Goal: Task Accomplishment & Management: Manage account settings

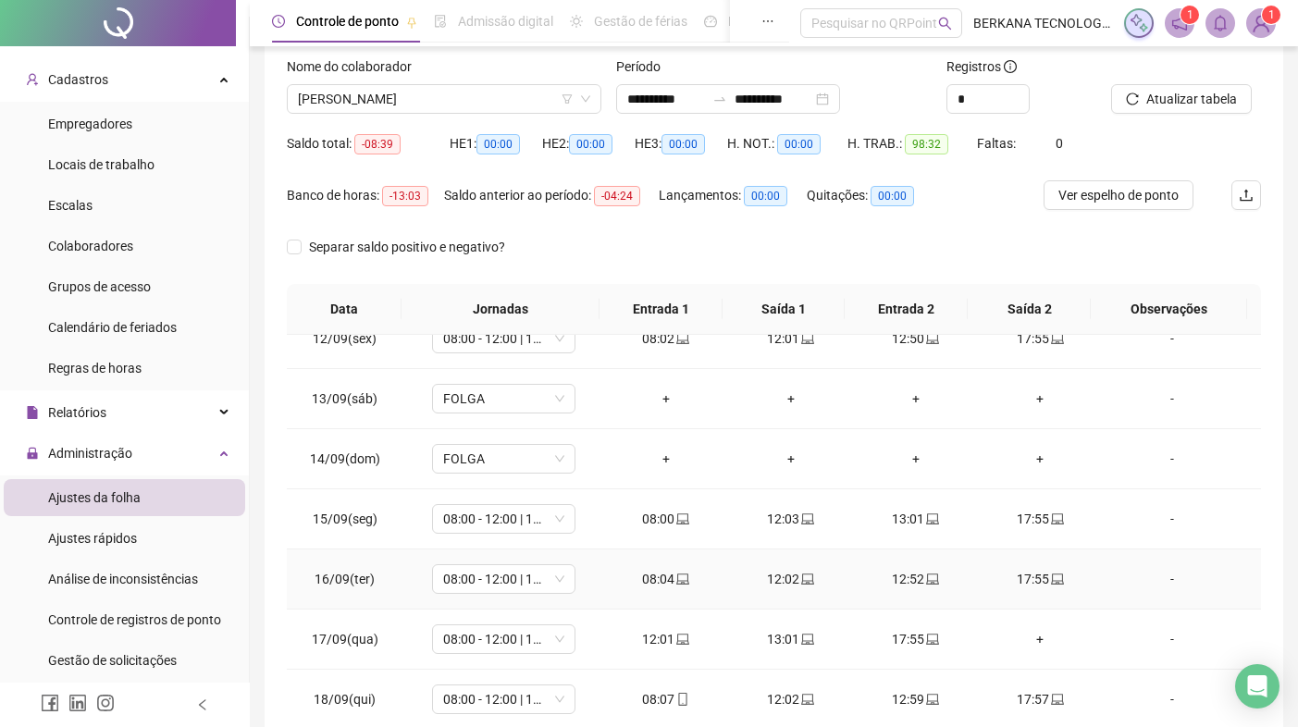
scroll to position [155, 0]
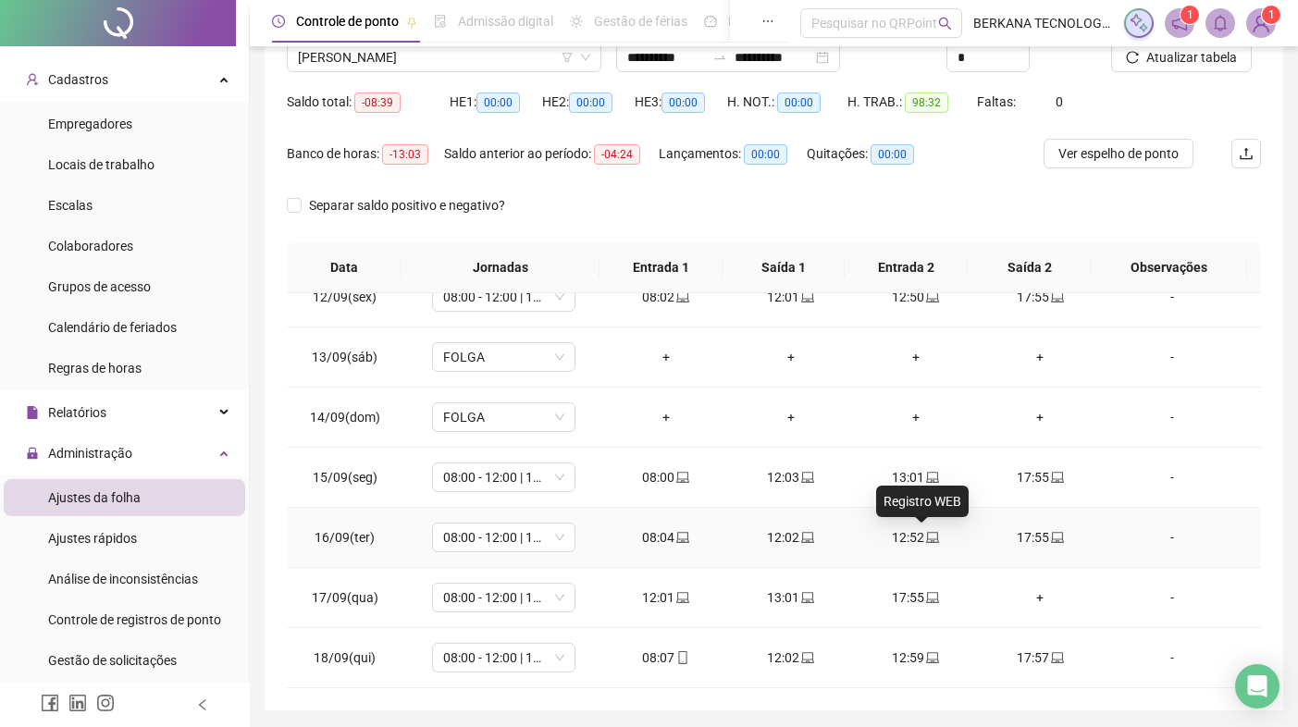
click at [926, 536] on icon "laptop" at bounding box center [932, 537] width 13 height 13
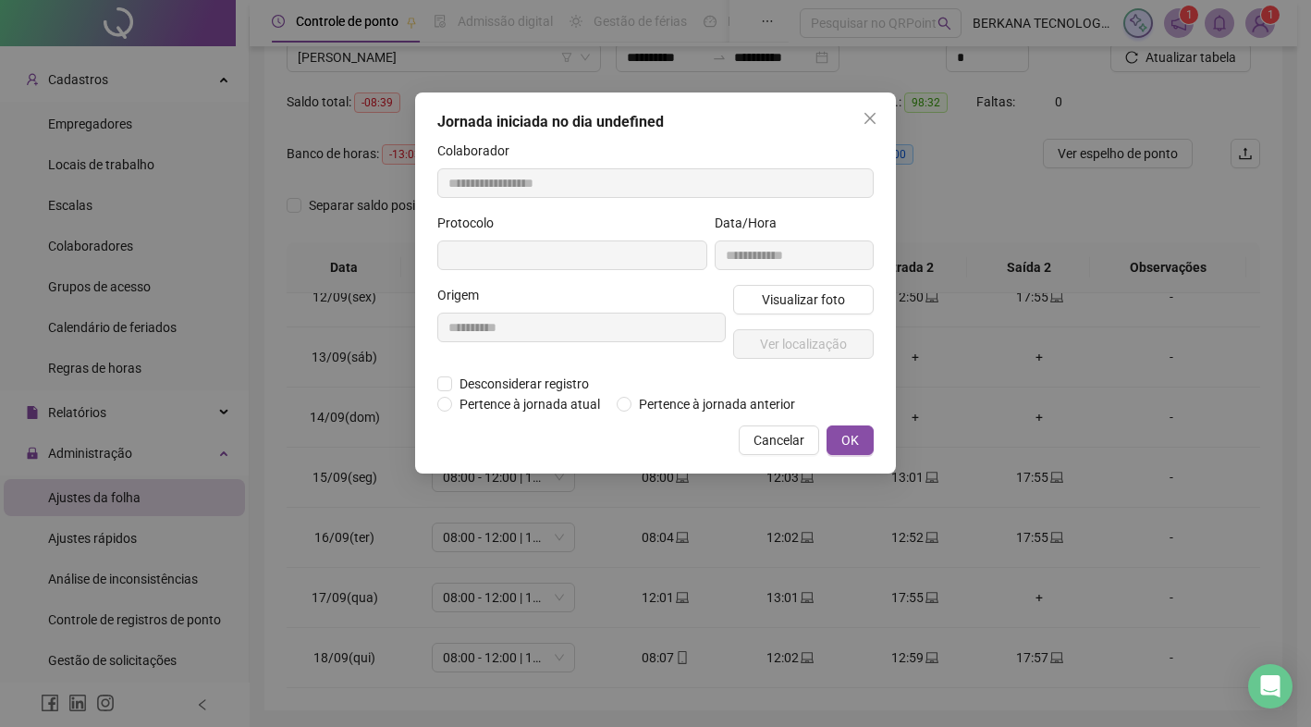
type input "**********"
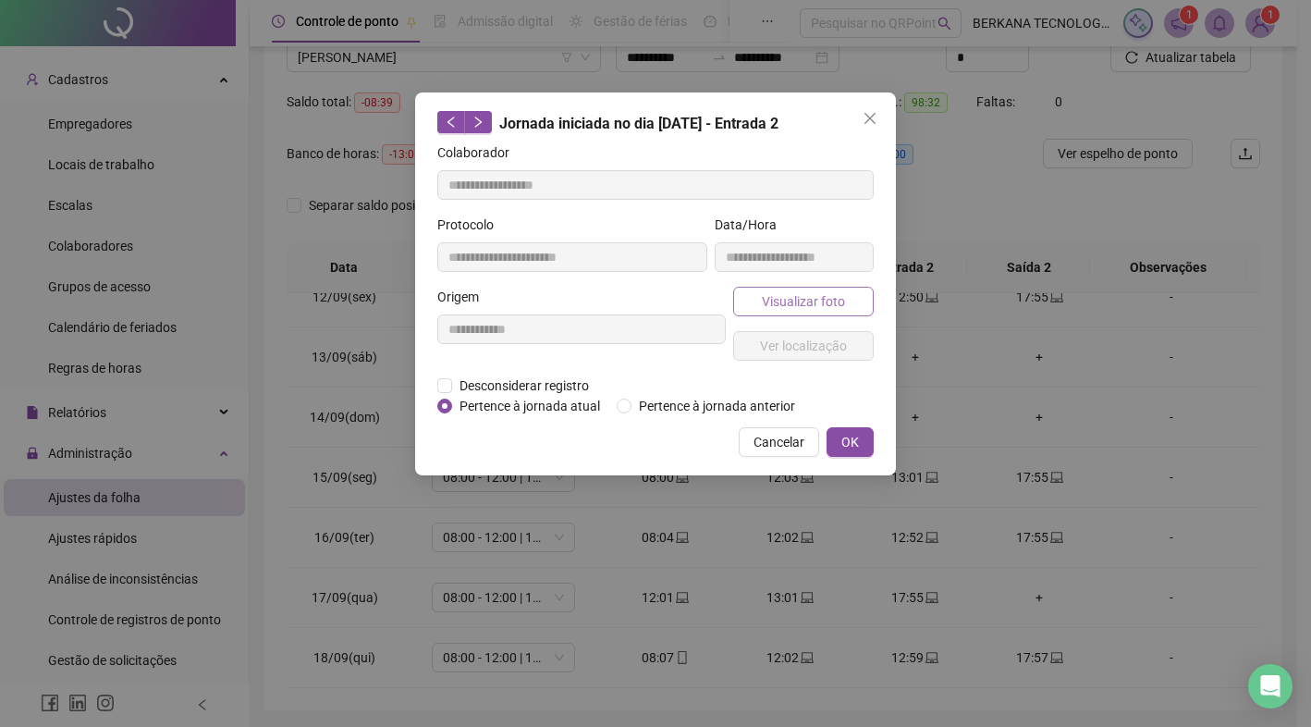
click at [826, 302] on span "Visualizar foto" at bounding box center [803, 301] width 83 height 20
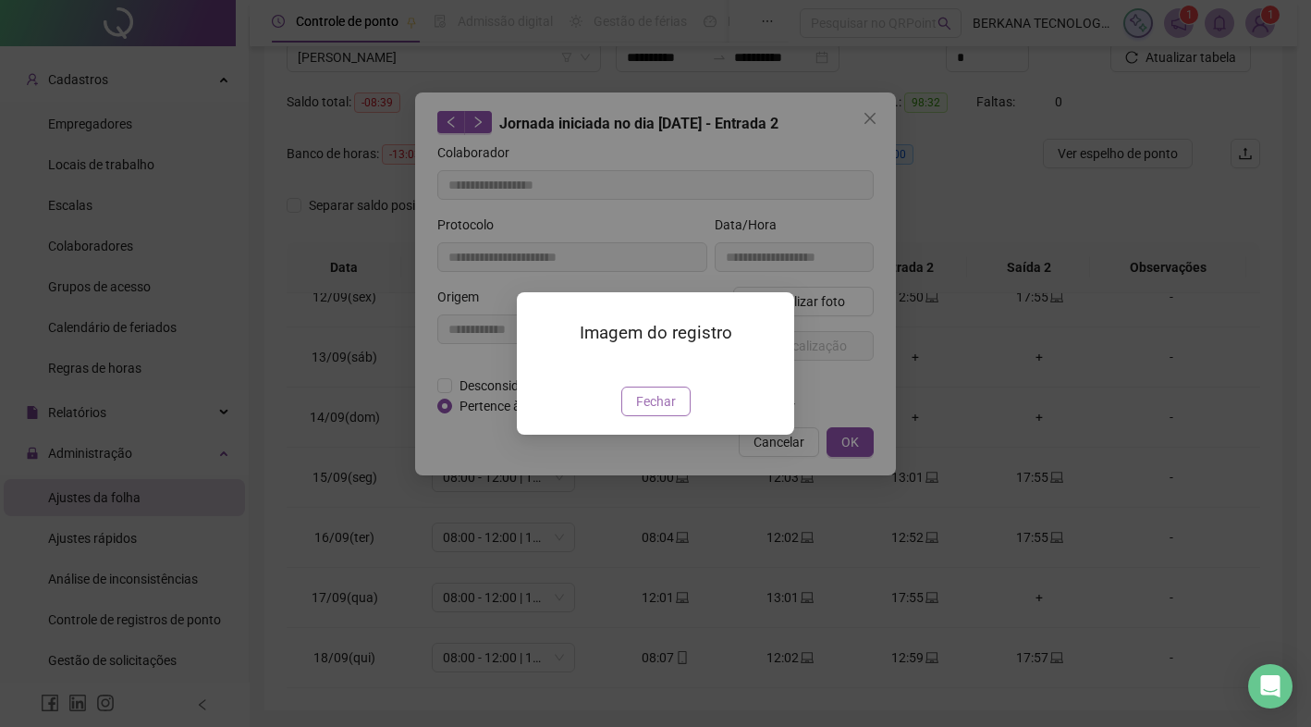
click at [667, 412] on span "Fechar" at bounding box center [656, 401] width 40 height 20
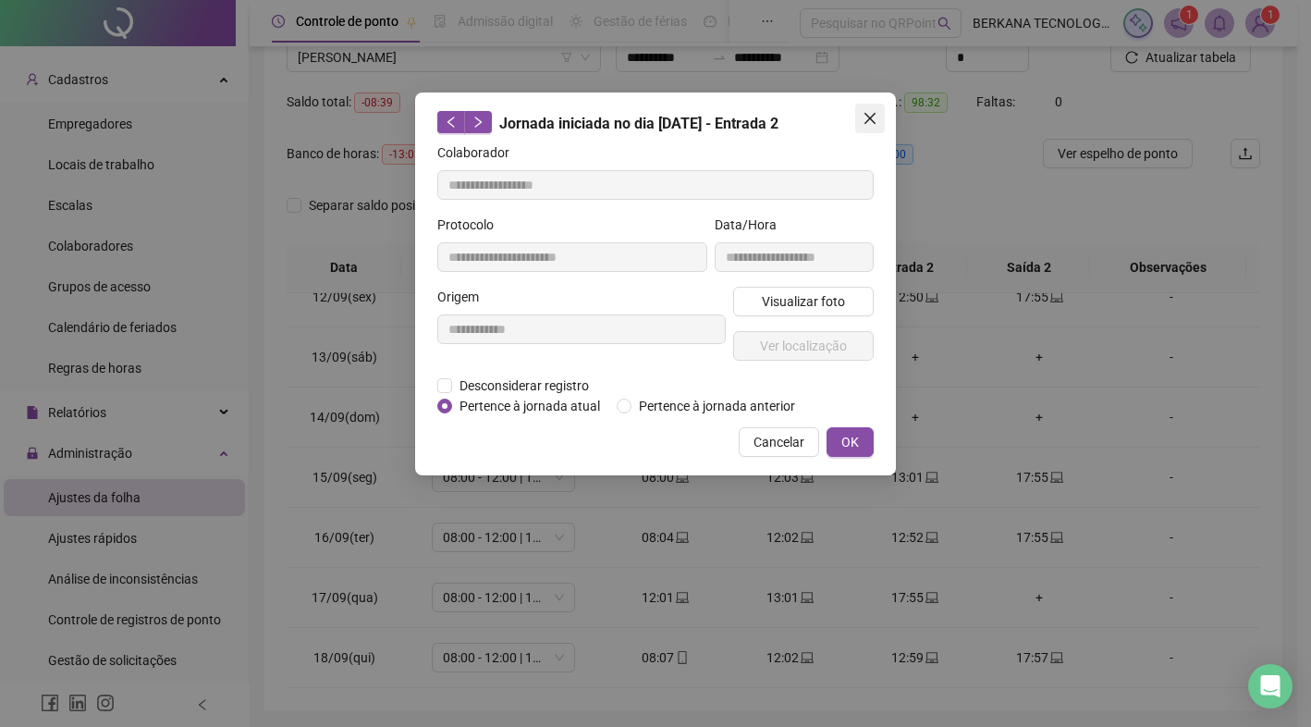
click at [867, 115] on icon "close" at bounding box center [870, 118] width 11 height 11
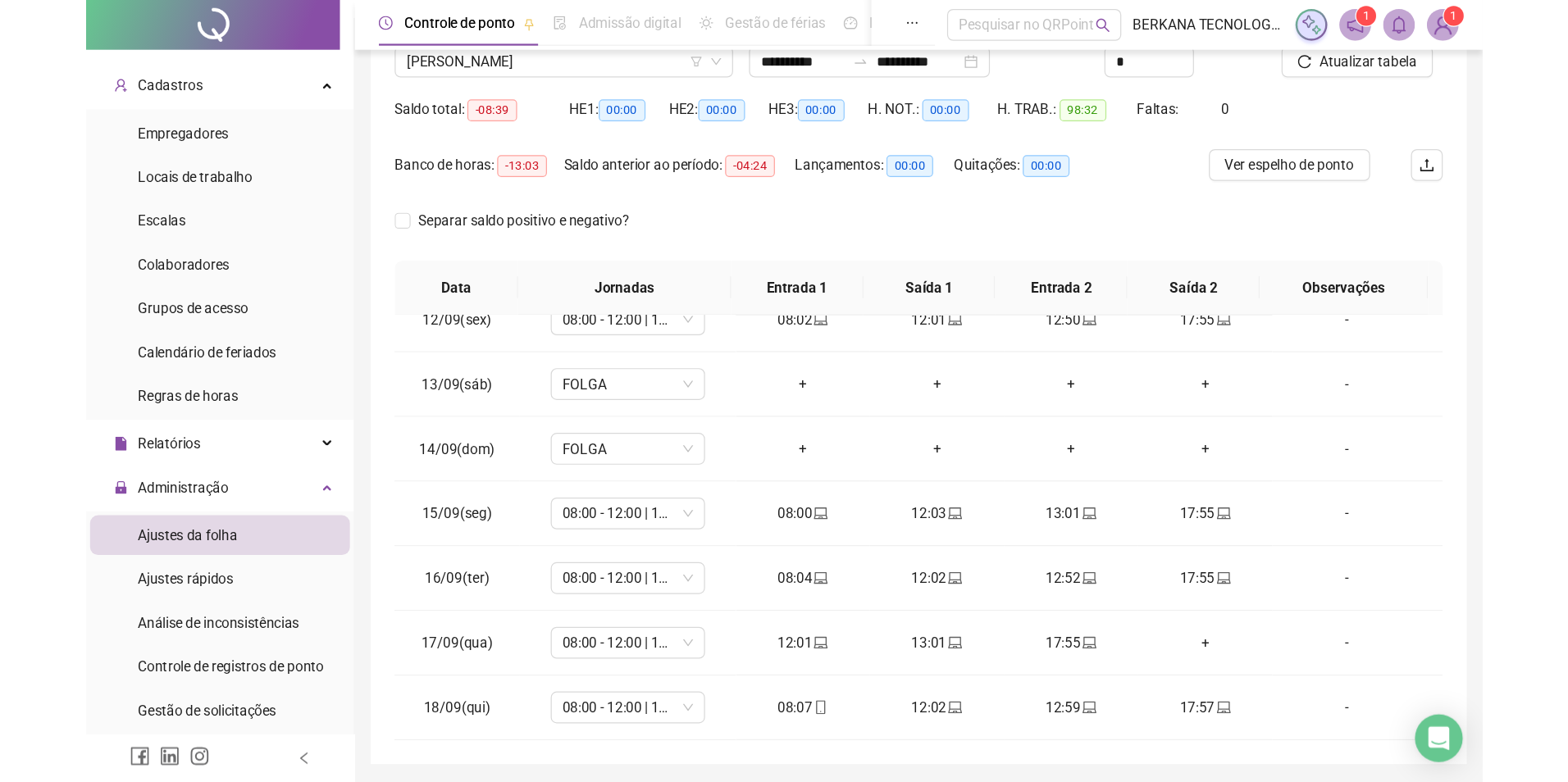
scroll to position [56, 0]
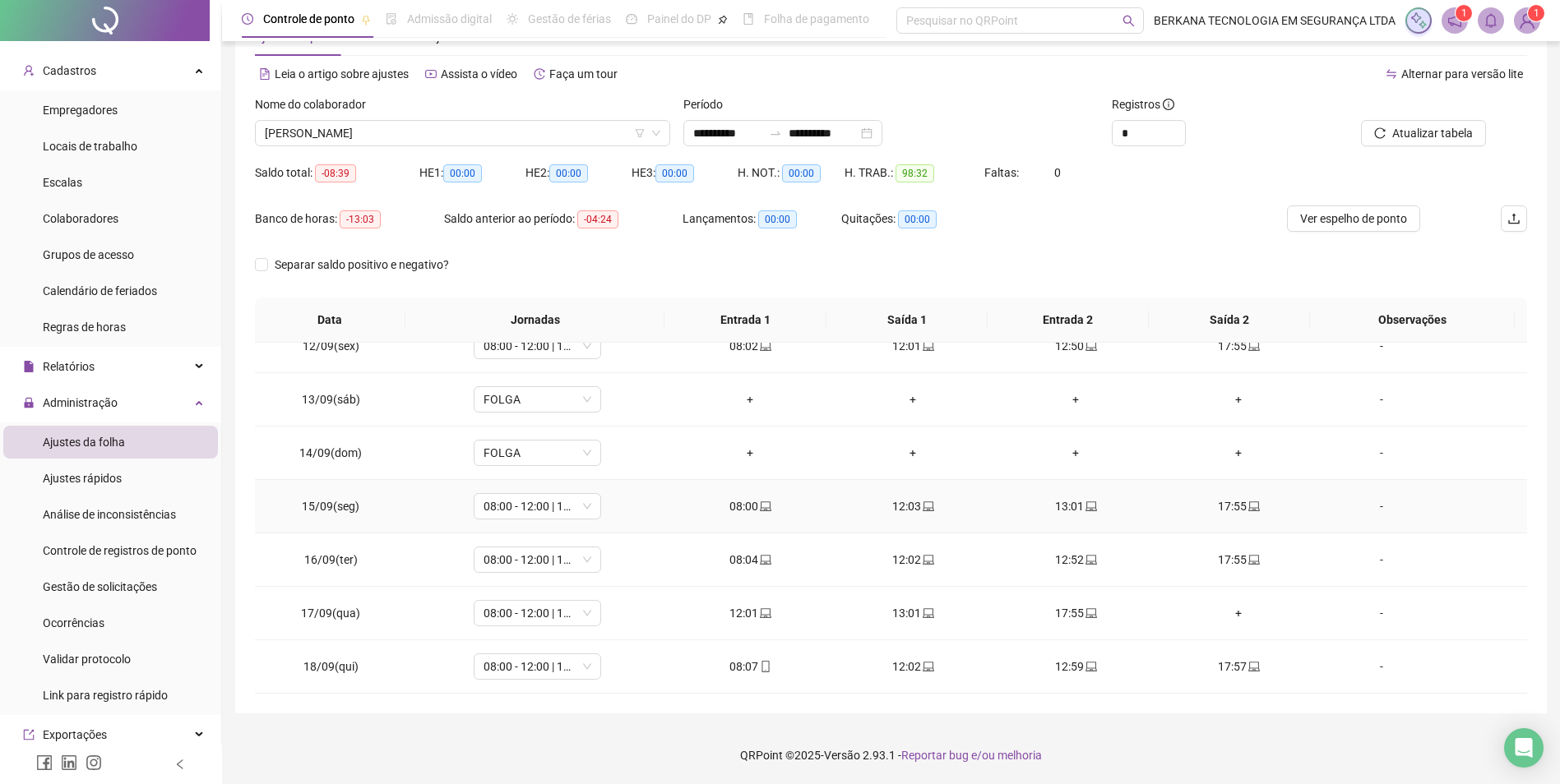
click at [1154, 516] on td "-" at bounding box center [1423, 507] width 207 height 53
click at [1154, 615] on div "+" at bounding box center [1239, 613] width 137 height 18
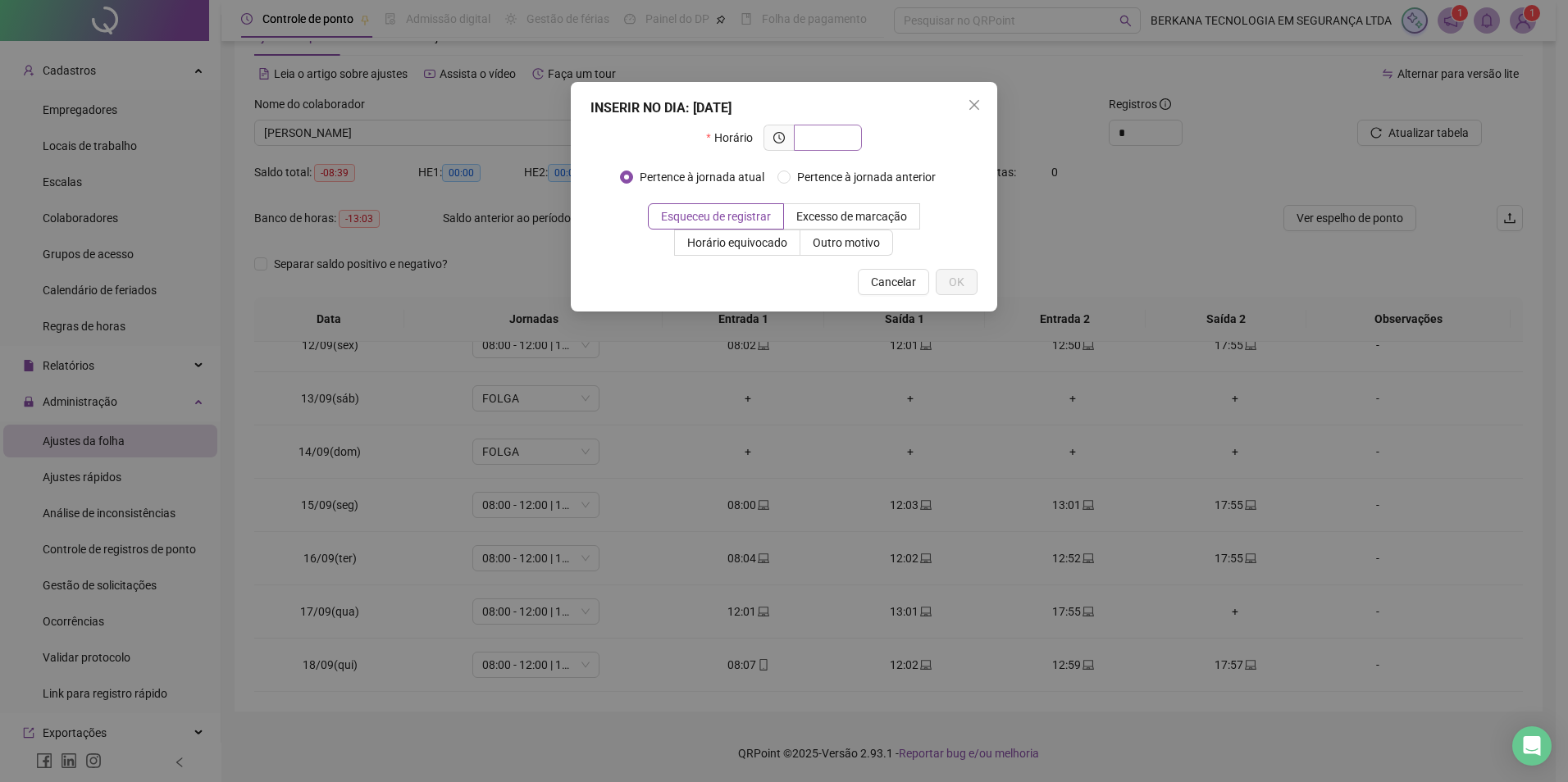
click at [842, 130] on input "text" at bounding box center [826, 137] width 45 height 18
type input "*****"
click at [971, 278] on button "OK" at bounding box center [956, 282] width 42 height 27
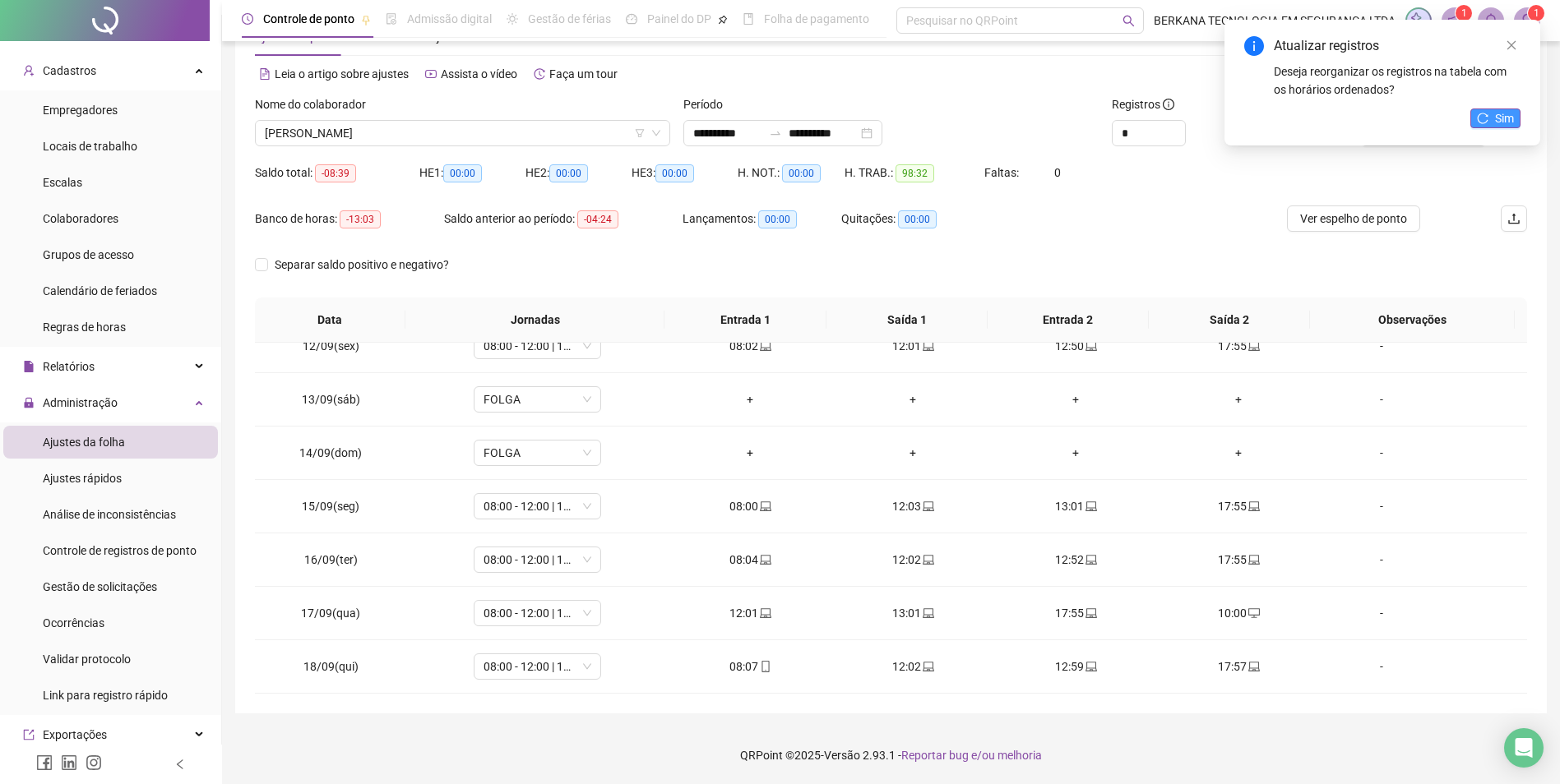
click at [1154, 116] on span "Sim" at bounding box center [1504, 118] width 19 height 18
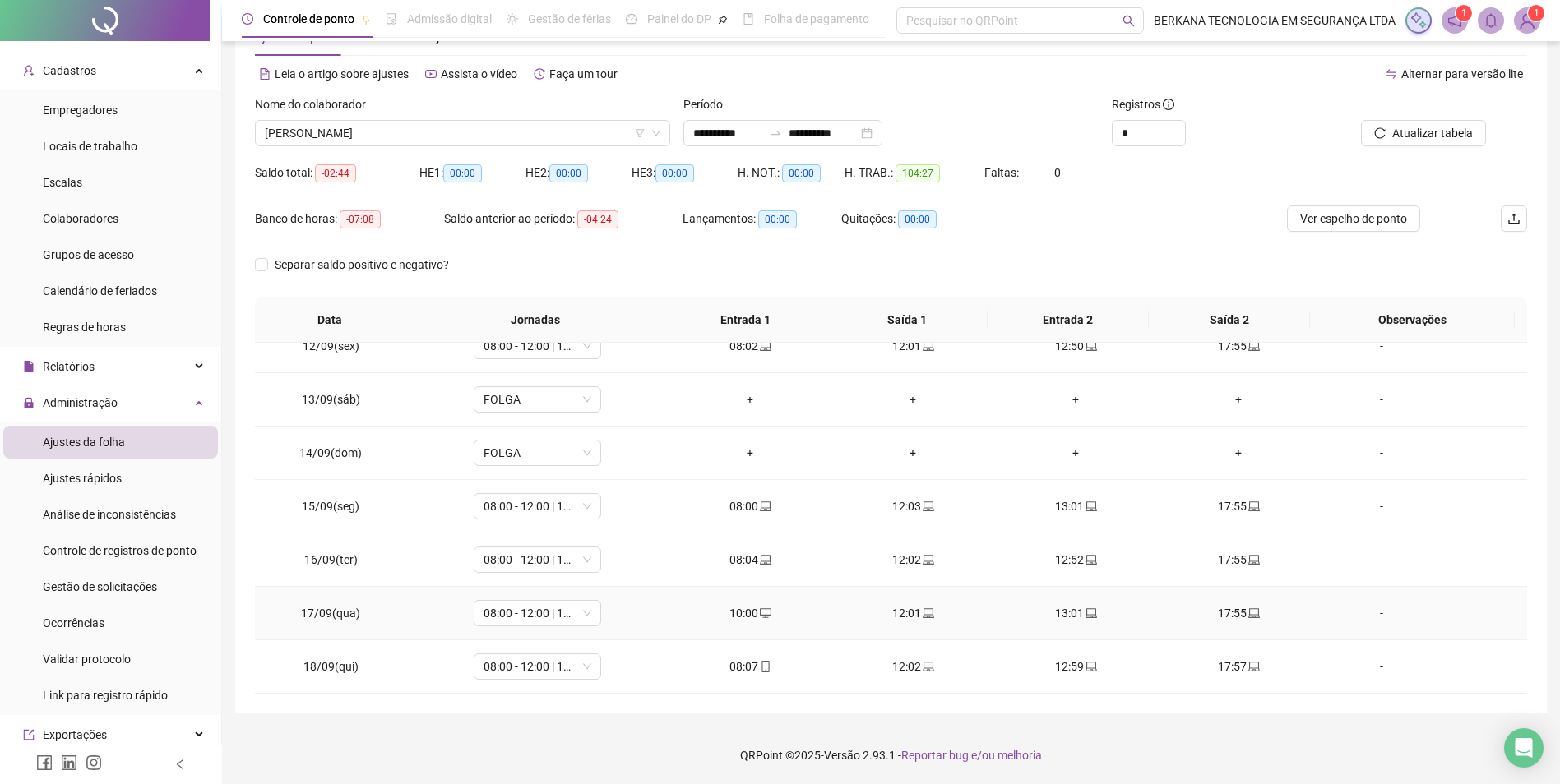
click at [1154, 612] on div "-" at bounding box center [1381, 613] width 97 height 18
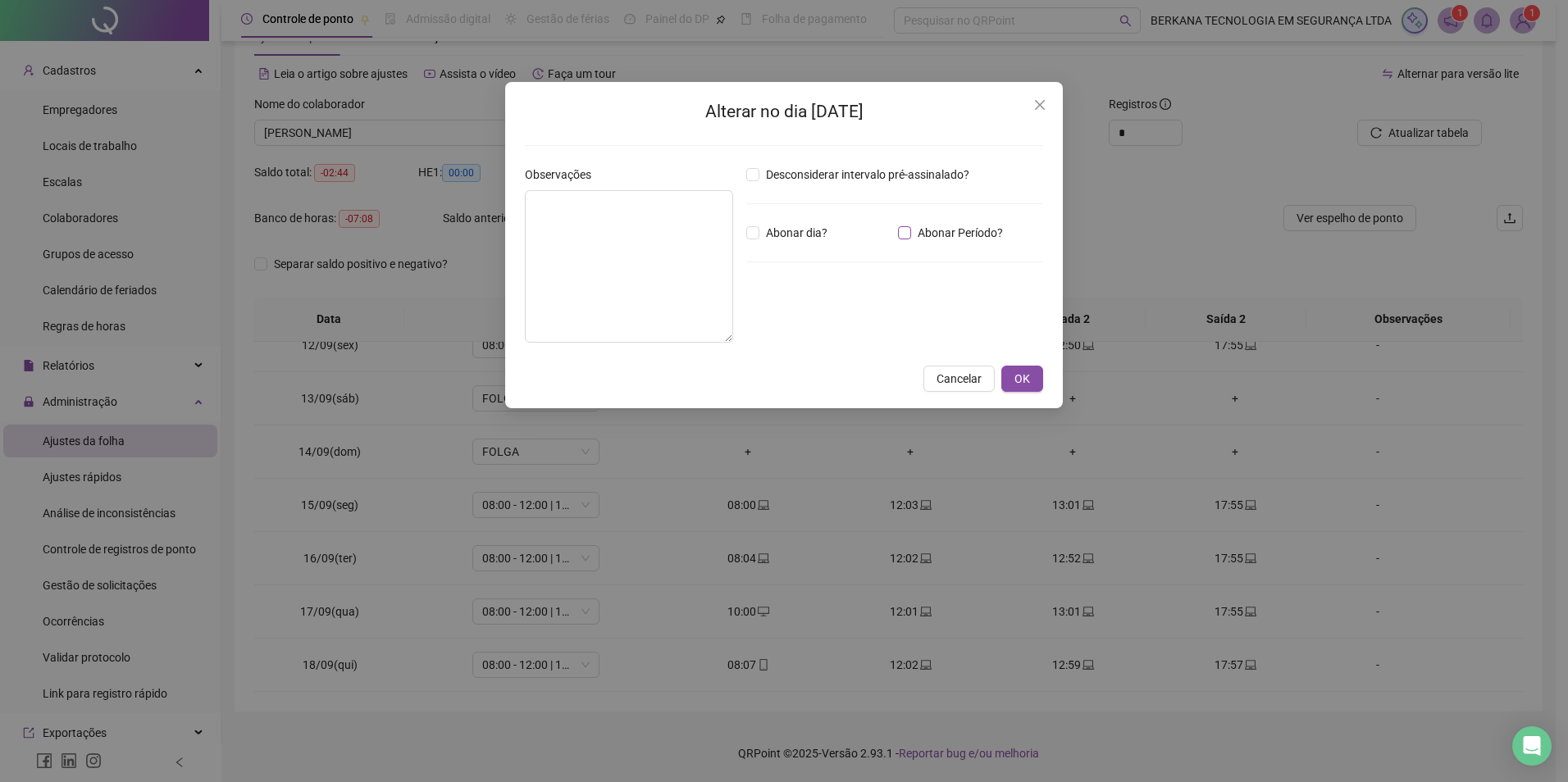
click at [933, 231] on span "Abonar Período?" at bounding box center [960, 232] width 98 height 18
click at [795, 322] on input "*****" at bounding box center [789, 323] width 66 height 20
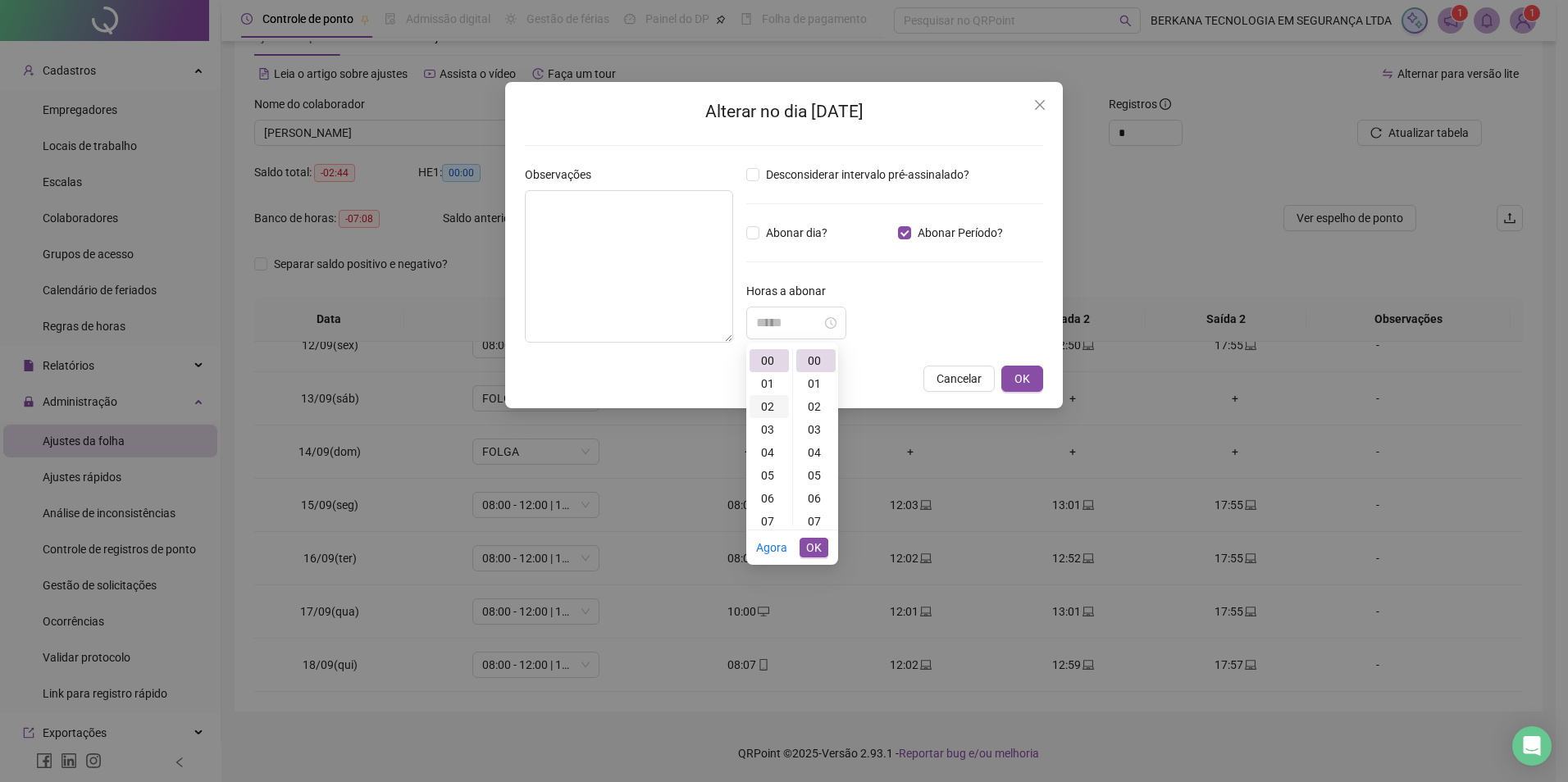
click at [772, 403] on div "02" at bounding box center [769, 407] width 39 height 23
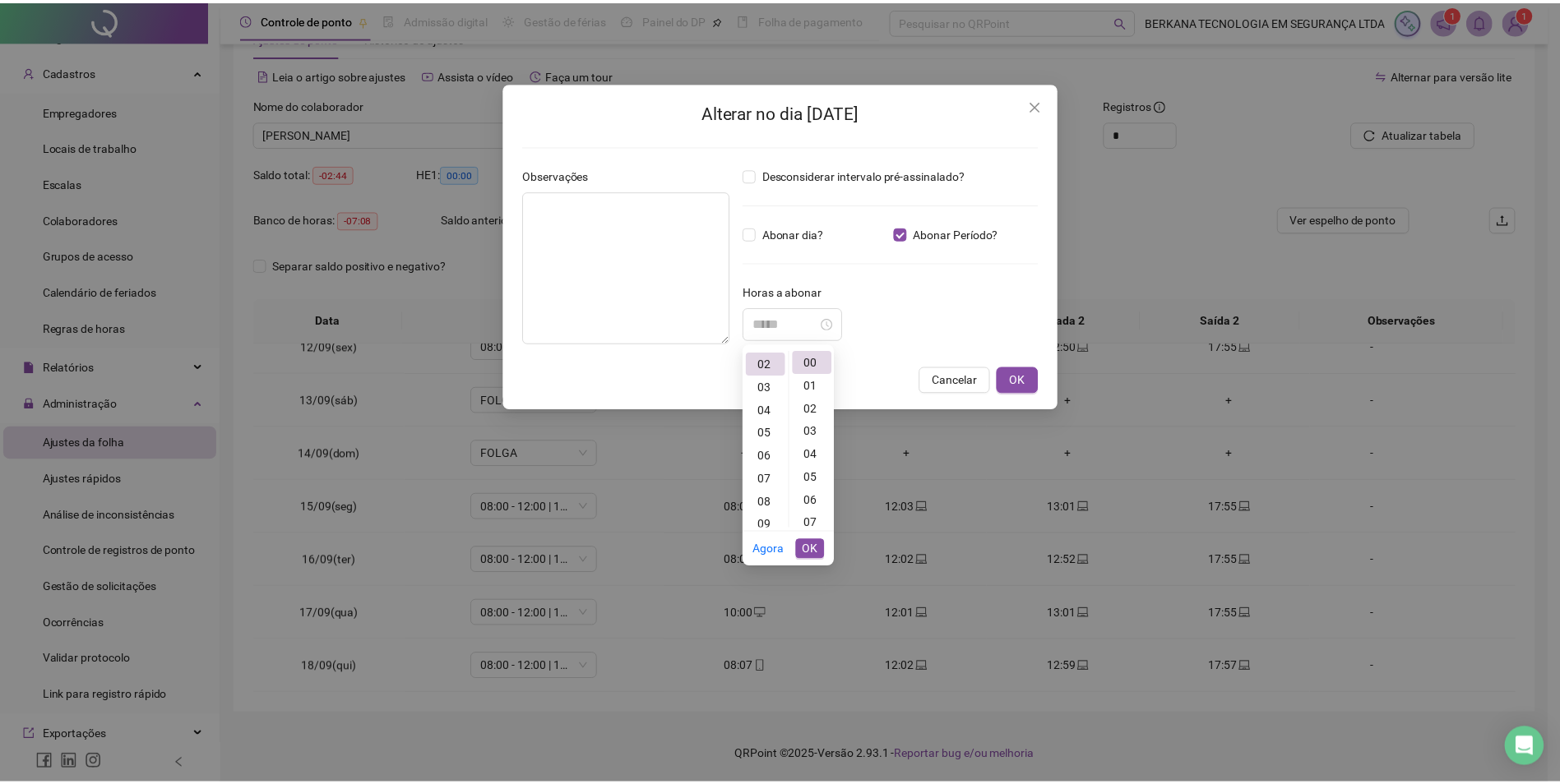
scroll to position [46, 0]
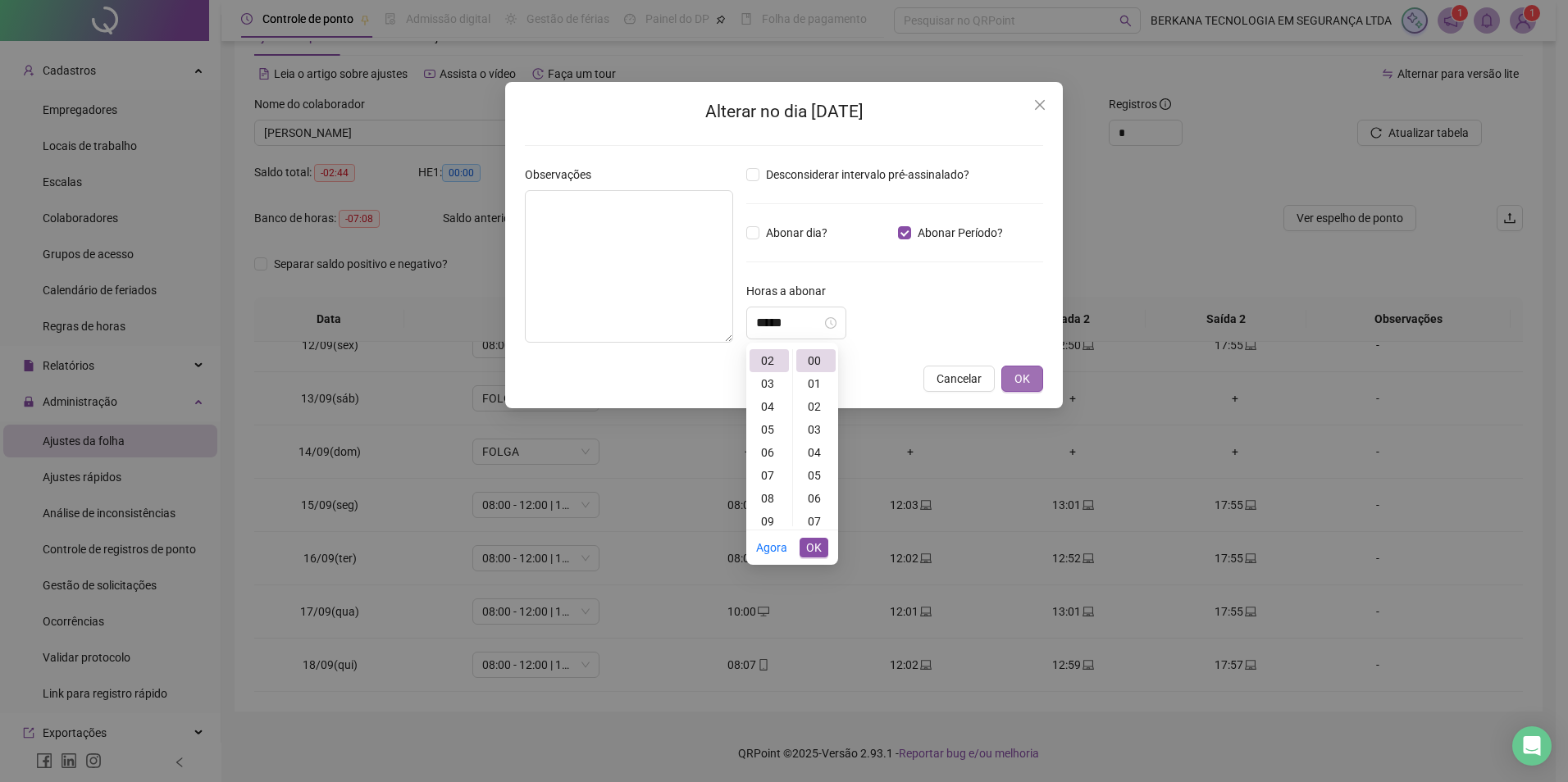
type input "*****"
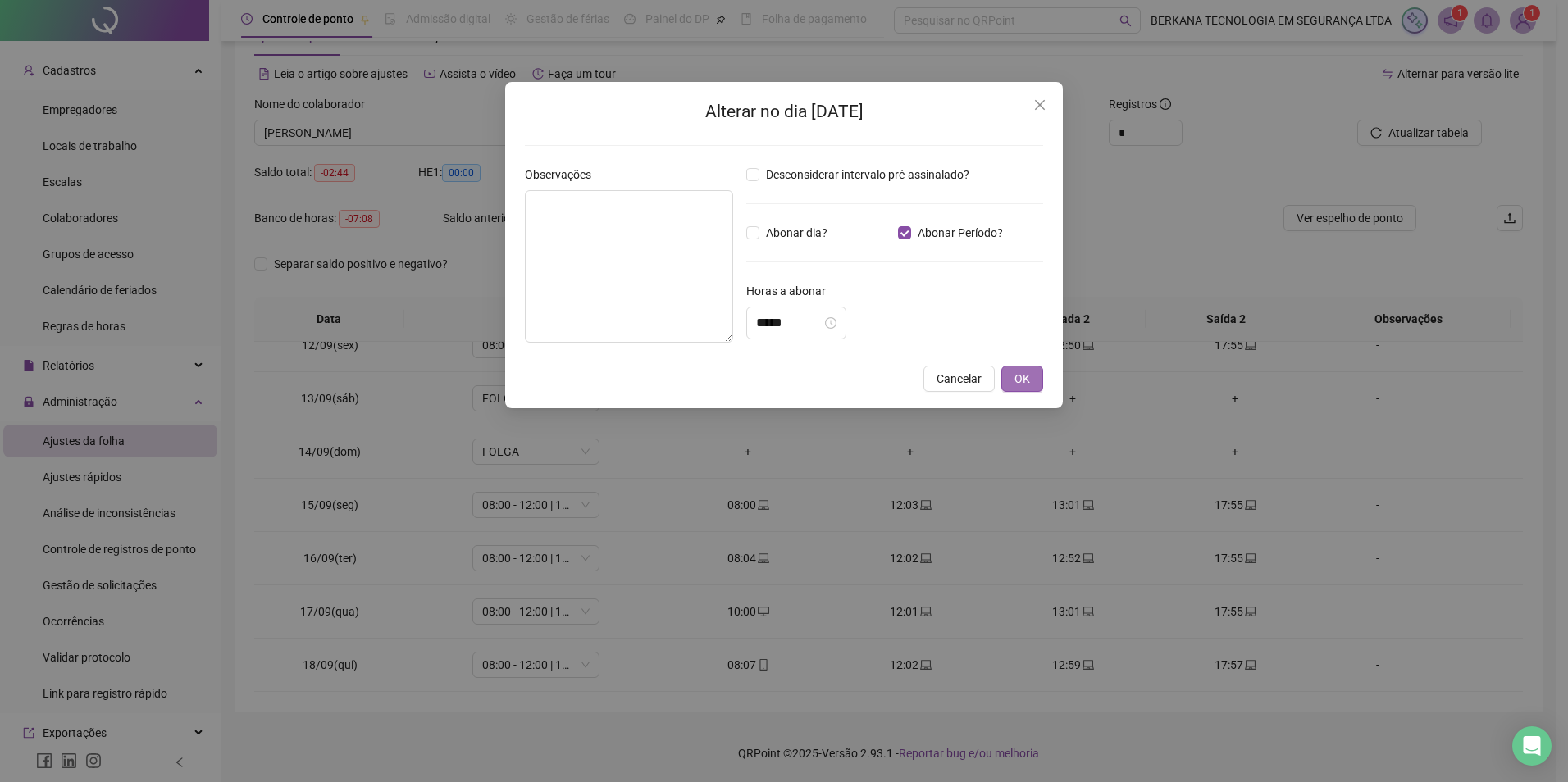
click at [1026, 378] on span "OK" at bounding box center [1023, 379] width 16 height 18
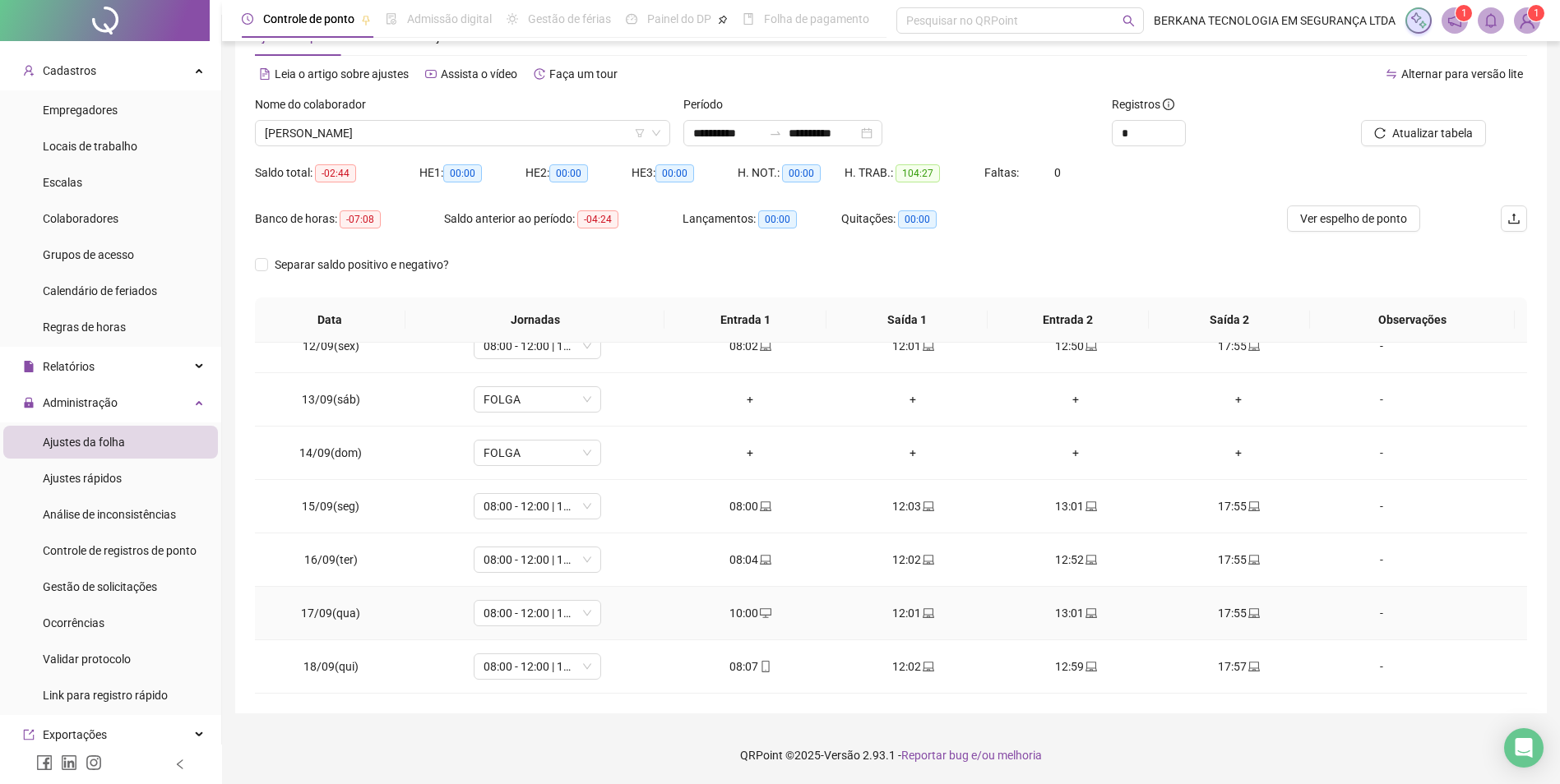
click at [1154, 614] on div "-" at bounding box center [1381, 613] width 97 height 18
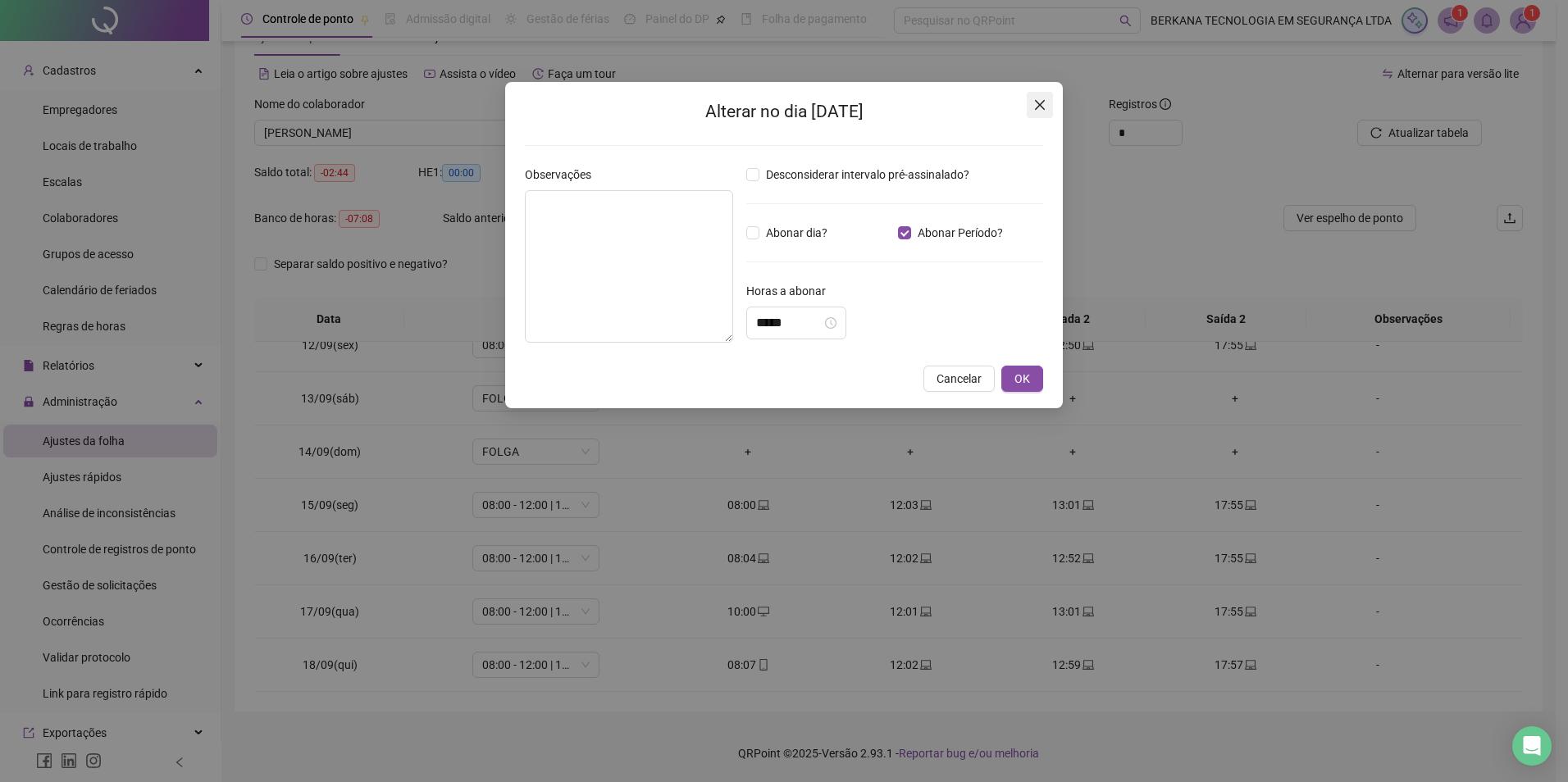
click at [1040, 106] on icon "close" at bounding box center [1039, 105] width 10 height 10
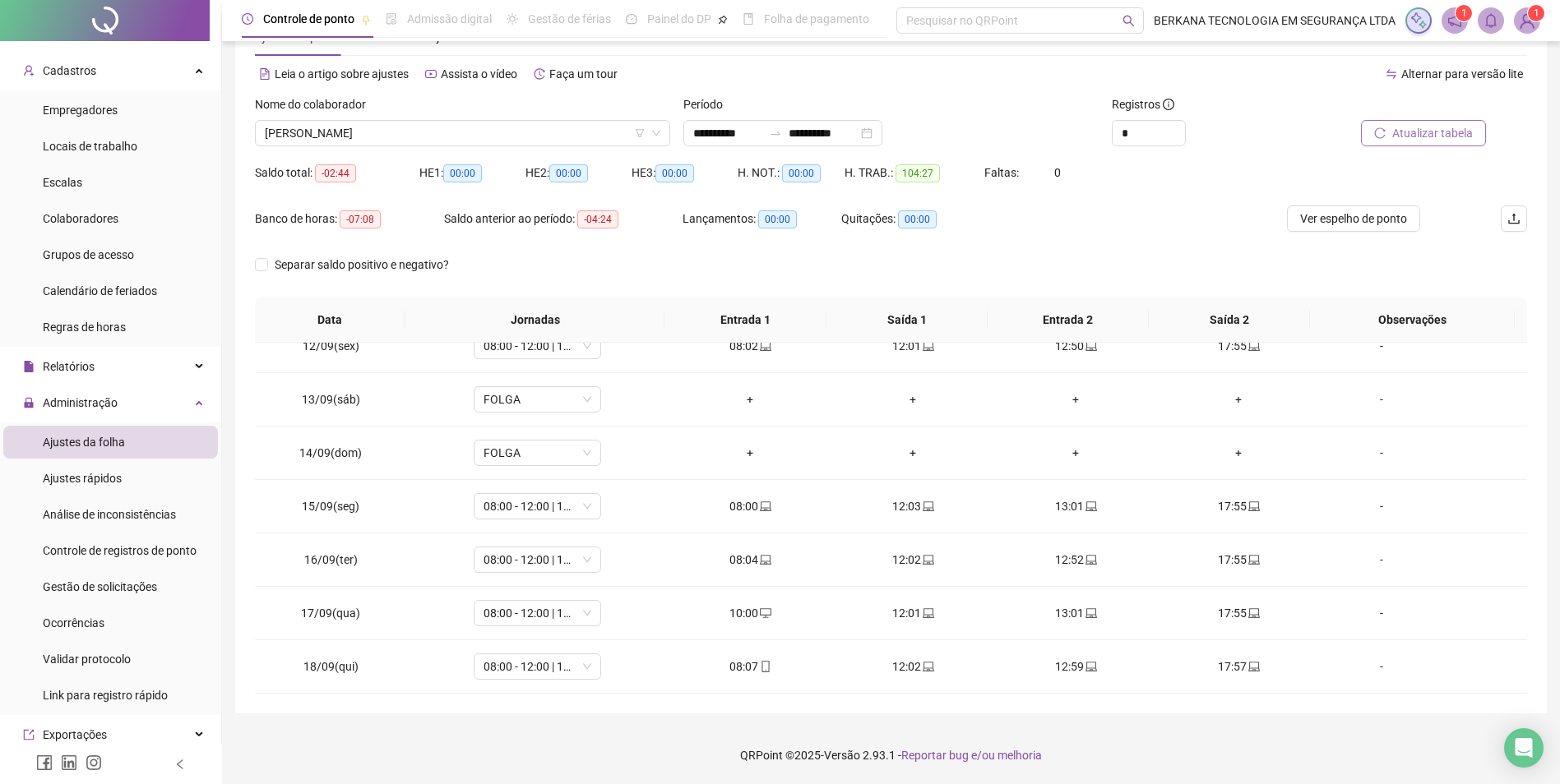
click at [1154, 131] on span "Atualizar tabela" at bounding box center [1433, 133] width 81 height 18
click at [572, 609] on span "(DIA ABONADO PARCIALMENTE)" at bounding box center [537, 613] width 108 height 25
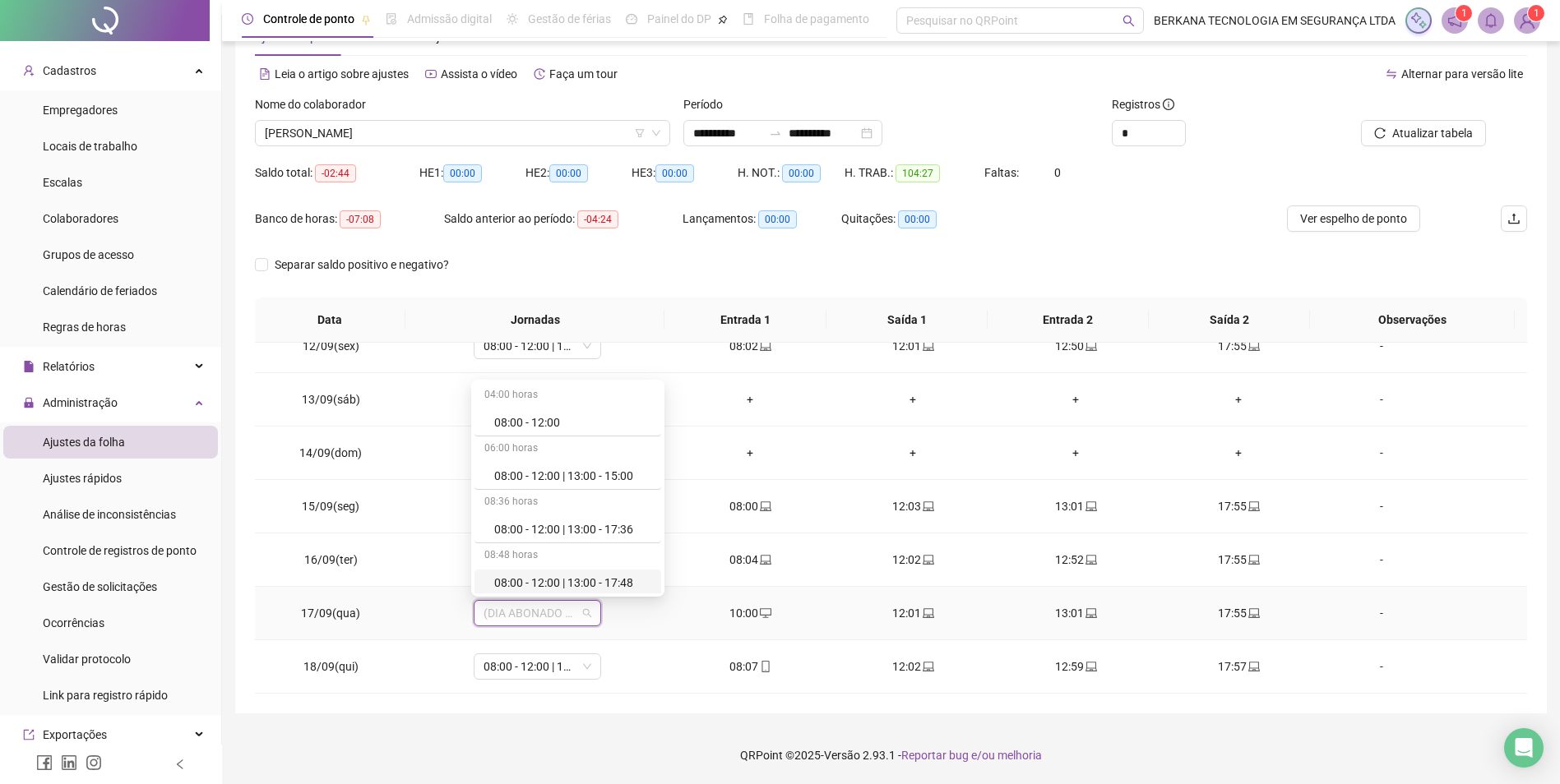
click at [1154, 613] on td "17:55" at bounding box center [1238, 613] width 163 height 53
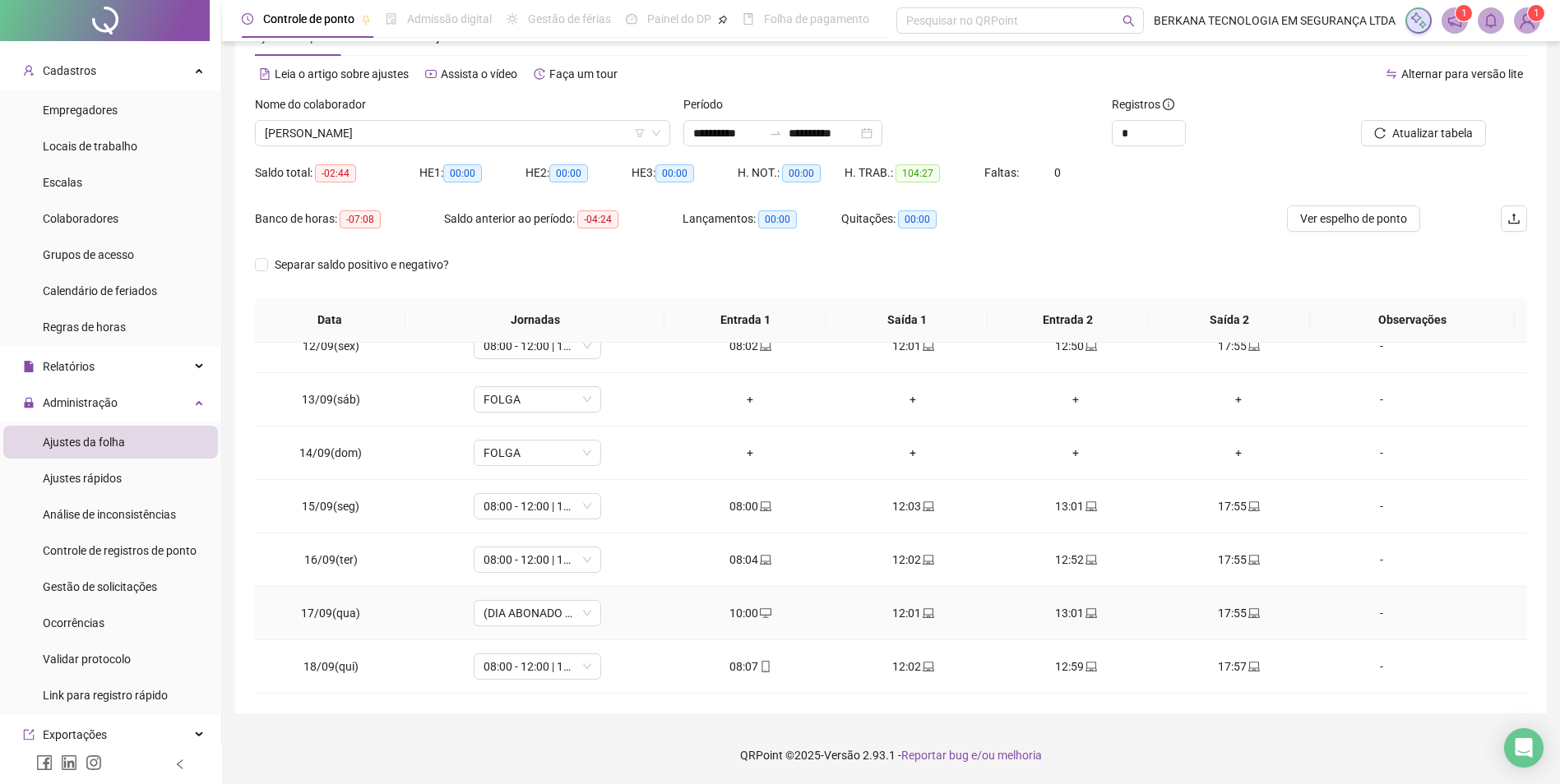
click at [1154, 618] on div "-" at bounding box center [1381, 613] width 97 height 18
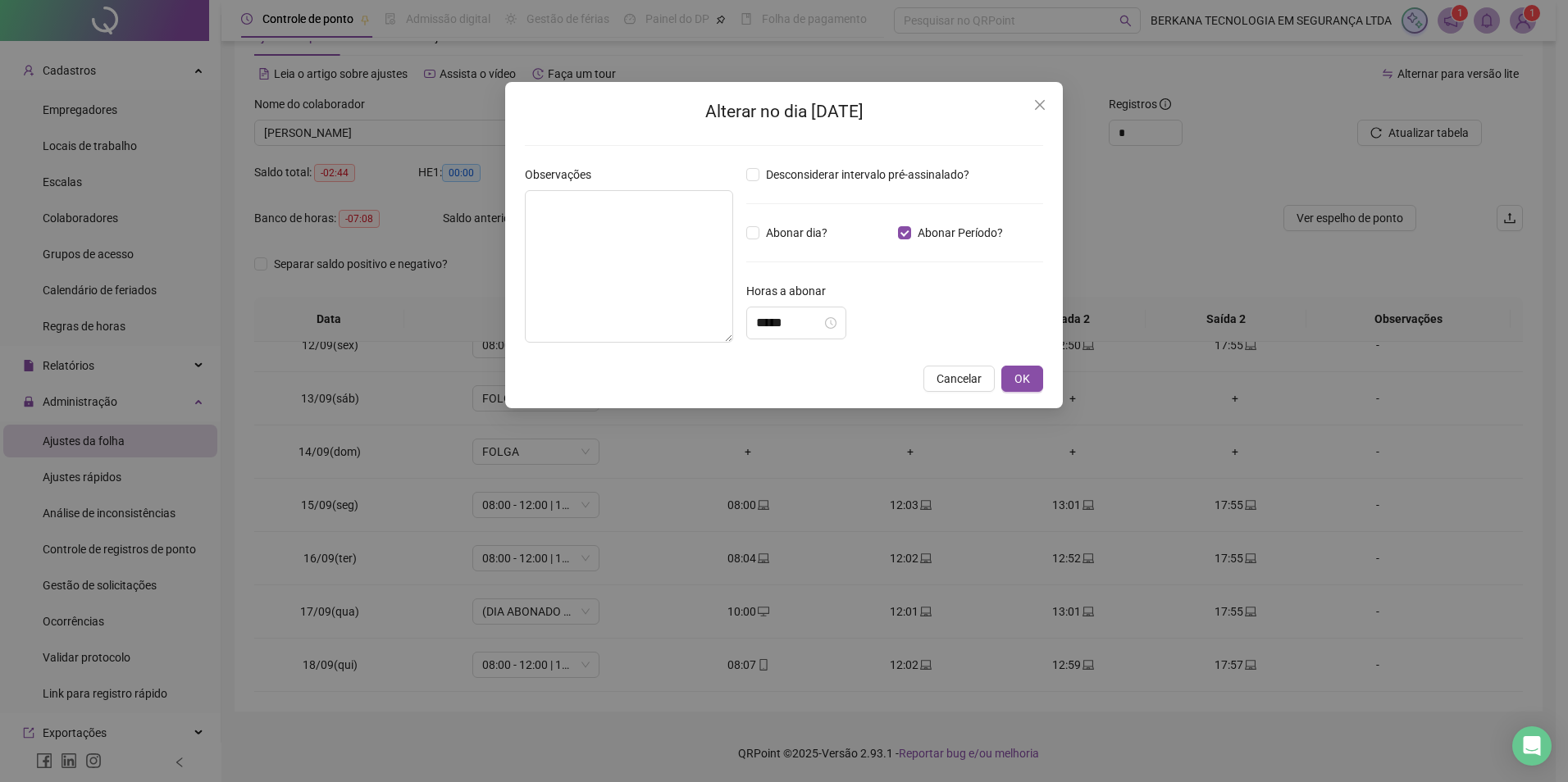
click at [1038, 101] on icon "close" at bounding box center [1039, 105] width 13 height 13
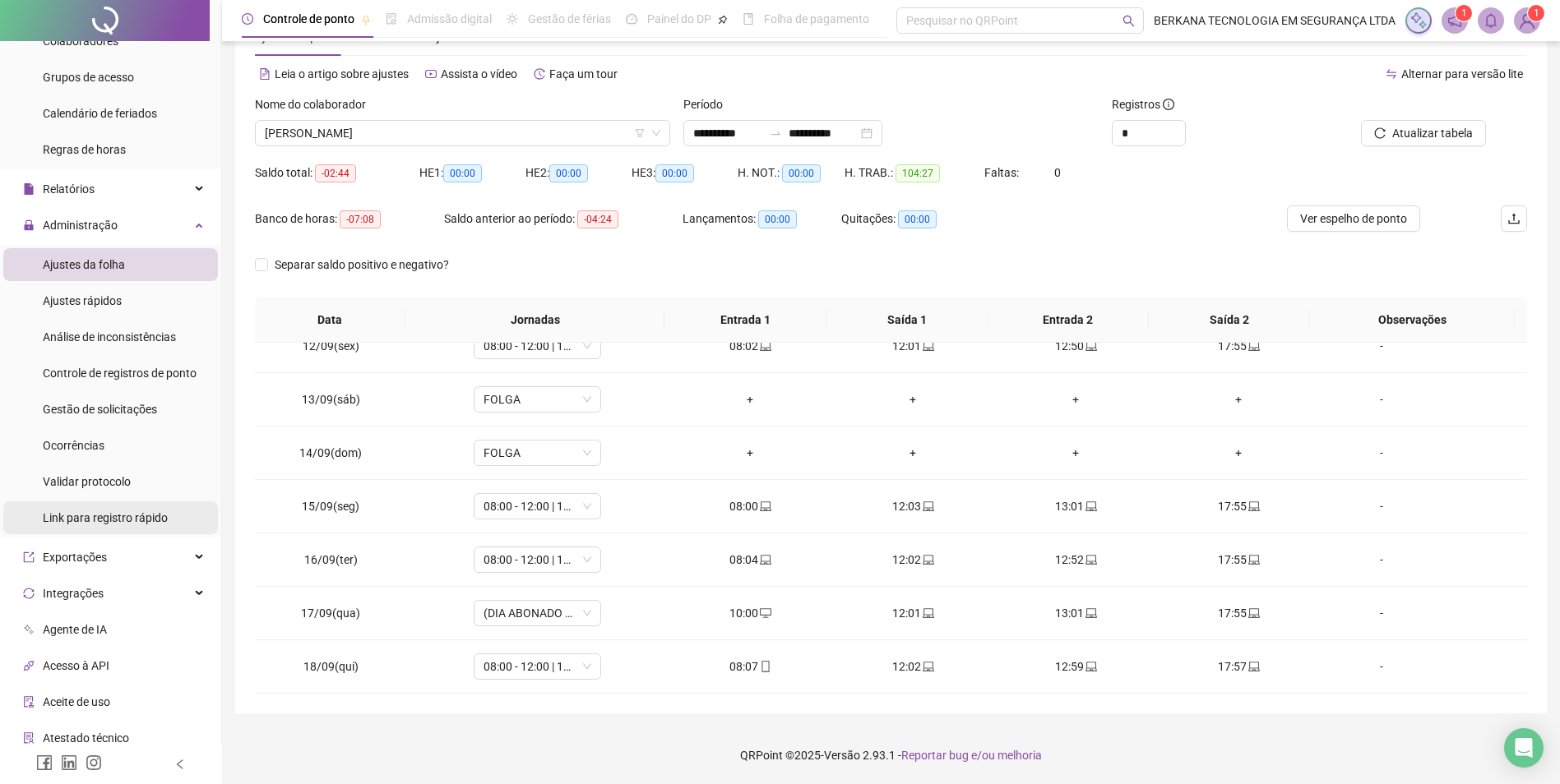
scroll to position [108, 0]
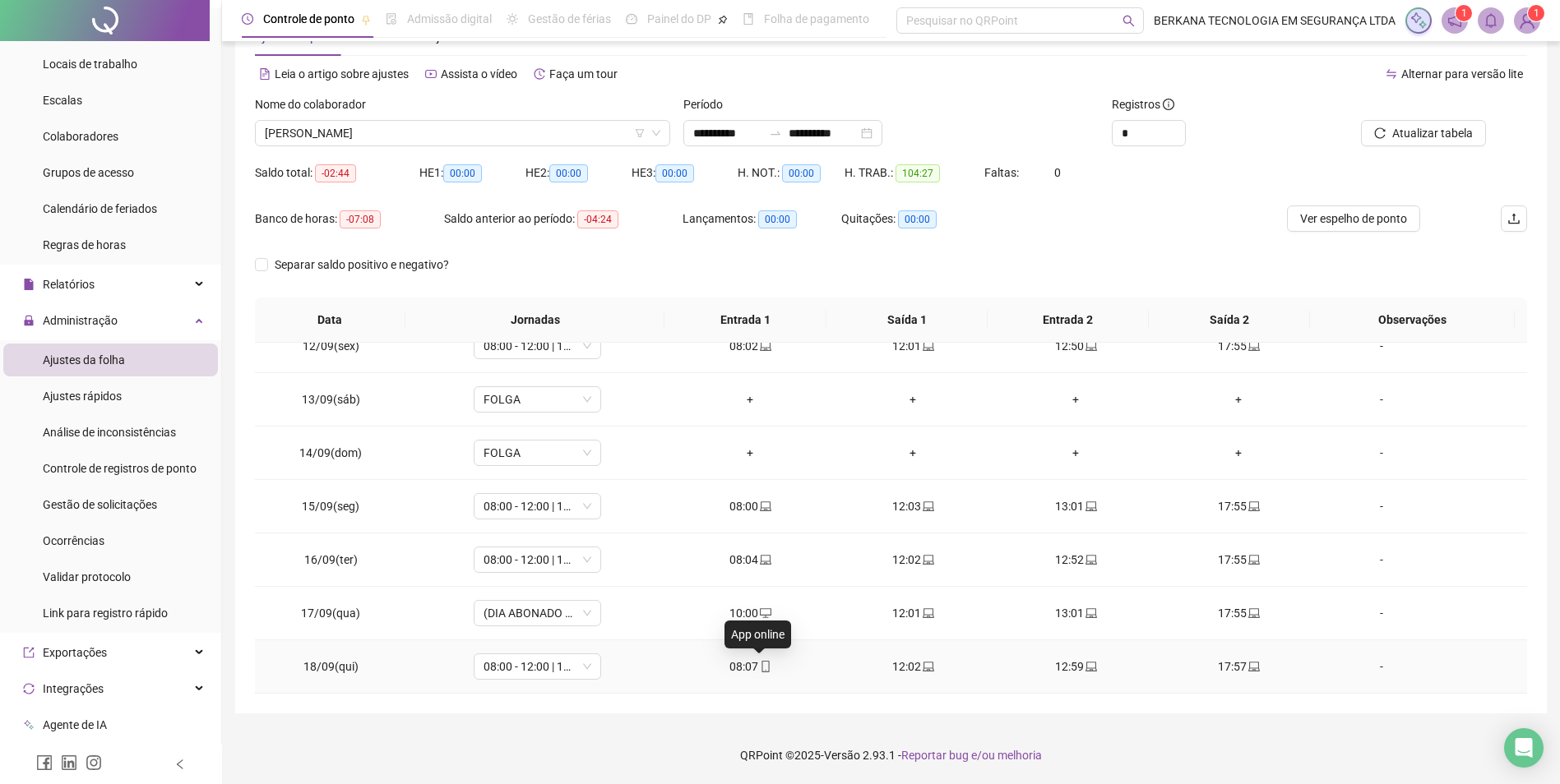
click at [762, 645] on icon "mobile" at bounding box center [766, 667] width 12 height 12
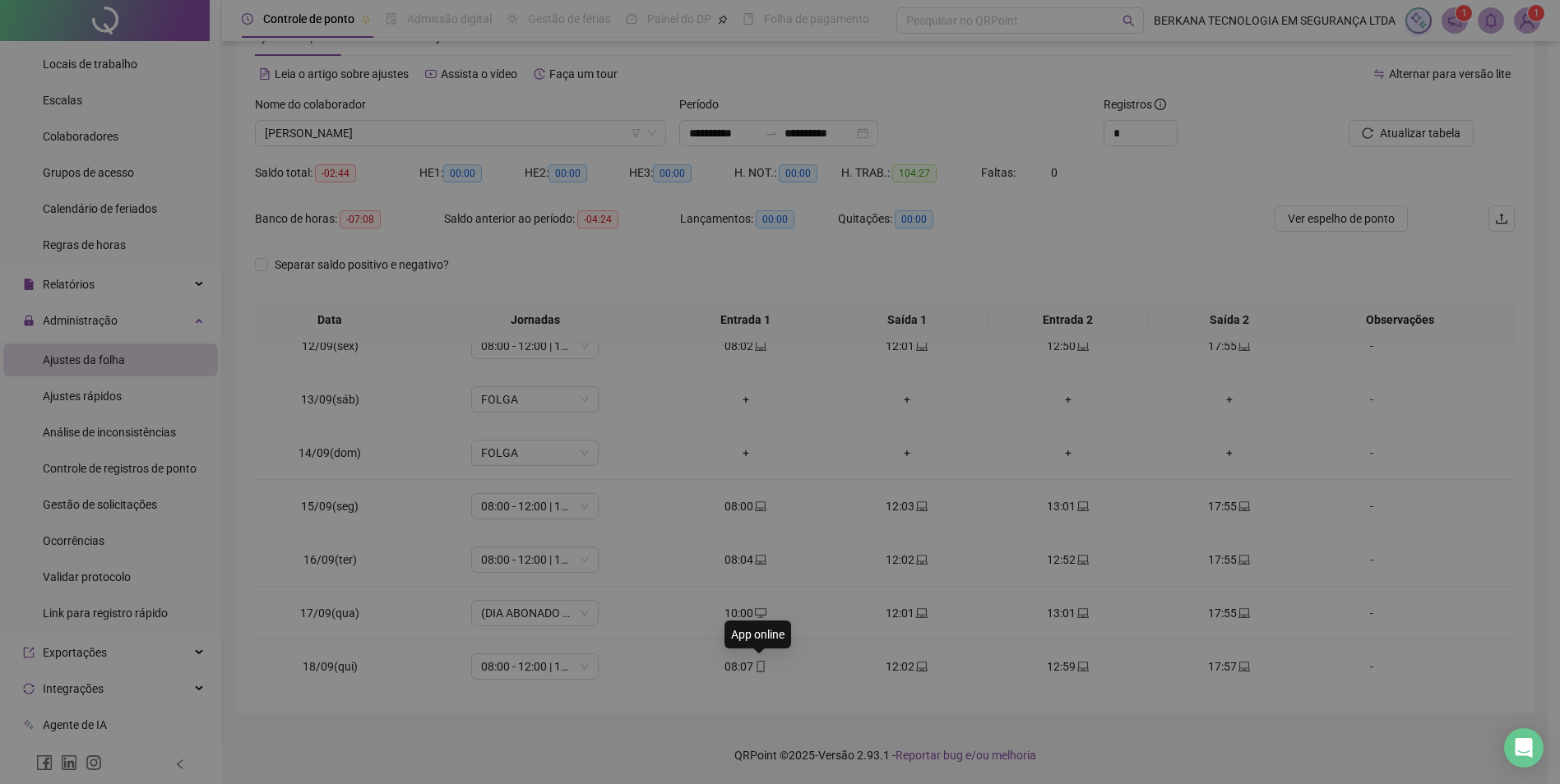
type input "**********"
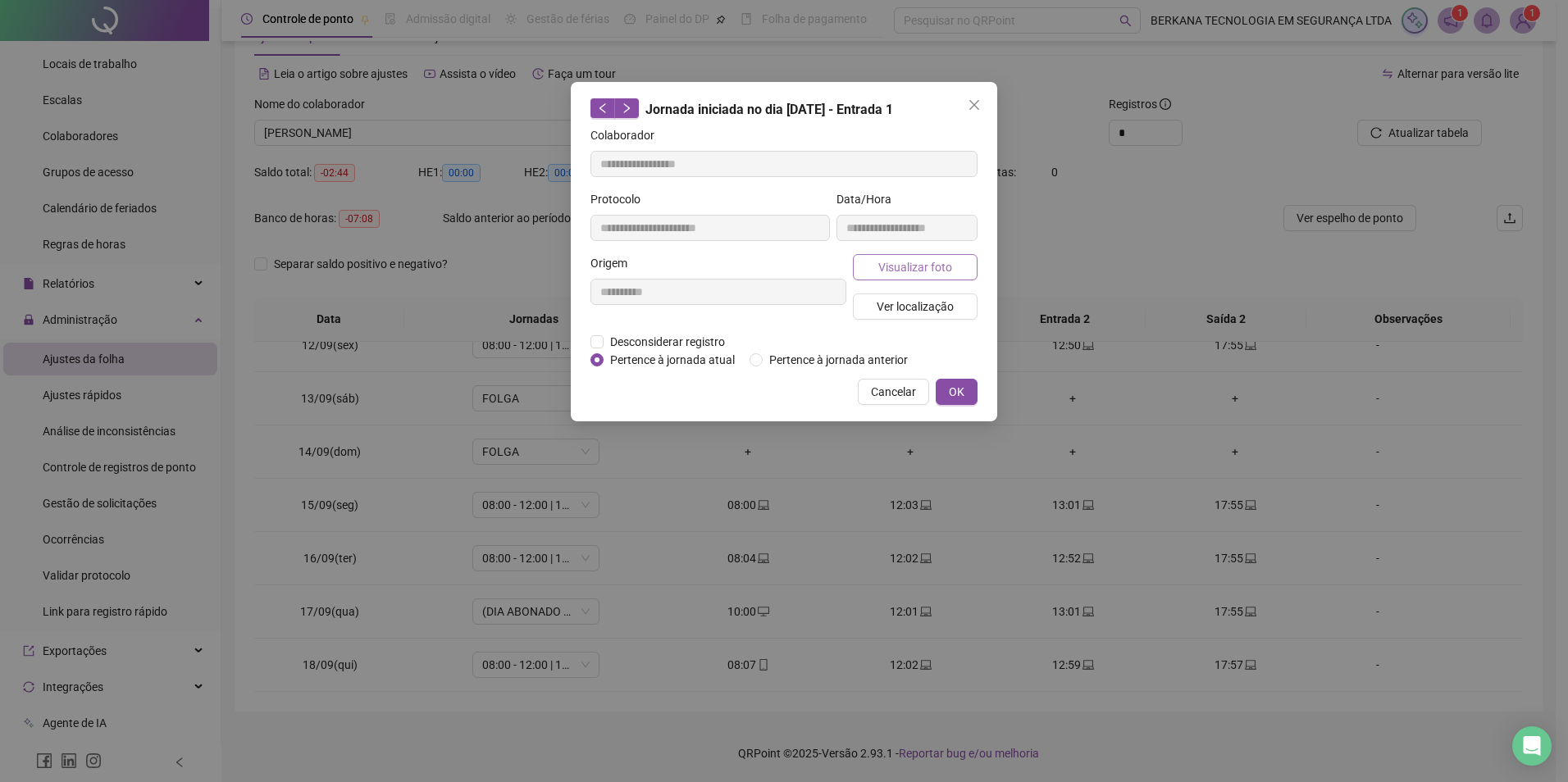
click at [930, 269] on span "Visualizar foto" at bounding box center [914, 267] width 74 height 18
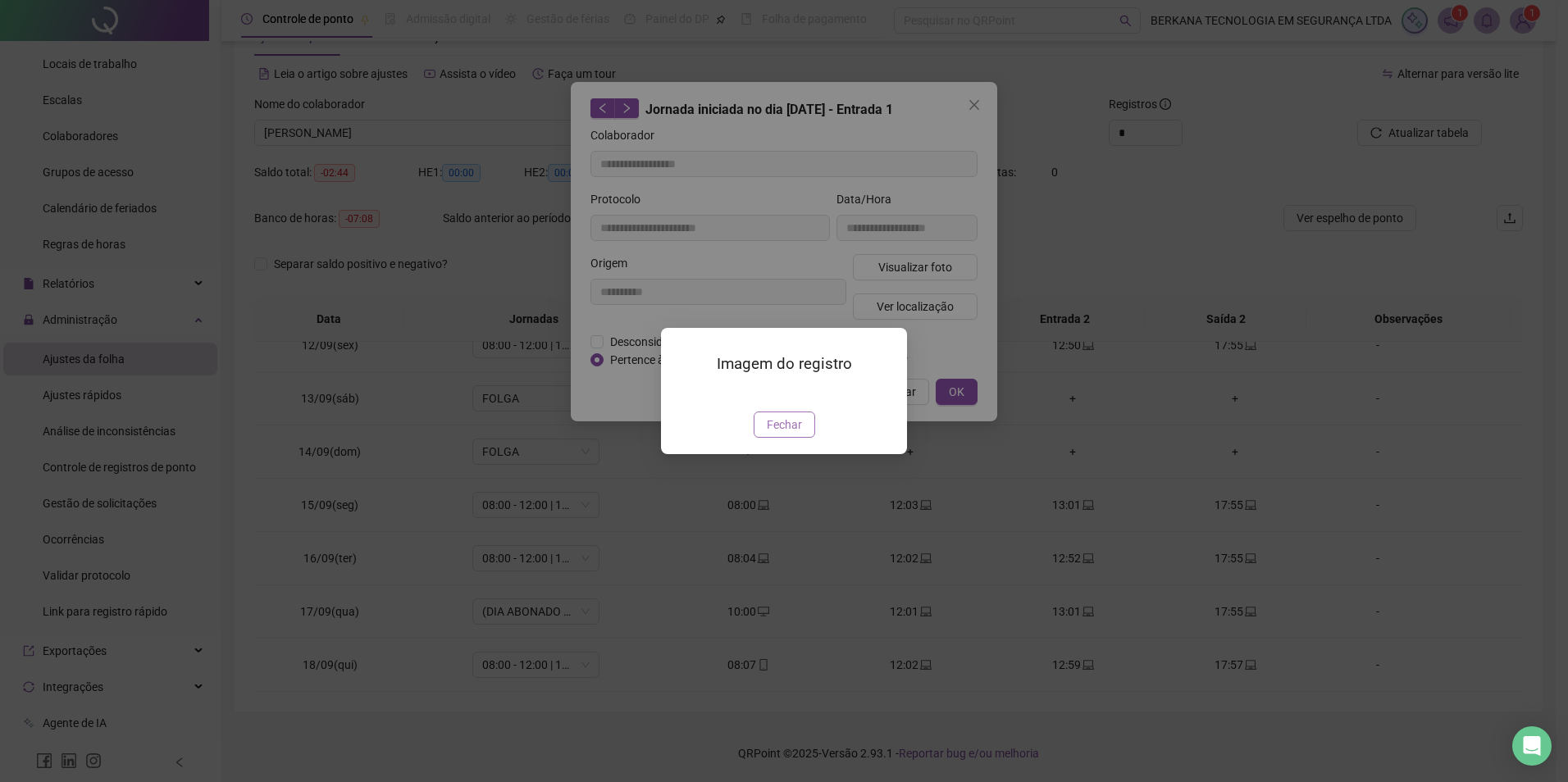
click at [800, 434] on span "Fechar" at bounding box center [785, 425] width 35 height 18
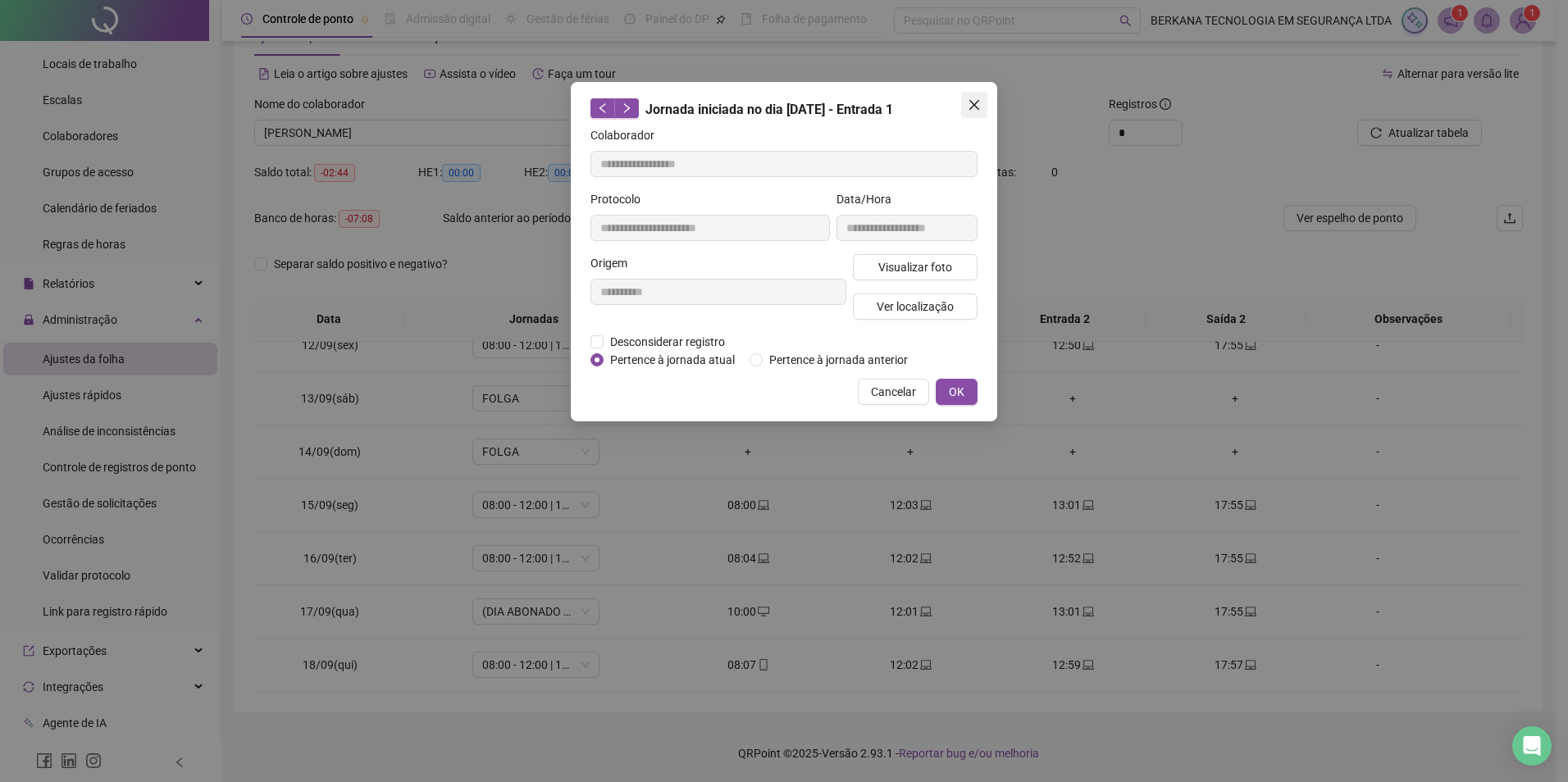
click at [976, 110] on icon "close" at bounding box center [974, 105] width 13 height 13
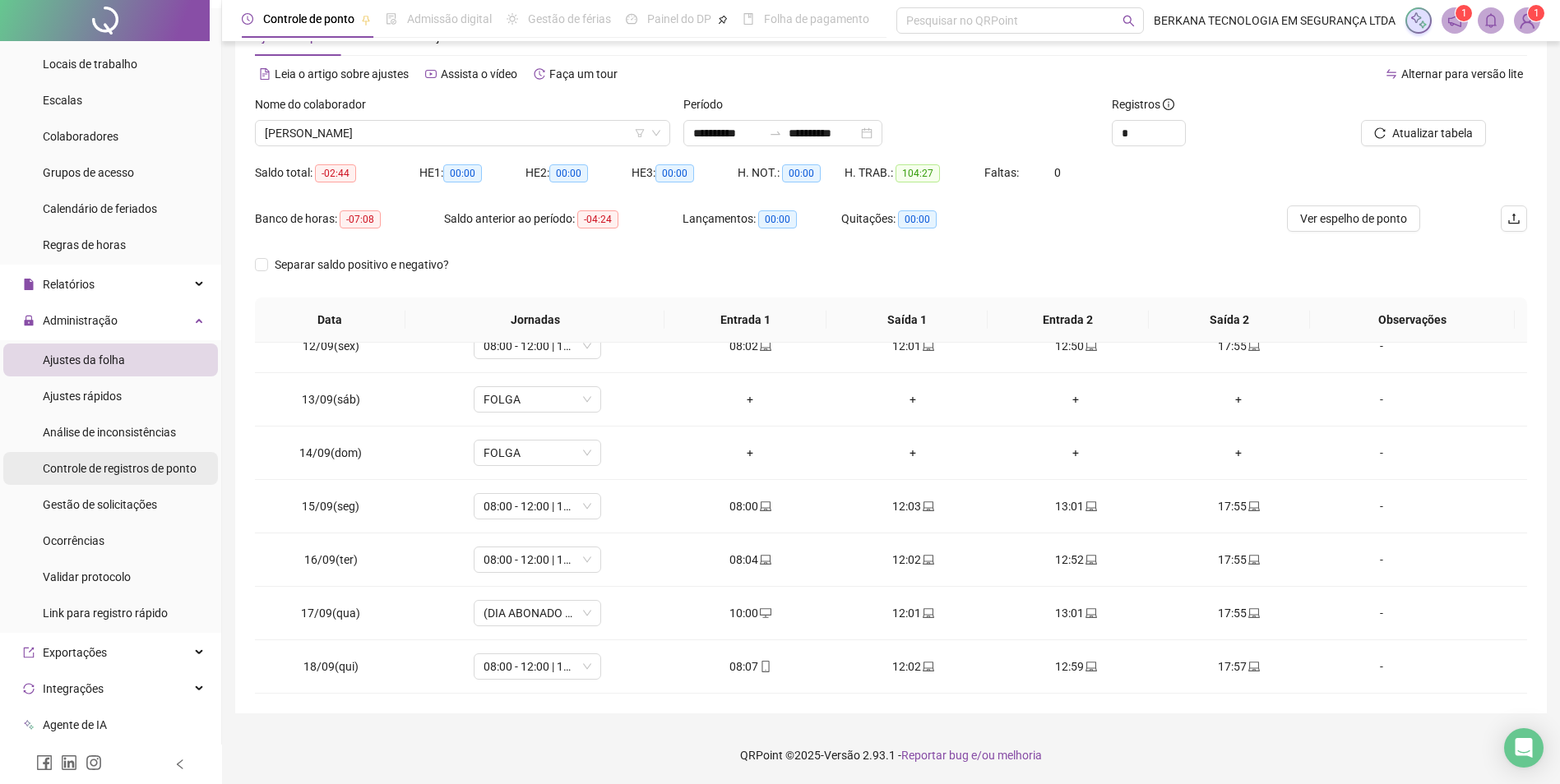
click at [170, 476] on span "Controle de registros de ponto" at bounding box center [119, 468] width 154 height 13
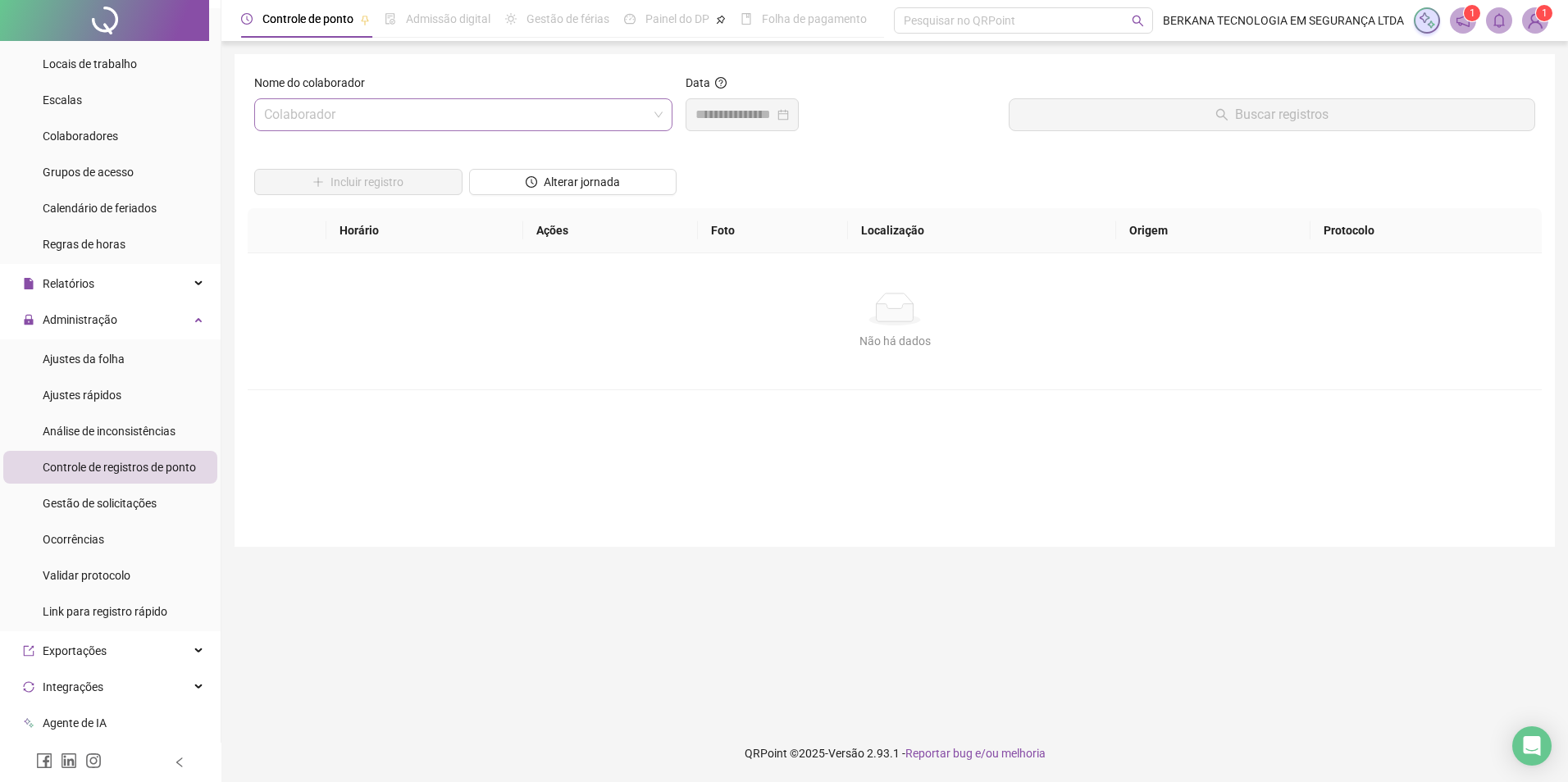
click at [410, 119] on input "search" at bounding box center [456, 114] width 384 height 31
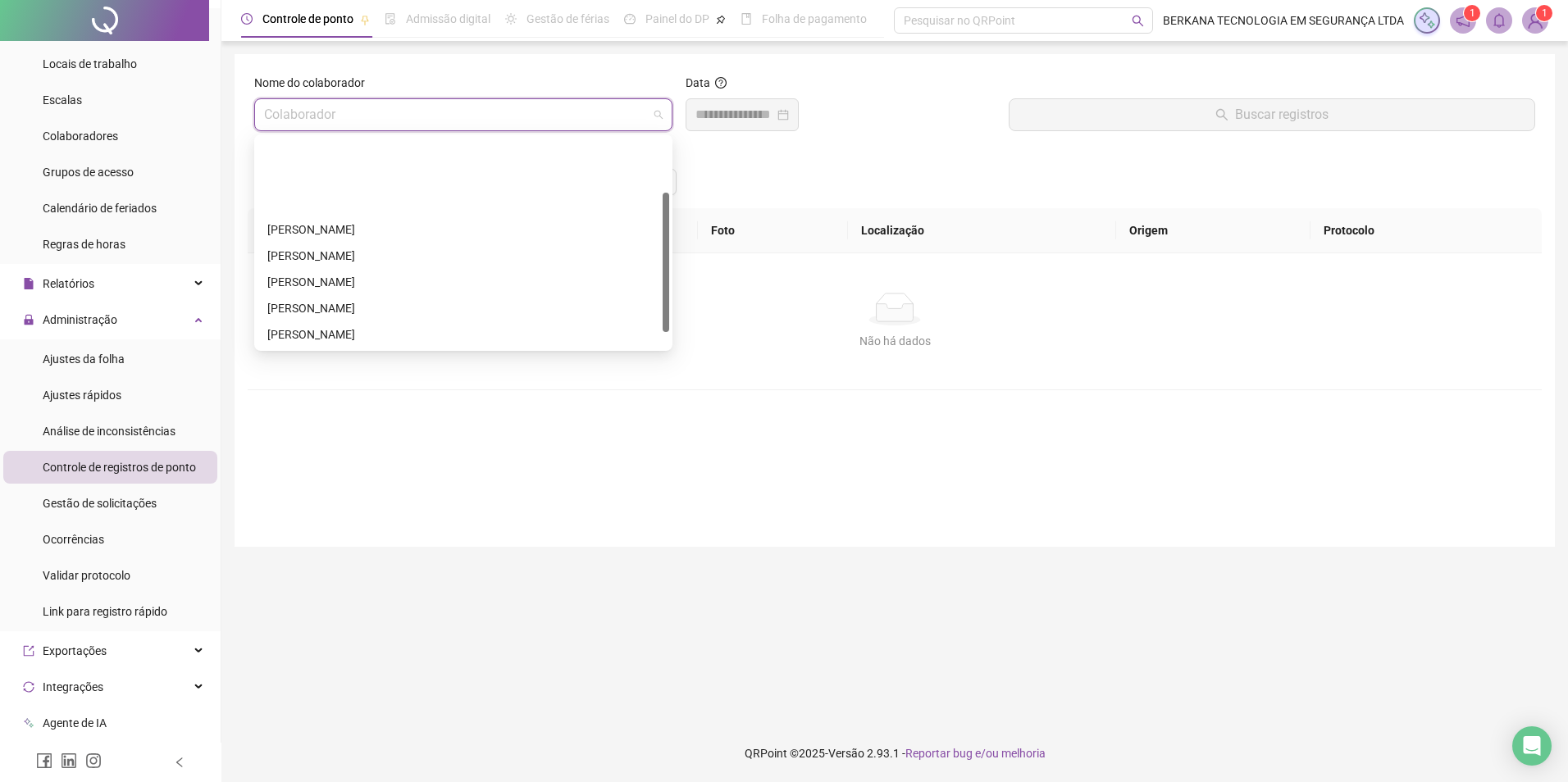
scroll to position [82, 0]
click at [320, 280] on div "[PERSON_NAME]" at bounding box center [463, 278] width 392 height 18
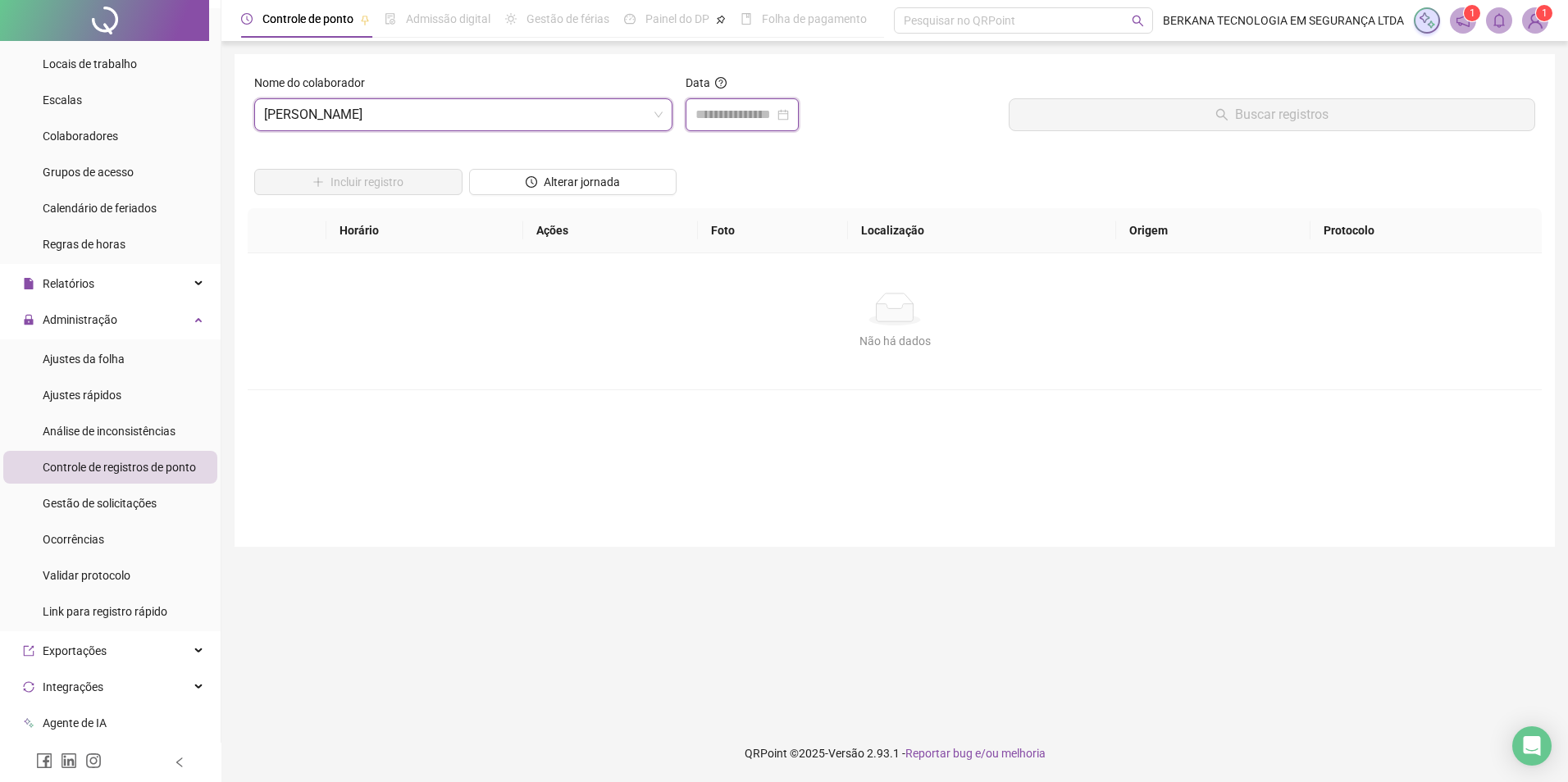
click at [764, 117] on input at bounding box center [734, 114] width 79 height 20
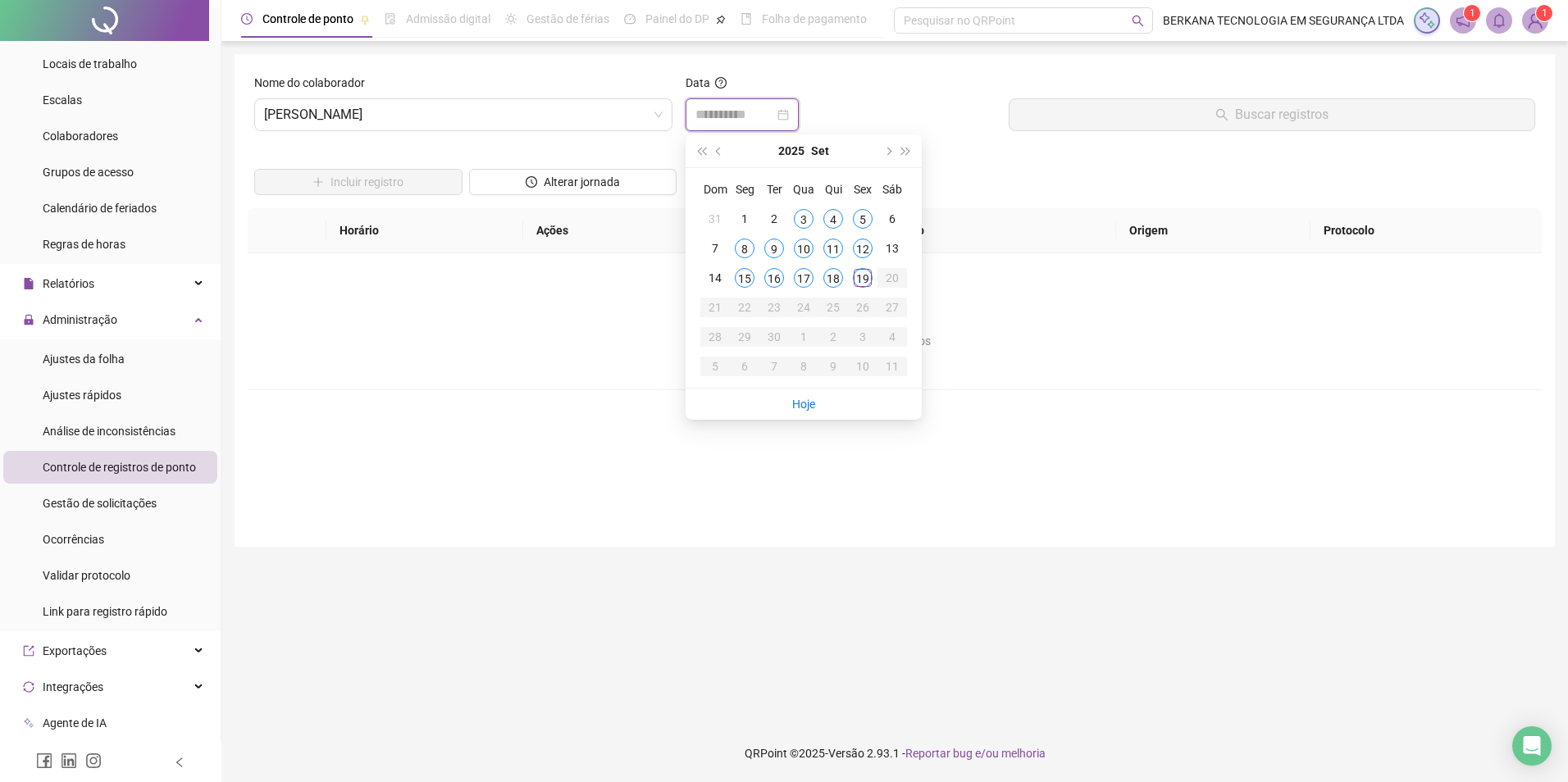
type input "**********"
click at [811, 280] on div "17" at bounding box center [804, 278] width 20 height 20
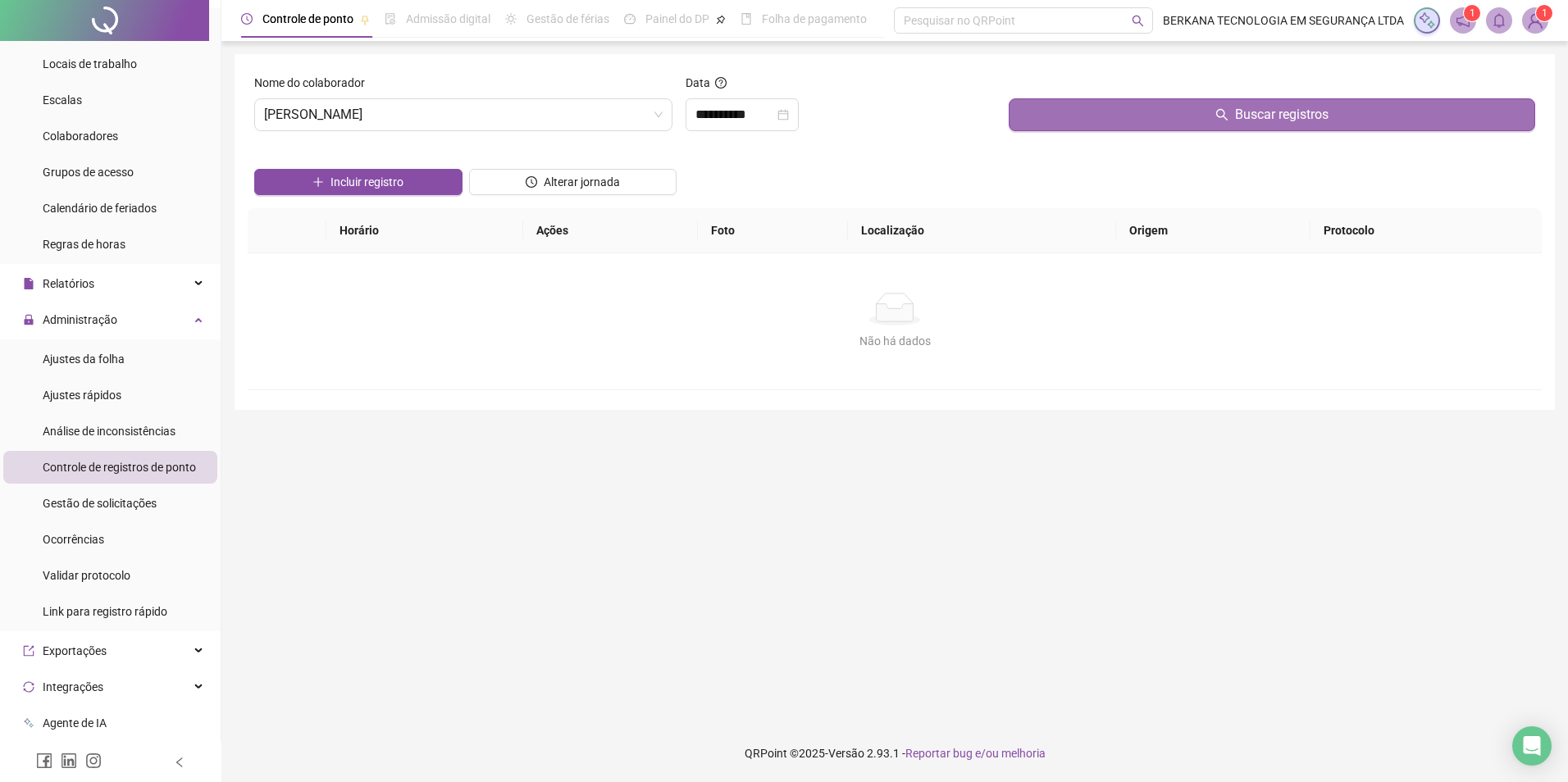
click at [1105, 119] on button "Buscar registros" at bounding box center [1273, 114] width 527 height 33
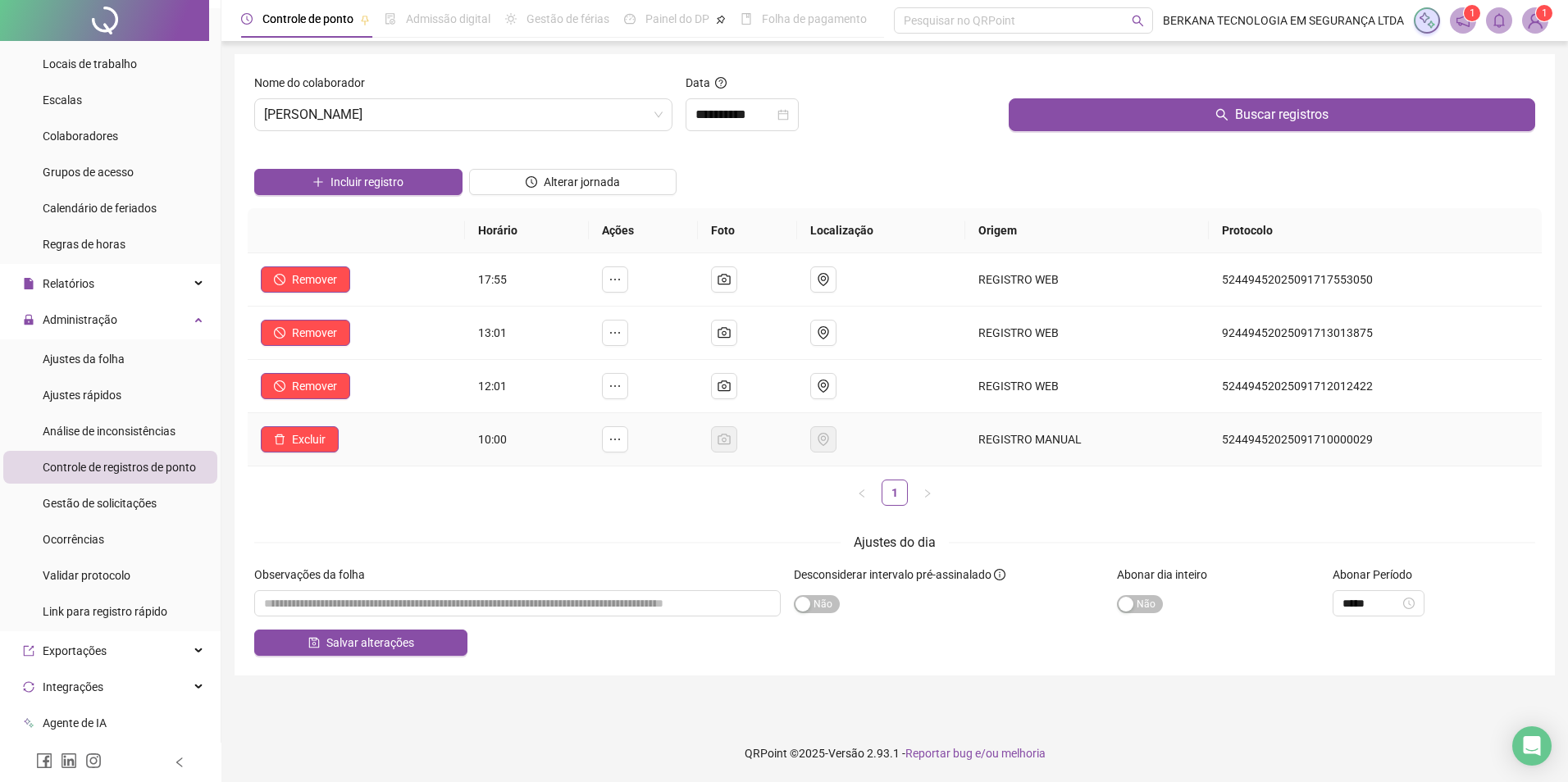
click at [1150, 442] on td "52449452025091710000029" at bounding box center [1375, 440] width 333 height 53
click at [1150, 434] on td "52449452025091710000029" at bounding box center [1375, 440] width 333 height 53
drag, startPoint x: 1526, startPoint y: 429, endPoint x: 1415, endPoint y: 441, distance: 111.6
click at [1150, 431] on td "52449452025091710000029" at bounding box center [1375, 440] width 333 height 53
click at [622, 444] on icon "ellipsis" at bounding box center [615, 439] width 13 height 13
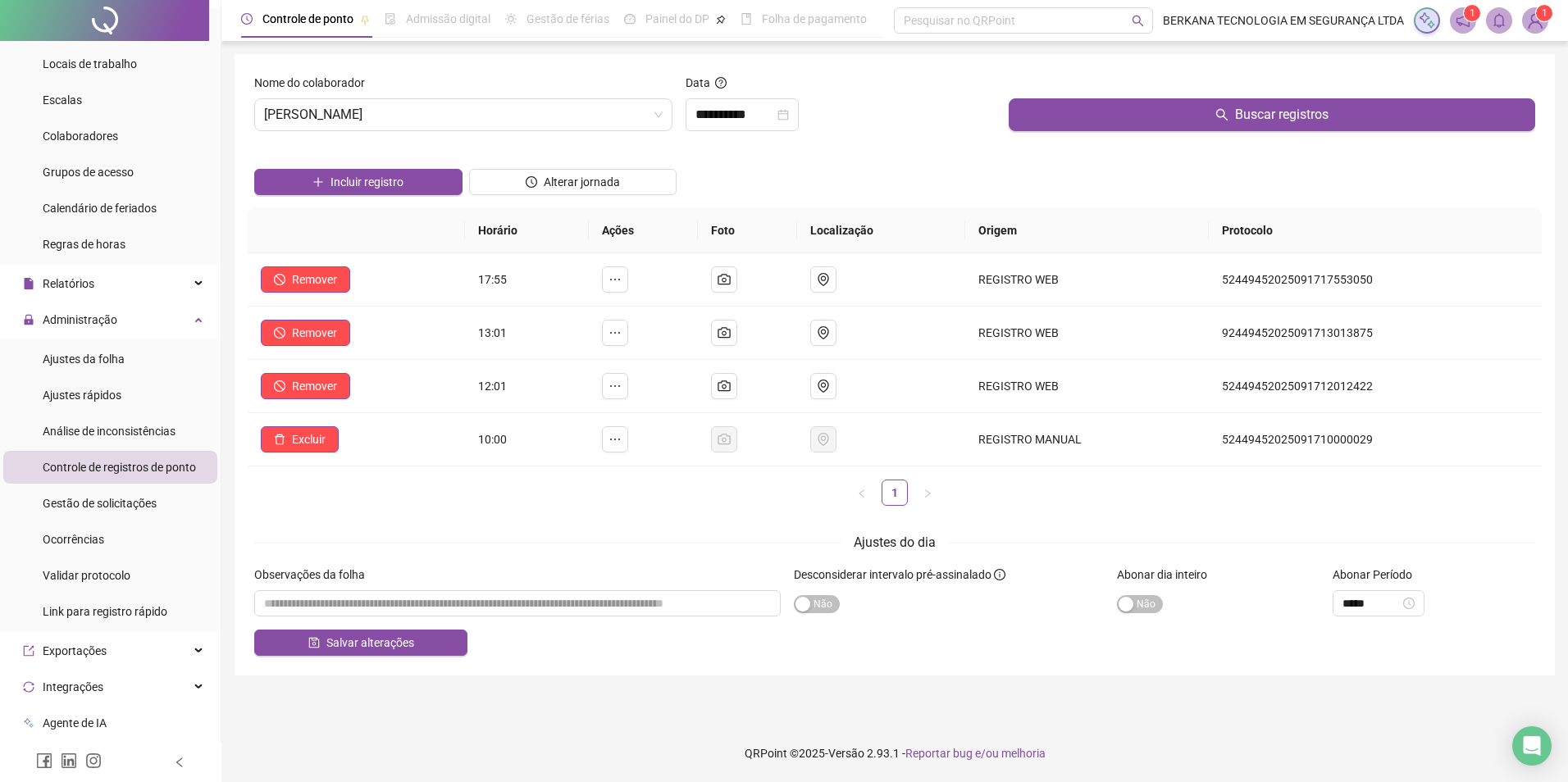
click at [634, 505] on ul "1" at bounding box center [894, 493] width 1294 height 27
click at [287, 437] on button "Excluir" at bounding box center [300, 440] width 78 height 27
click at [354, 398] on span "Sim" at bounding box center [354, 396] width 19 height 18
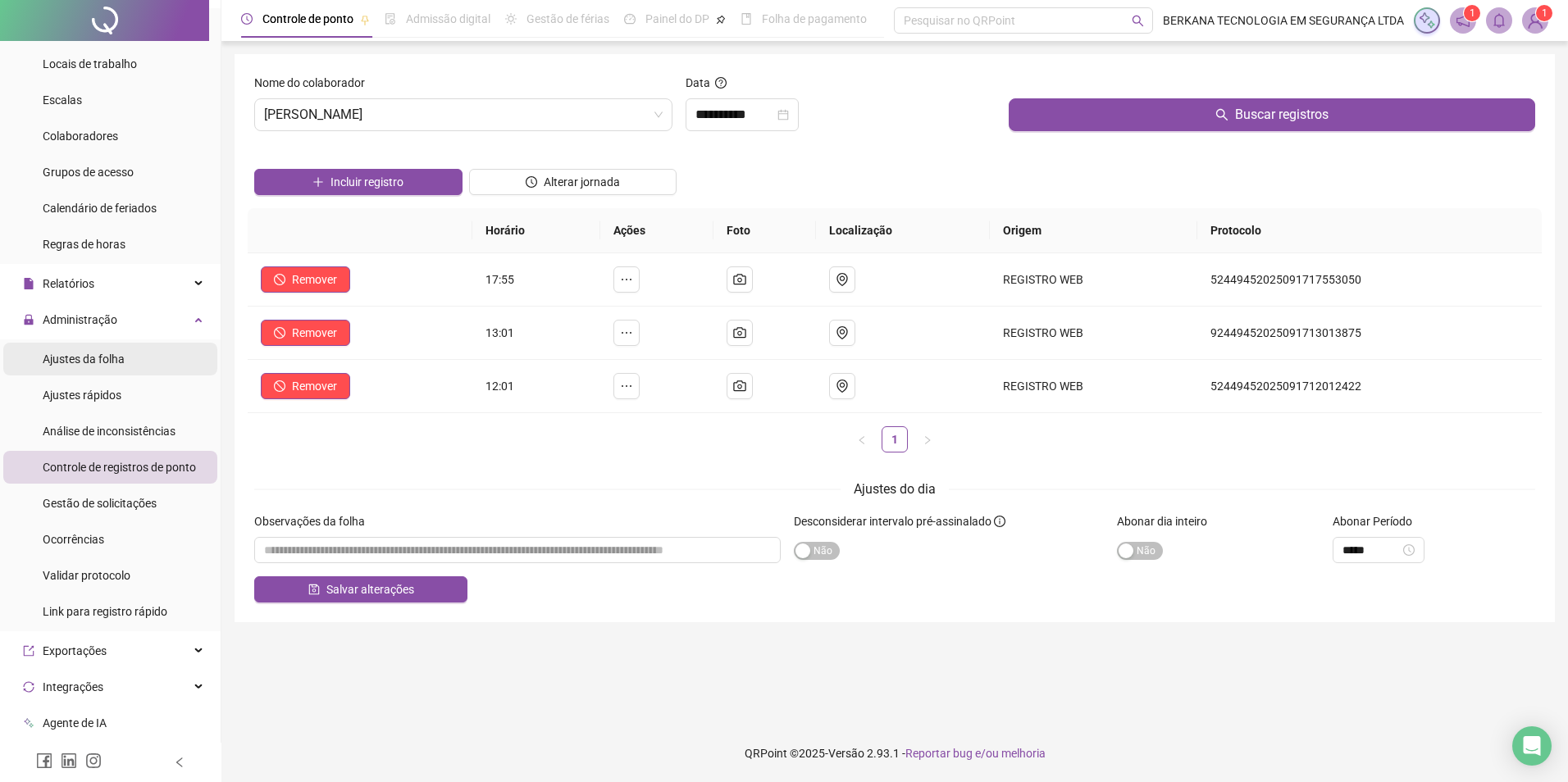
click at [130, 367] on li "Ajustes da folha" at bounding box center [110, 359] width 214 height 33
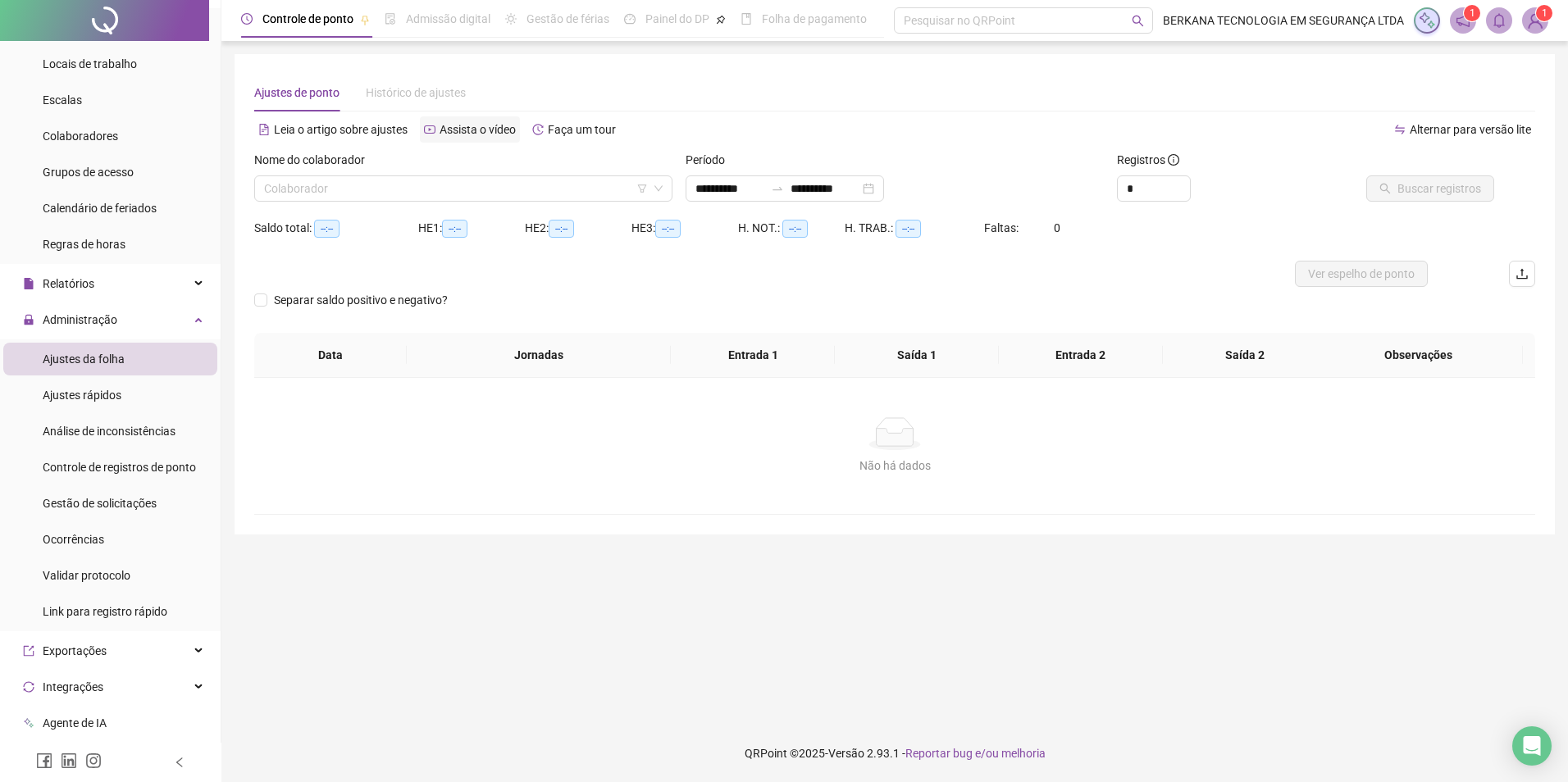
type input "**********"
click at [431, 186] on input "search" at bounding box center [456, 189] width 384 height 25
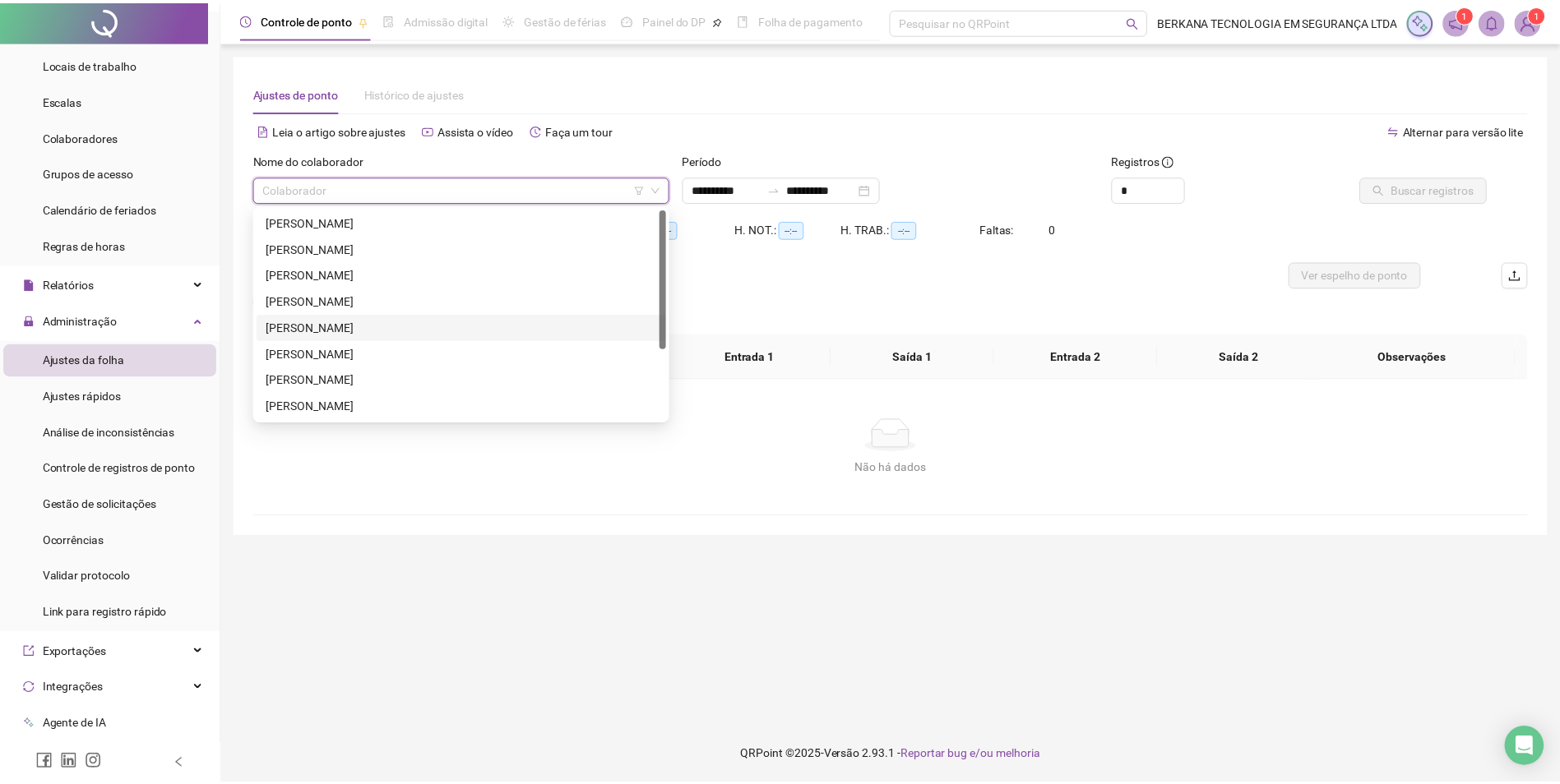
scroll to position [82, 0]
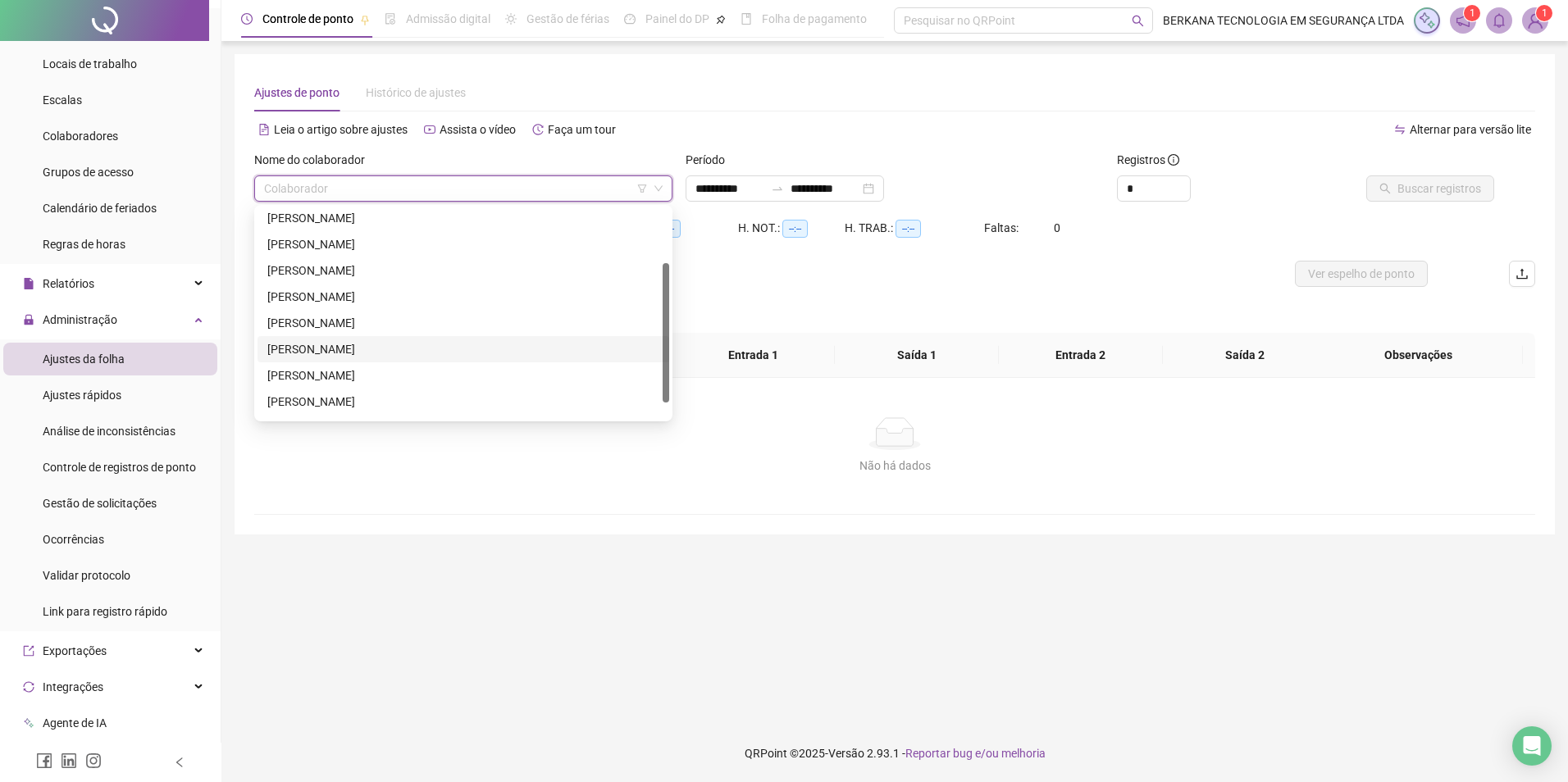
click at [333, 353] on div "[PERSON_NAME]" at bounding box center [463, 349] width 392 height 18
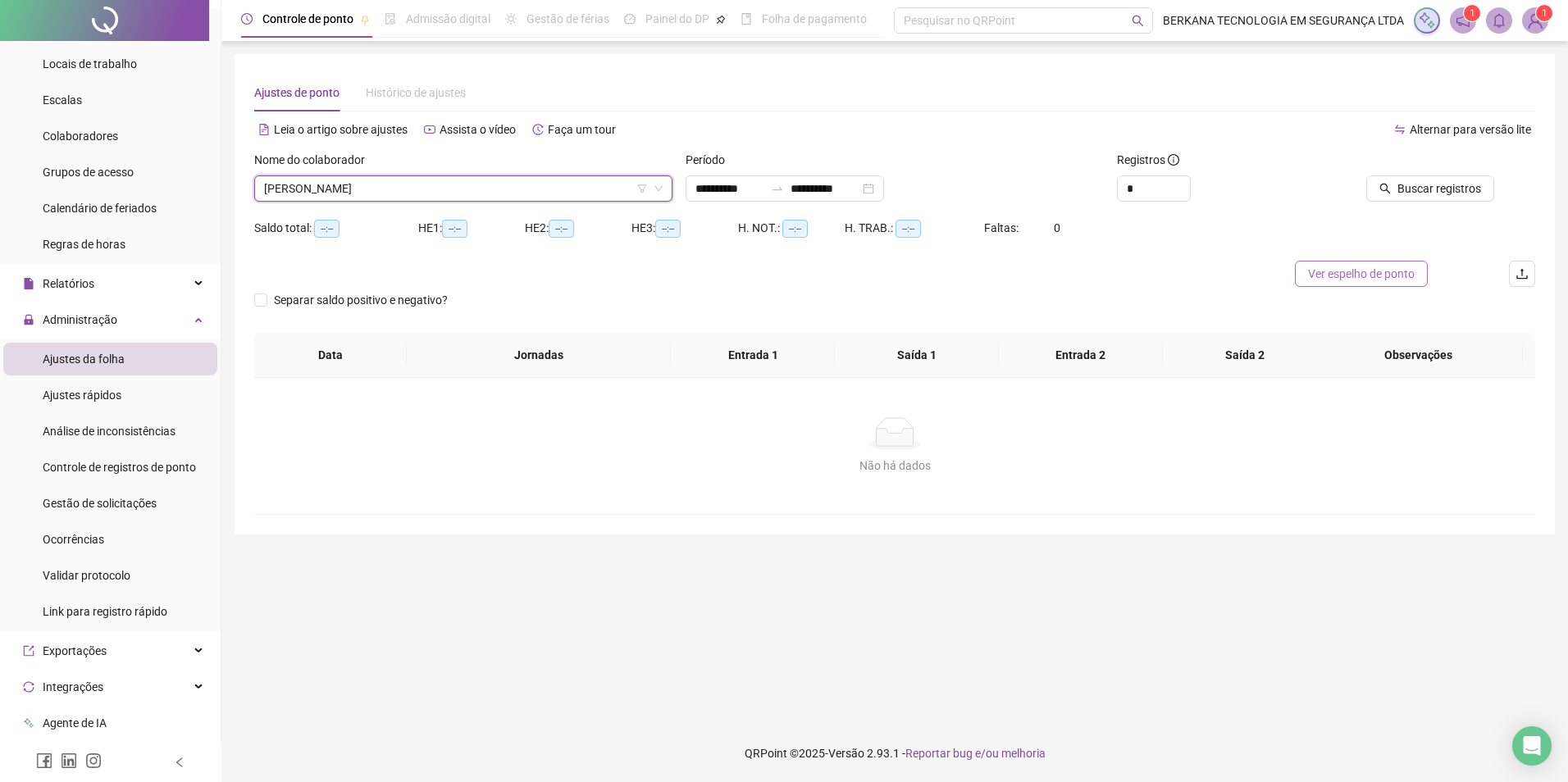
click at [1150, 263] on button "Ver espelho de ponto" at bounding box center [1361, 274] width 133 height 27
click at [1150, 184] on button "Buscar registros" at bounding box center [1431, 189] width 128 height 27
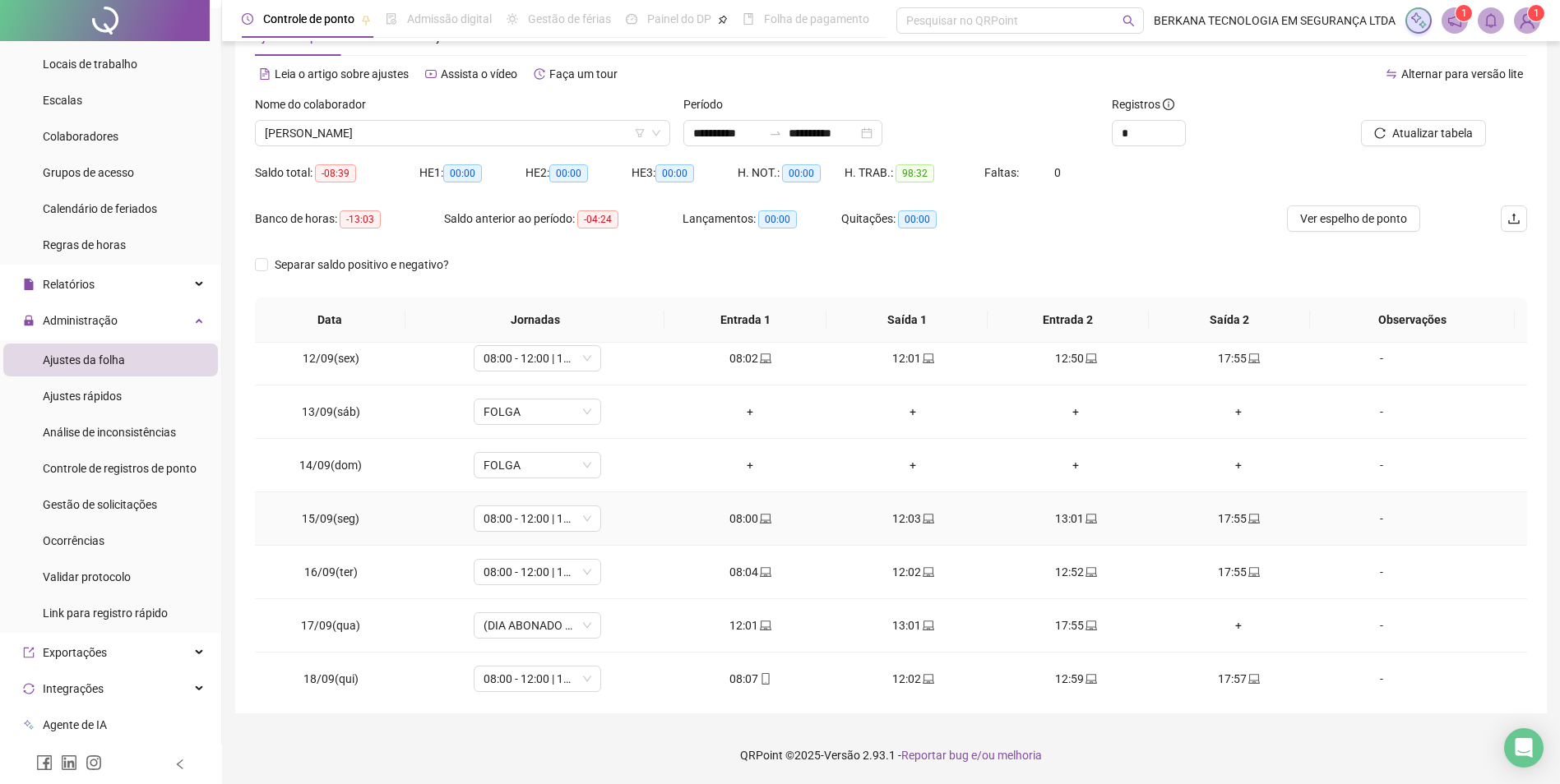
scroll to position [611, 0]
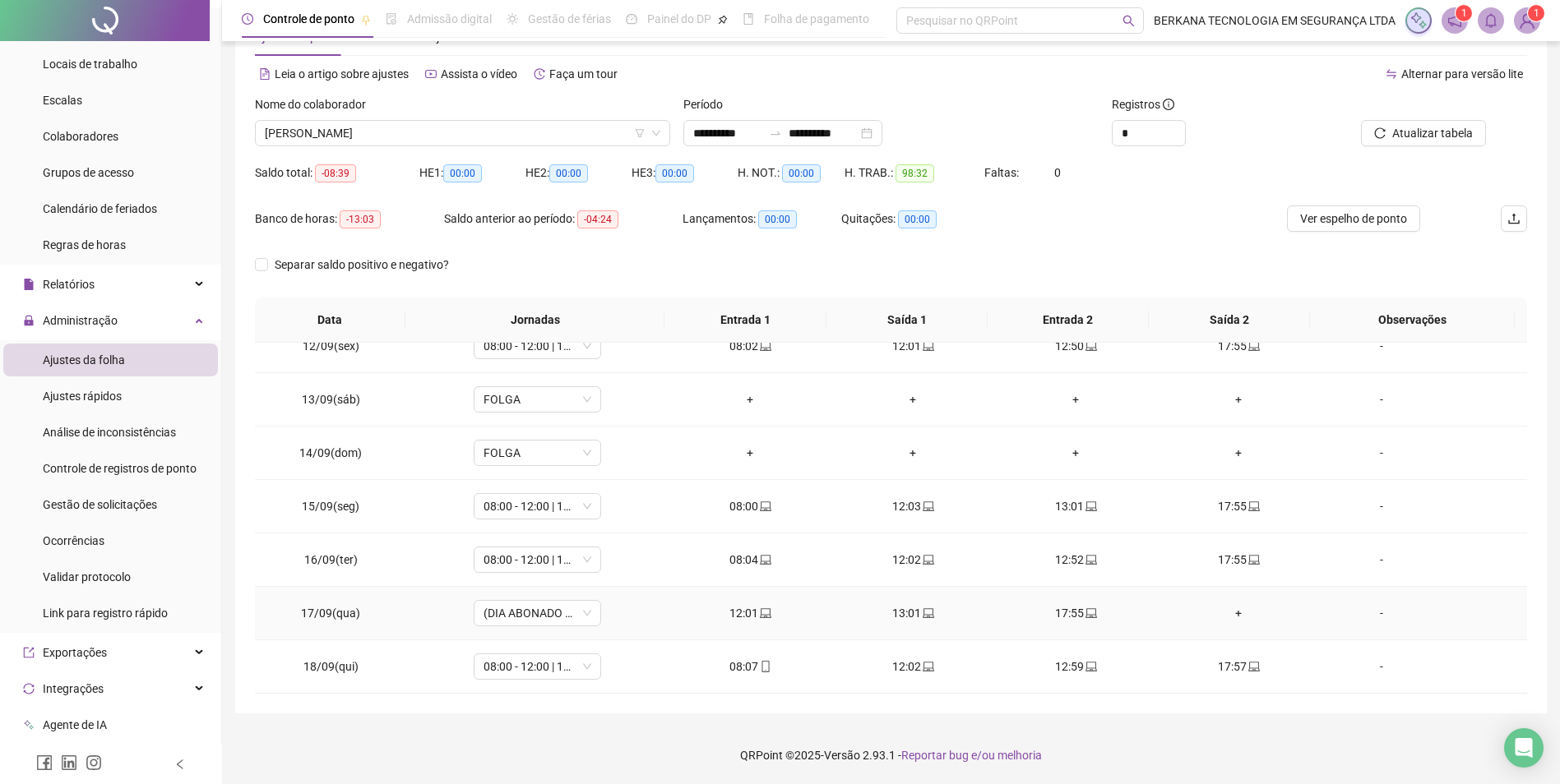
click at [1154, 610] on div "+" at bounding box center [1239, 613] width 137 height 18
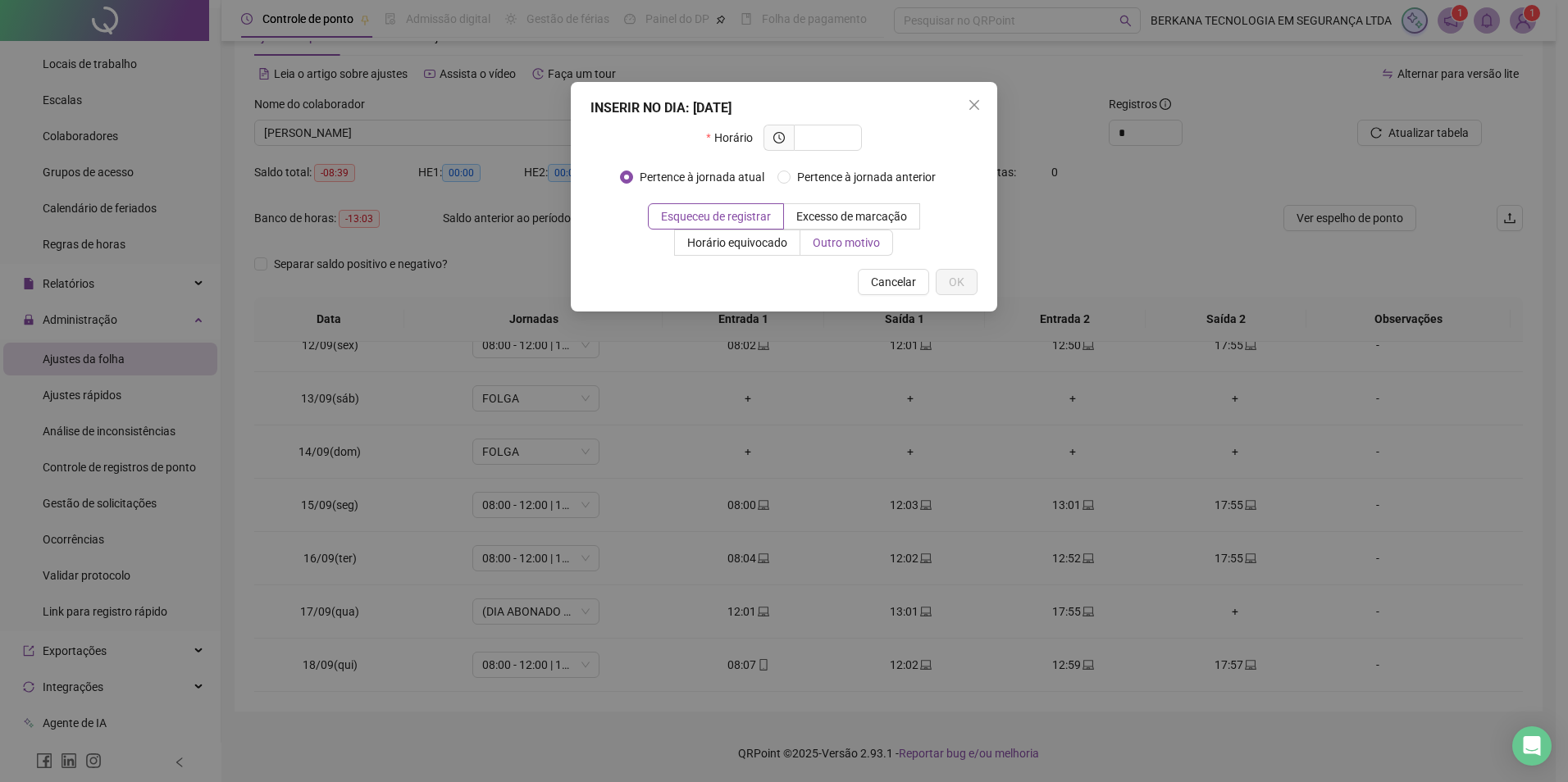
click at [827, 250] on label "Outro motivo" at bounding box center [847, 243] width 93 height 27
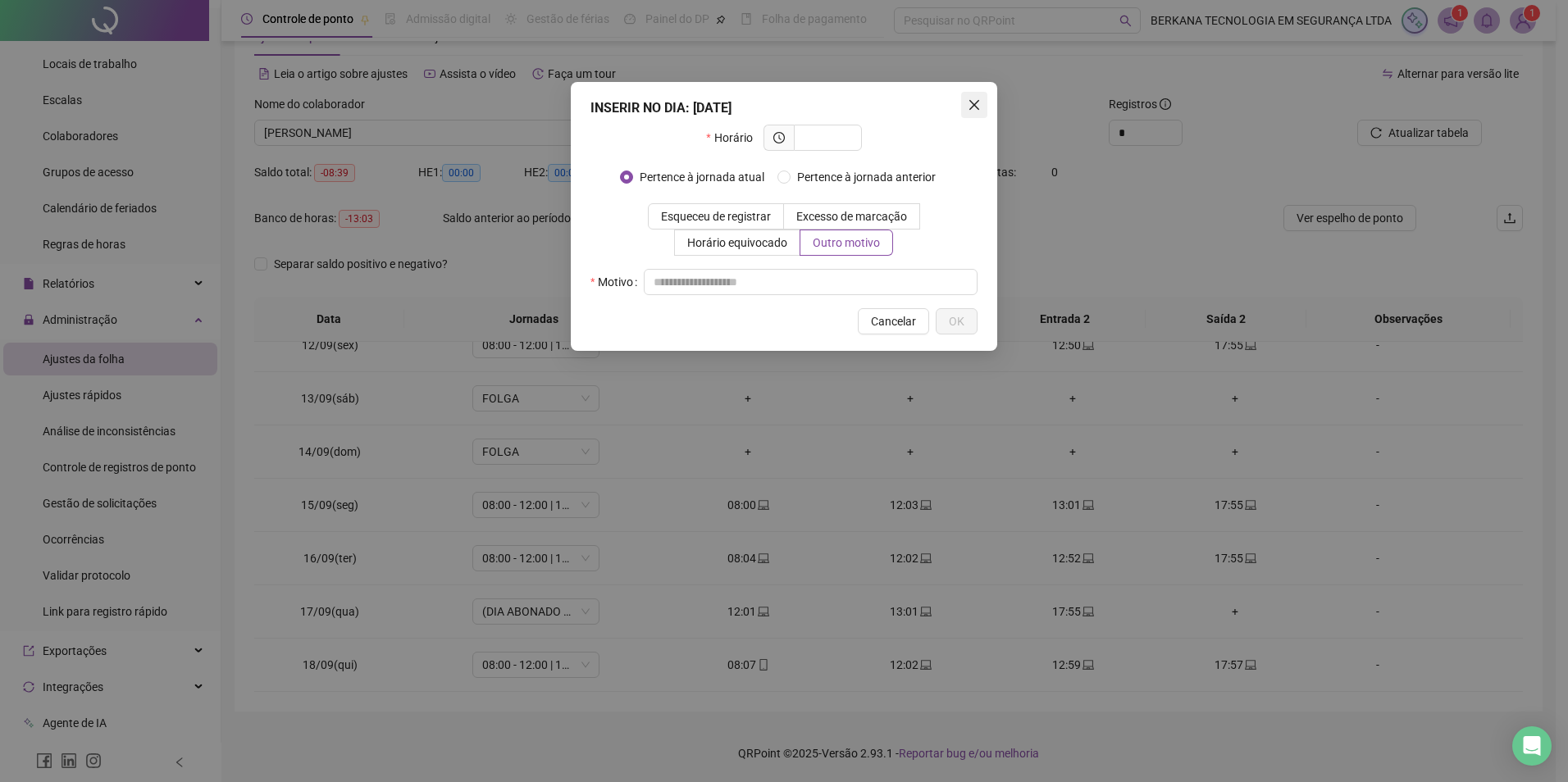
click at [987, 101] on span "Close" at bounding box center [975, 105] width 27 height 13
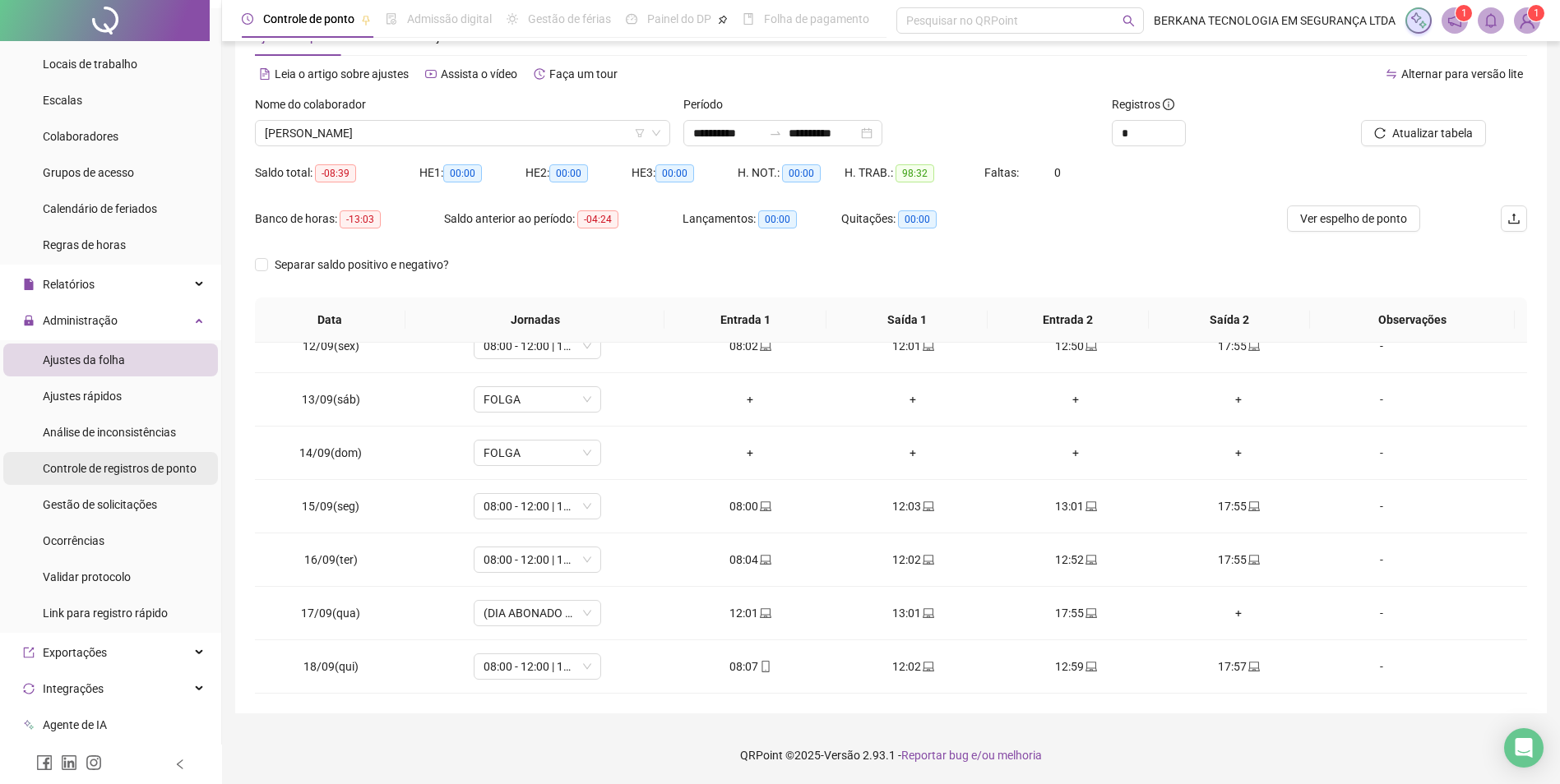
click at [150, 470] on span "Controle de registros de ponto" at bounding box center [119, 468] width 154 height 13
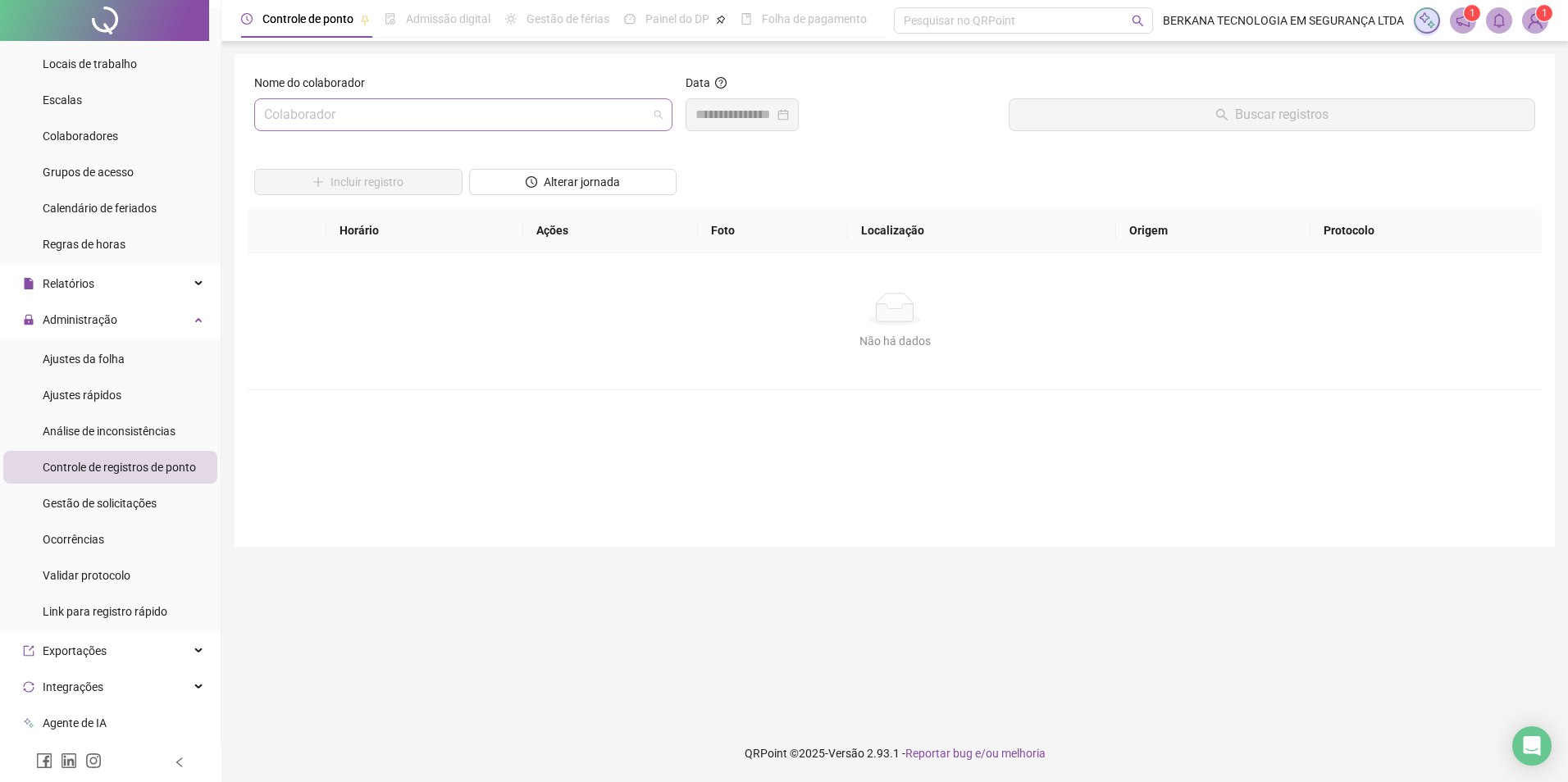
click at [471, 121] on input "search" at bounding box center [456, 114] width 384 height 31
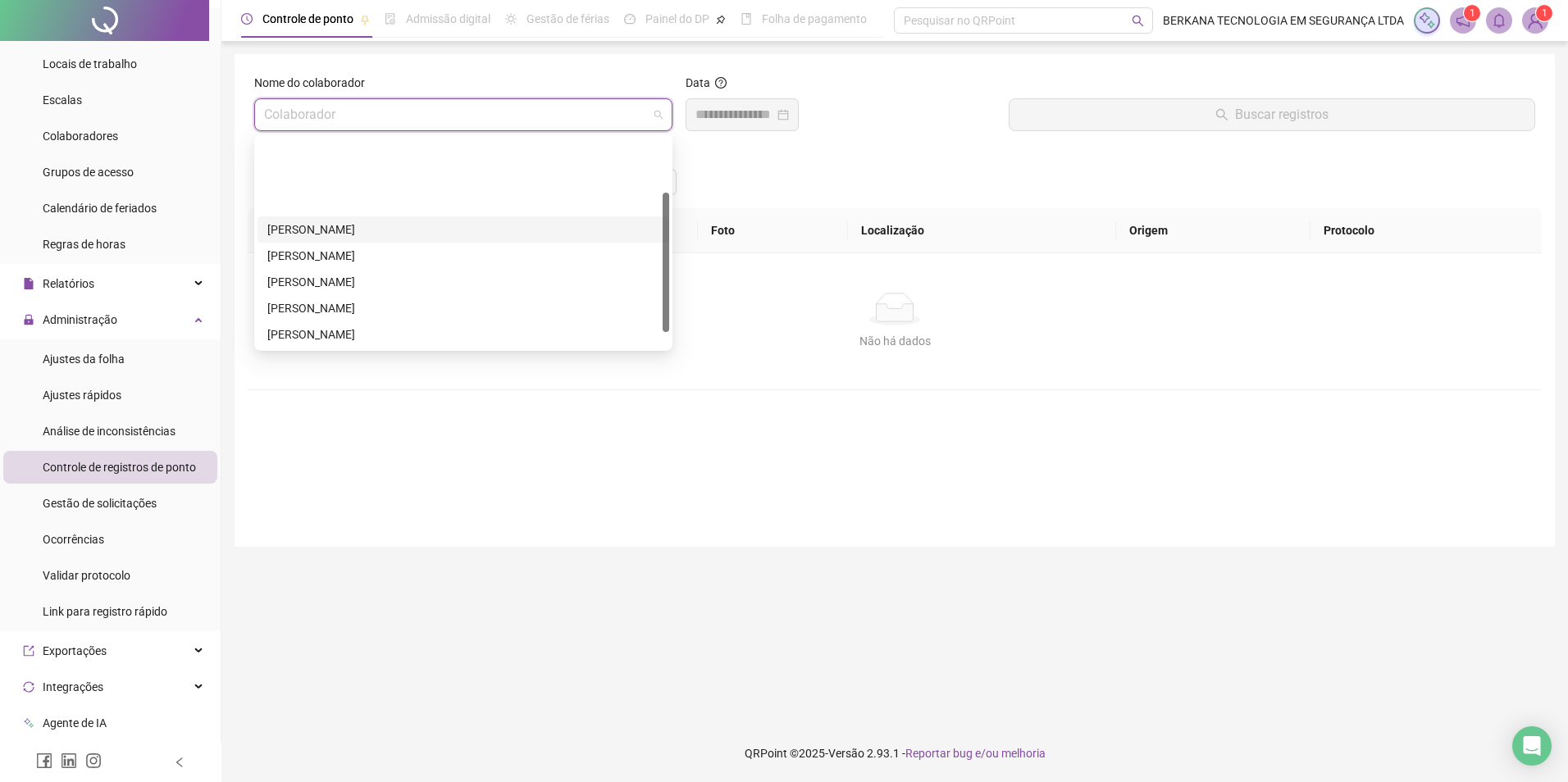
scroll to position [82, 0]
click at [390, 274] on div "[PERSON_NAME]" at bounding box center [463, 278] width 392 height 18
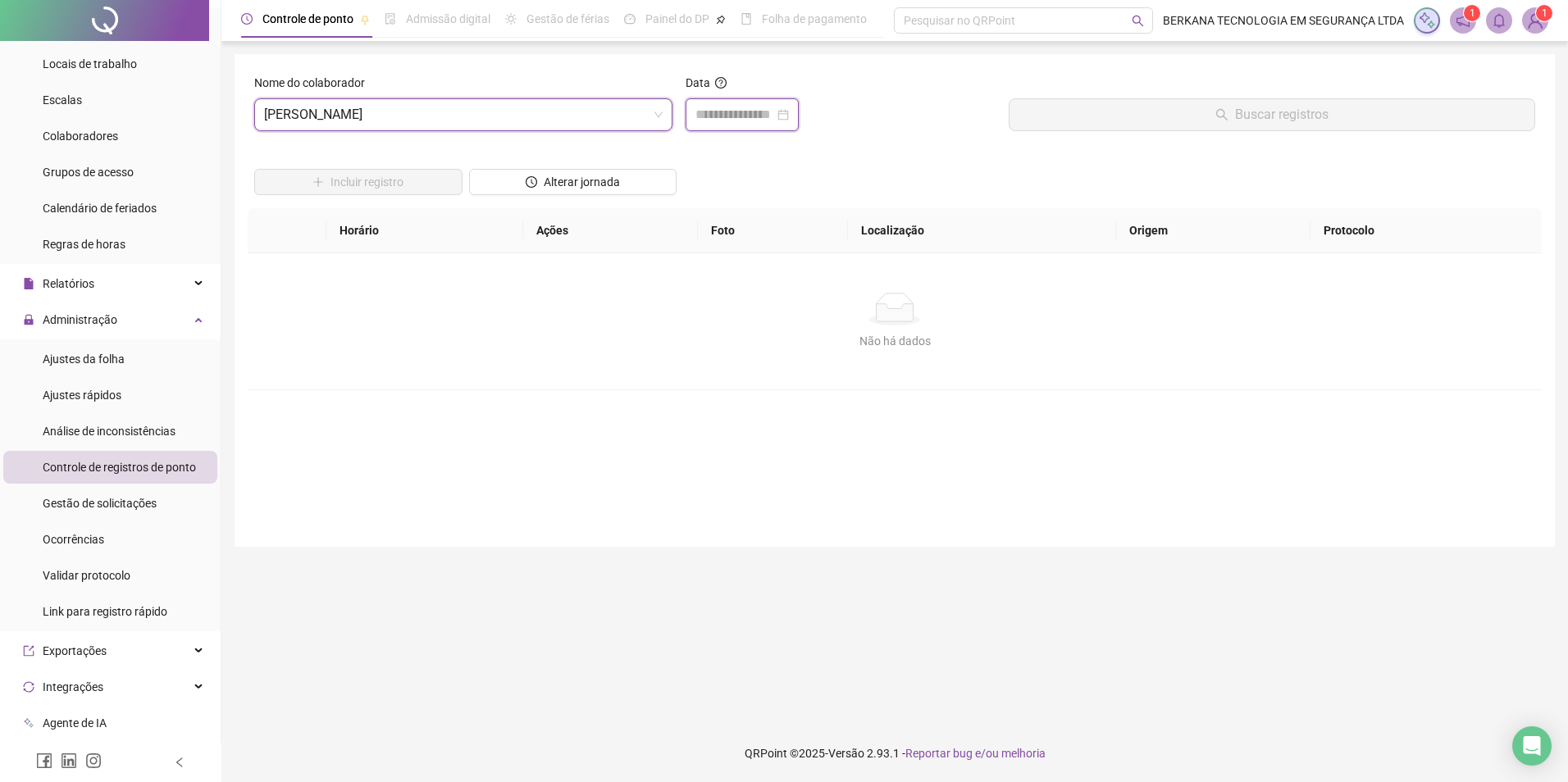
click at [774, 120] on input at bounding box center [734, 114] width 79 height 20
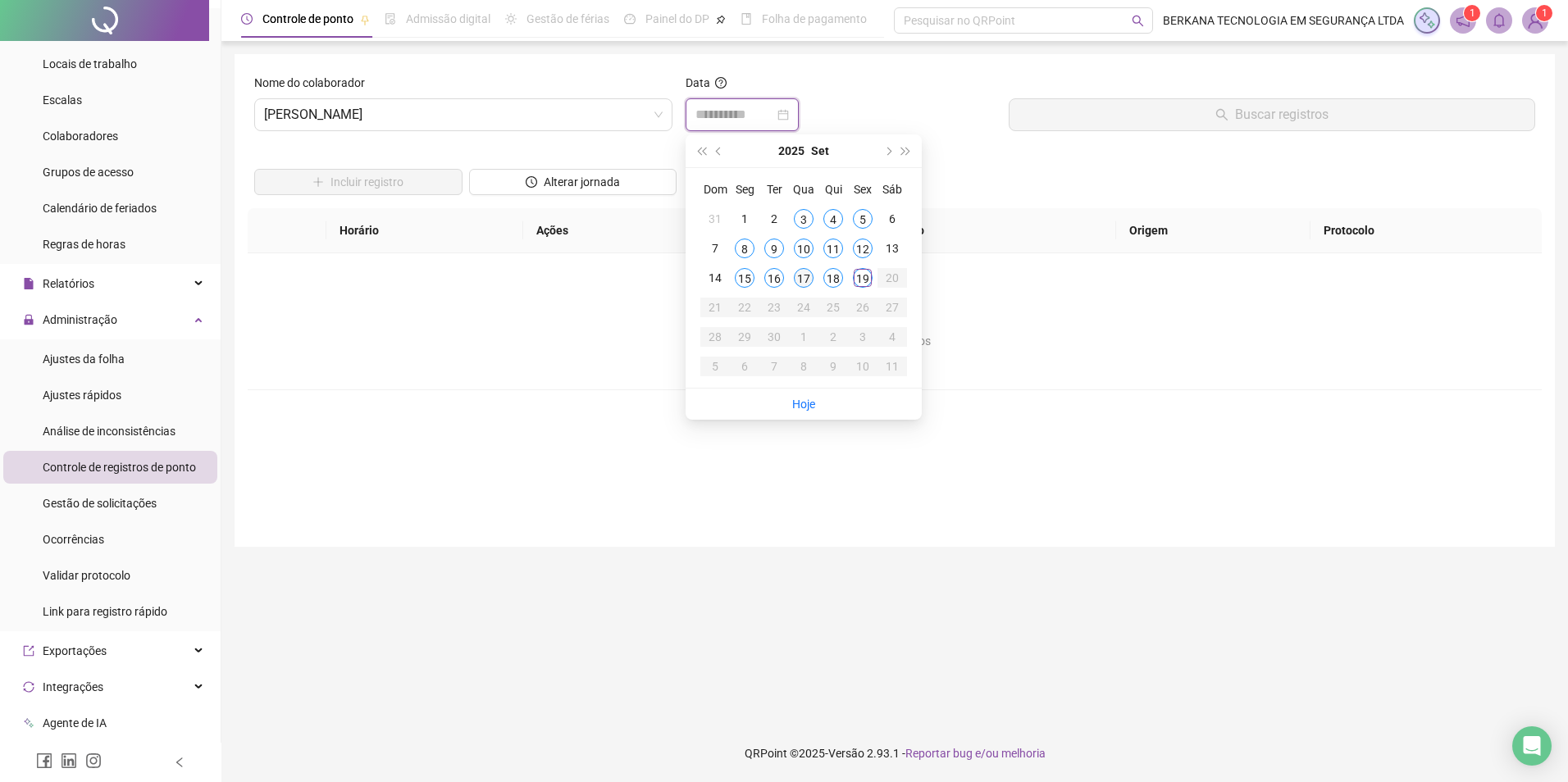
type input "**********"
click at [810, 281] on div "17" at bounding box center [804, 278] width 20 height 20
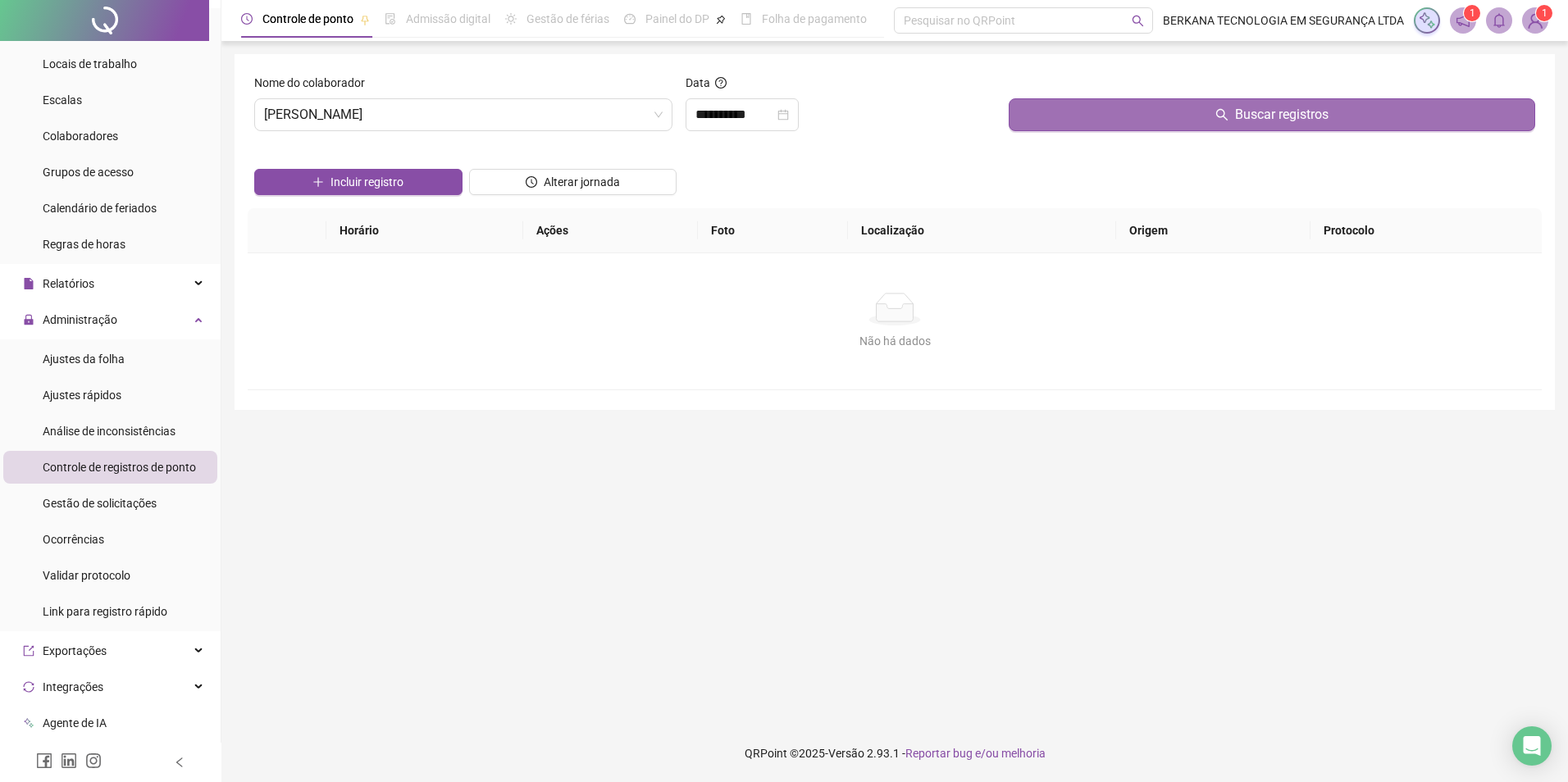
click at [1135, 117] on button "Buscar registros" at bounding box center [1273, 114] width 527 height 33
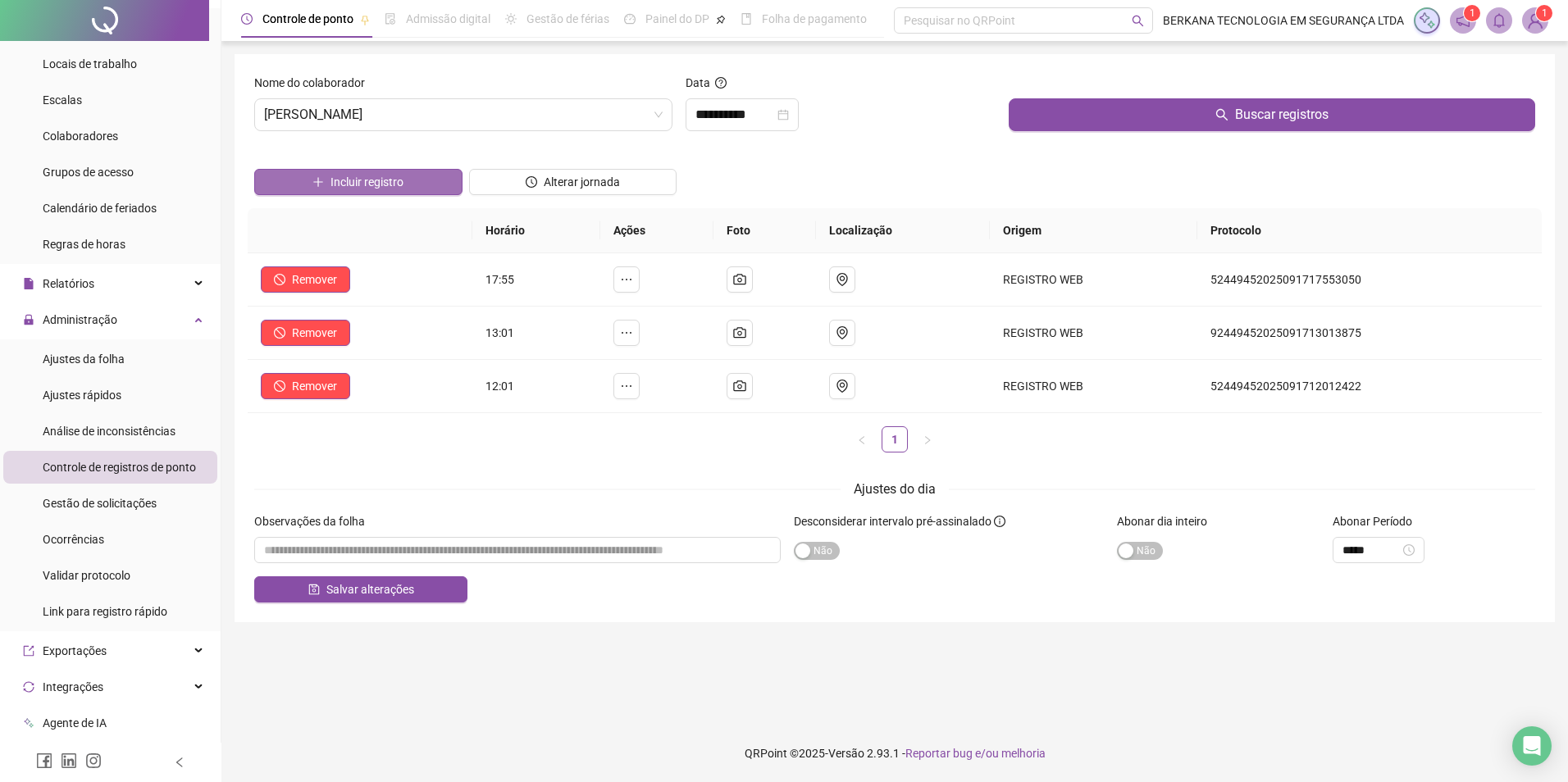
click at [404, 184] on button "Incluir registro" at bounding box center [358, 183] width 208 height 27
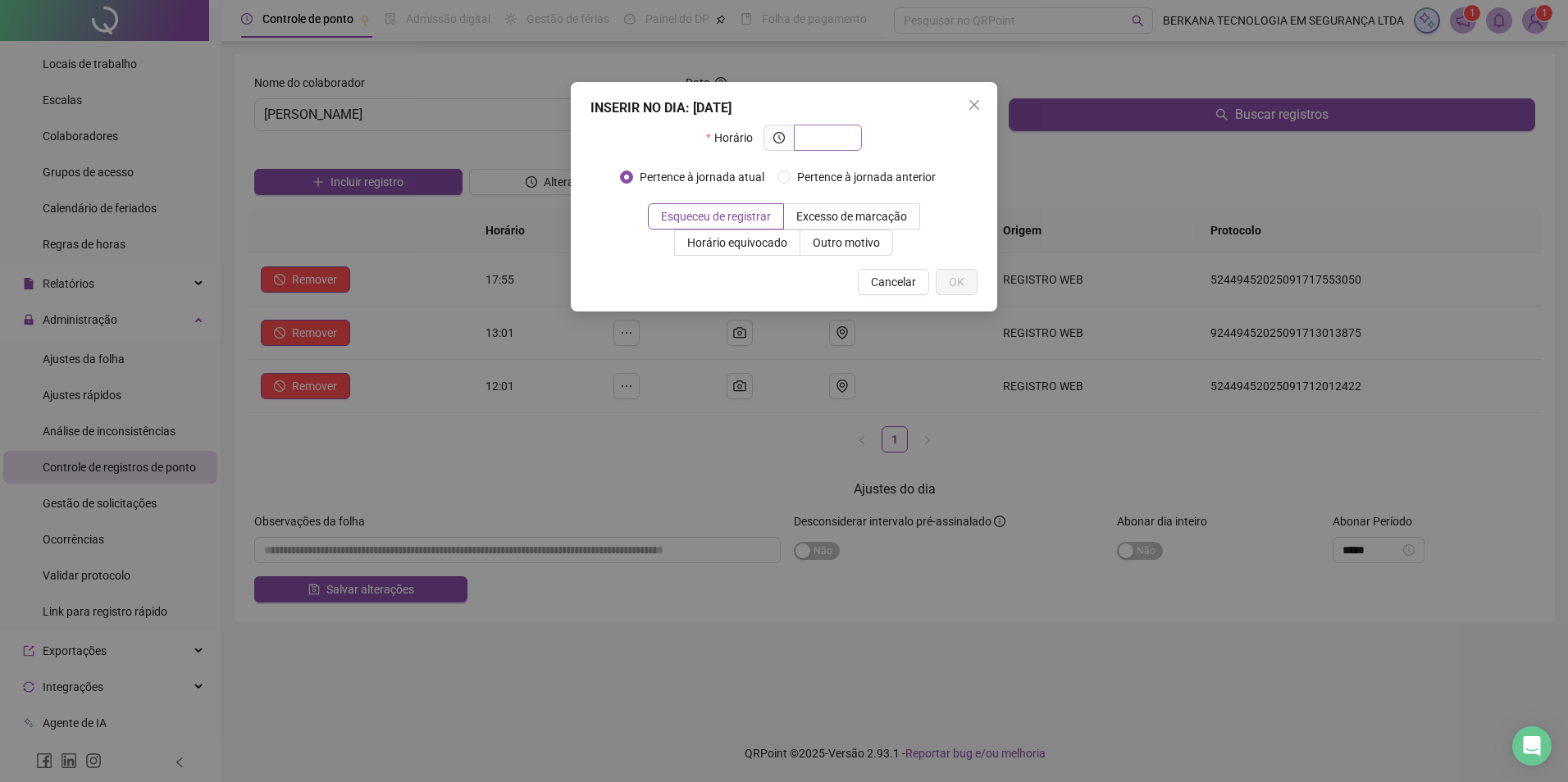
click at [824, 138] on input "text" at bounding box center [826, 137] width 45 height 18
click at [835, 139] on input "text" at bounding box center [826, 137] width 45 height 18
type input "*****"
click at [968, 283] on button "OK" at bounding box center [956, 282] width 42 height 27
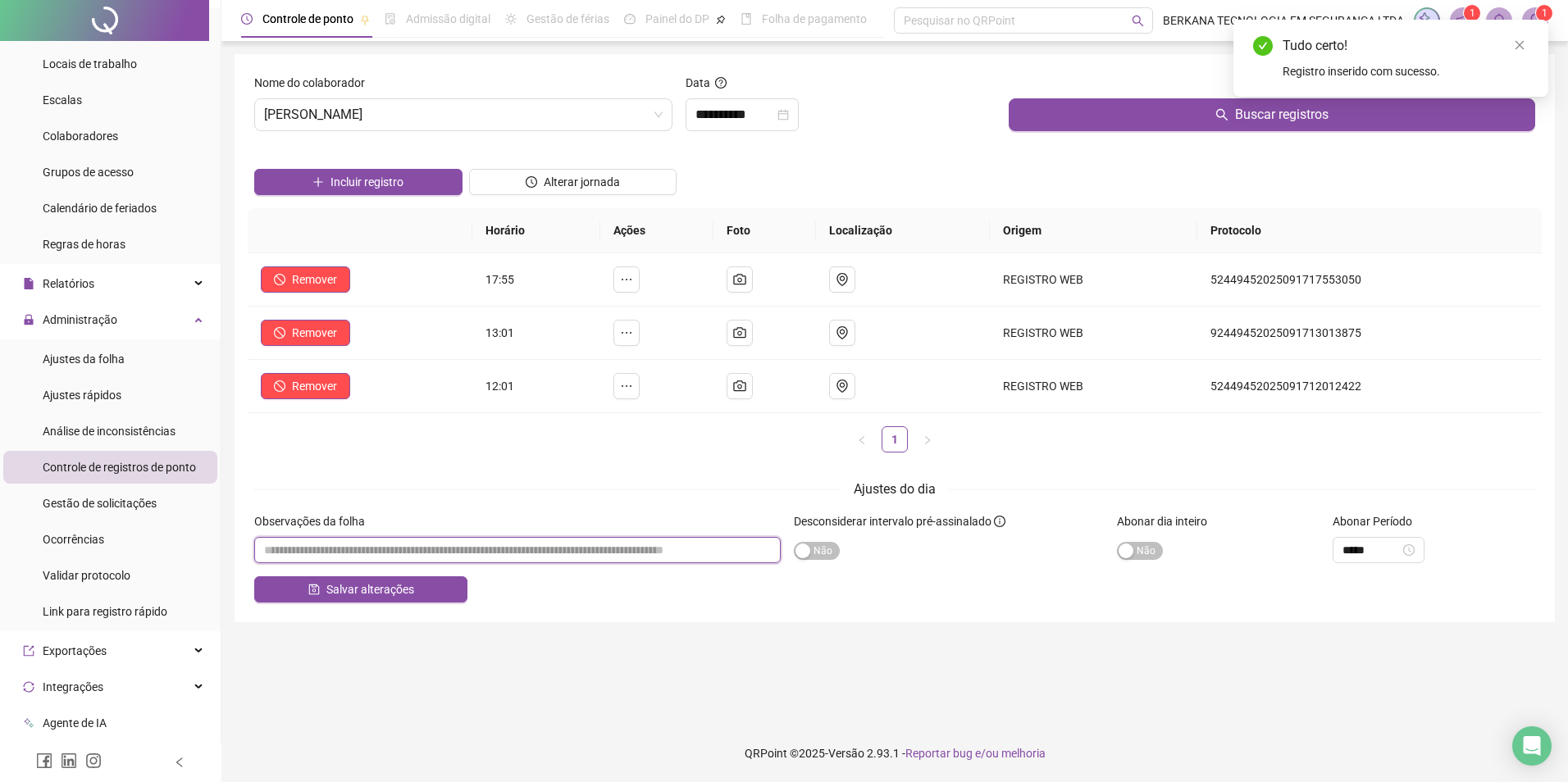
click at [640, 551] on input "textarea" at bounding box center [518, 551] width 527 height 27
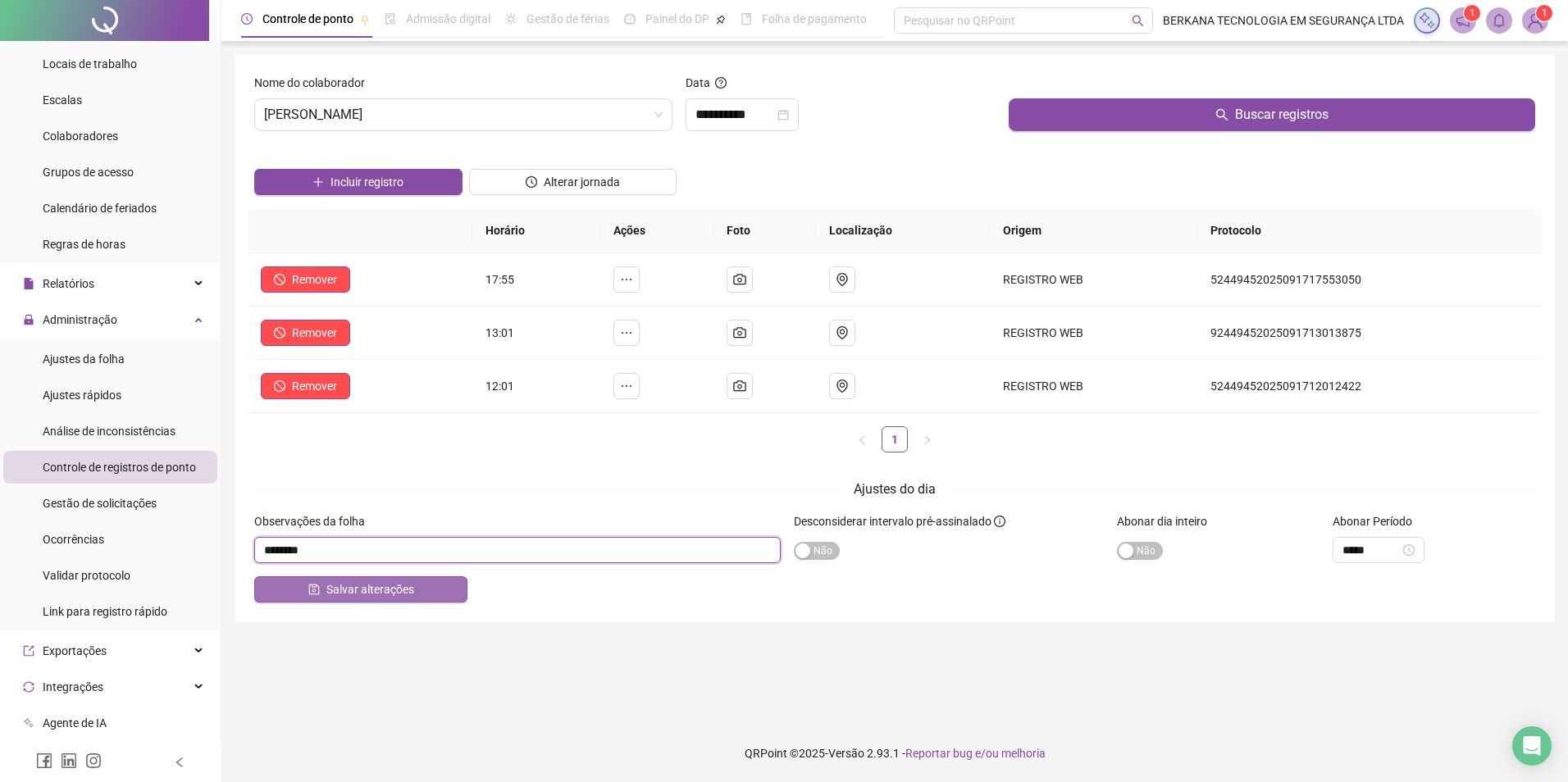
type input "********"
click at [330, 594] on span "Salvar alterações" at bounding box center [370, 590] width 88 height 18
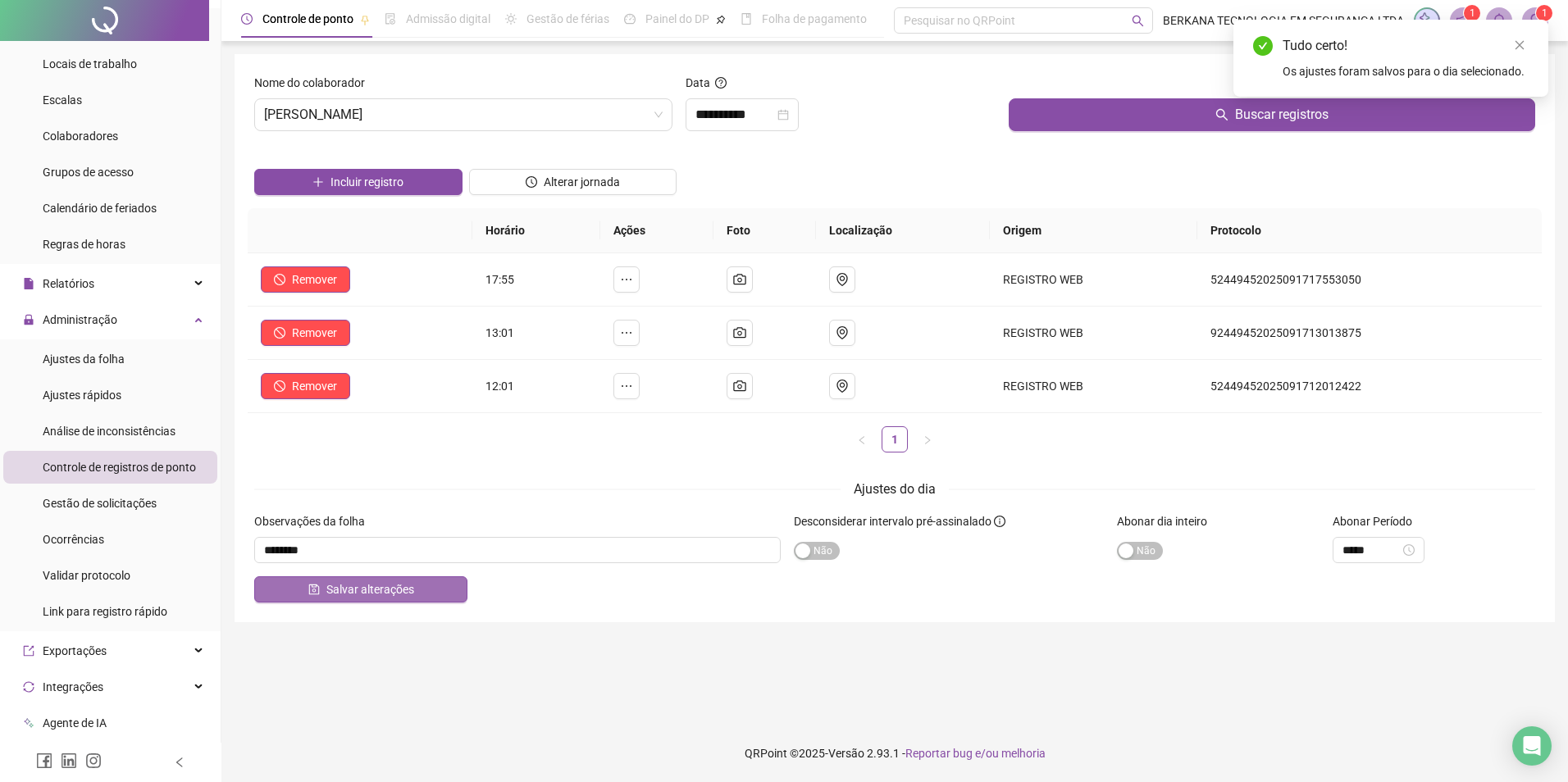
click at [425, 595] on button "Salvar alterações" at bounding box center [361, 590] width 213 height 27
click at [102, 357] on span "Ajustes da folha" at bounding box center [83, 359] width 82 height 13
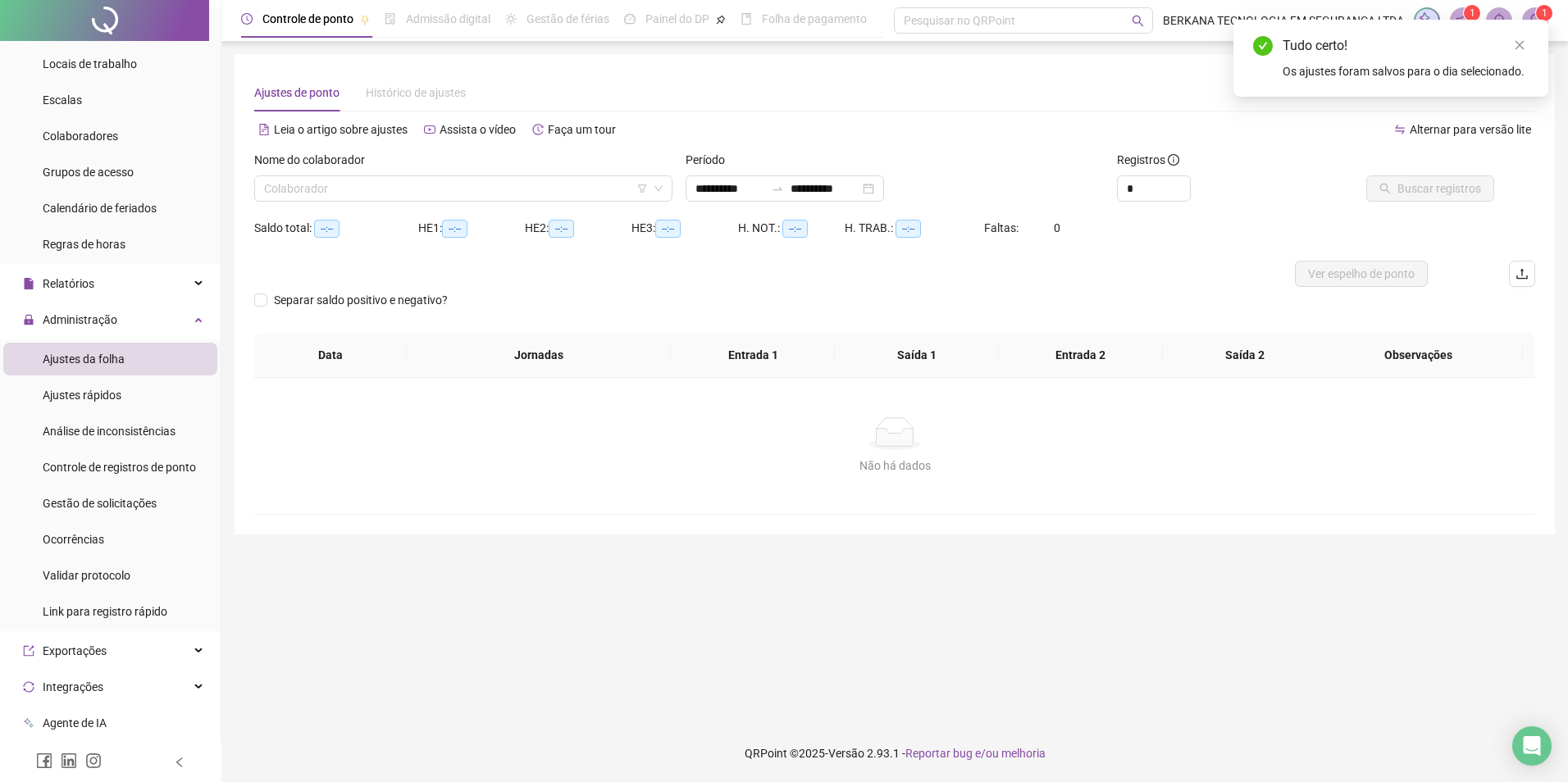
type input "**********"
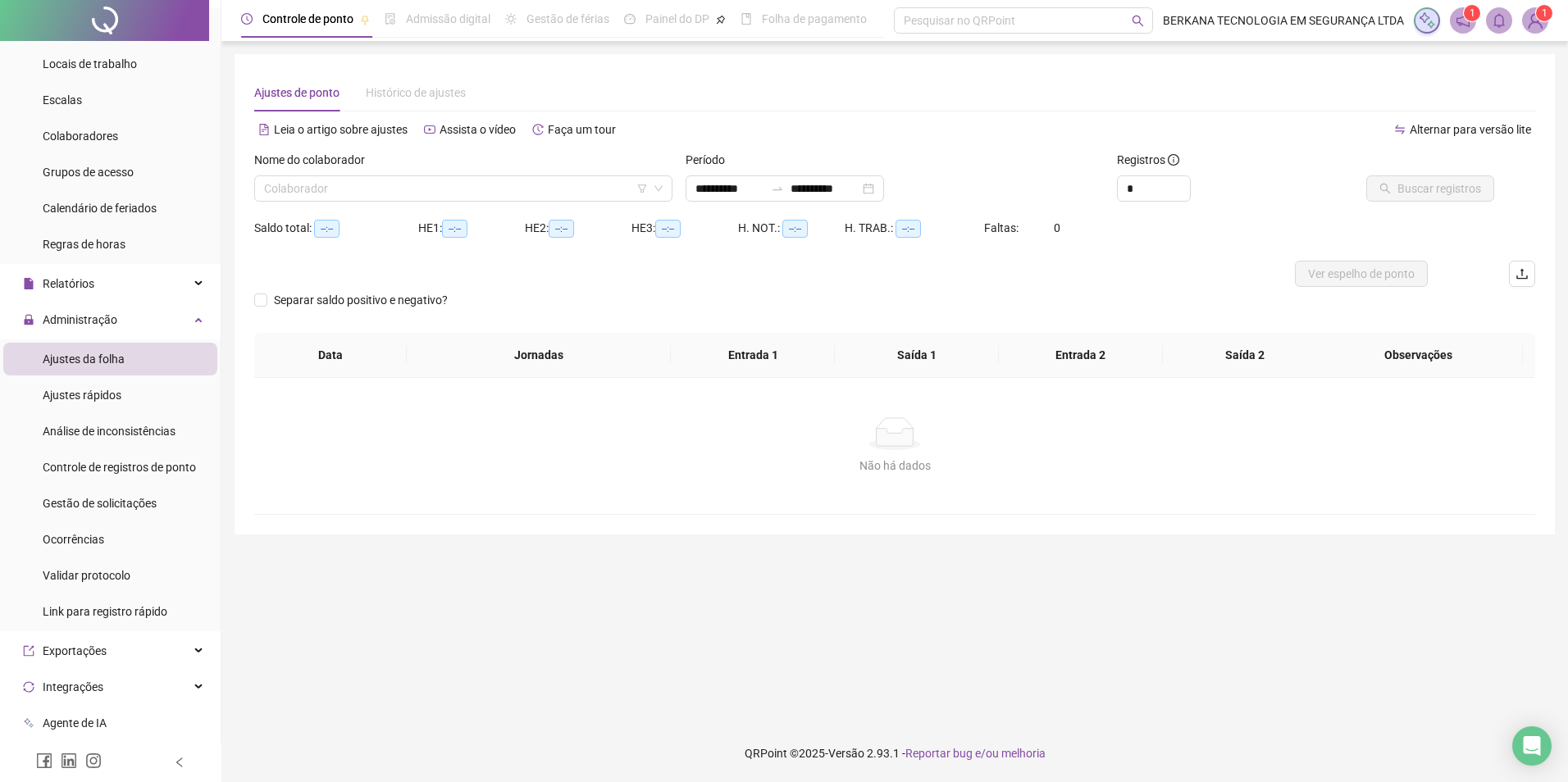
click at [546, 171] on div "Nome do colaborador" at bounding box center [464, 163] width 419 height 25
click at [540, 182] on input "search" at bounding box center [456, 189] width 384 height 25
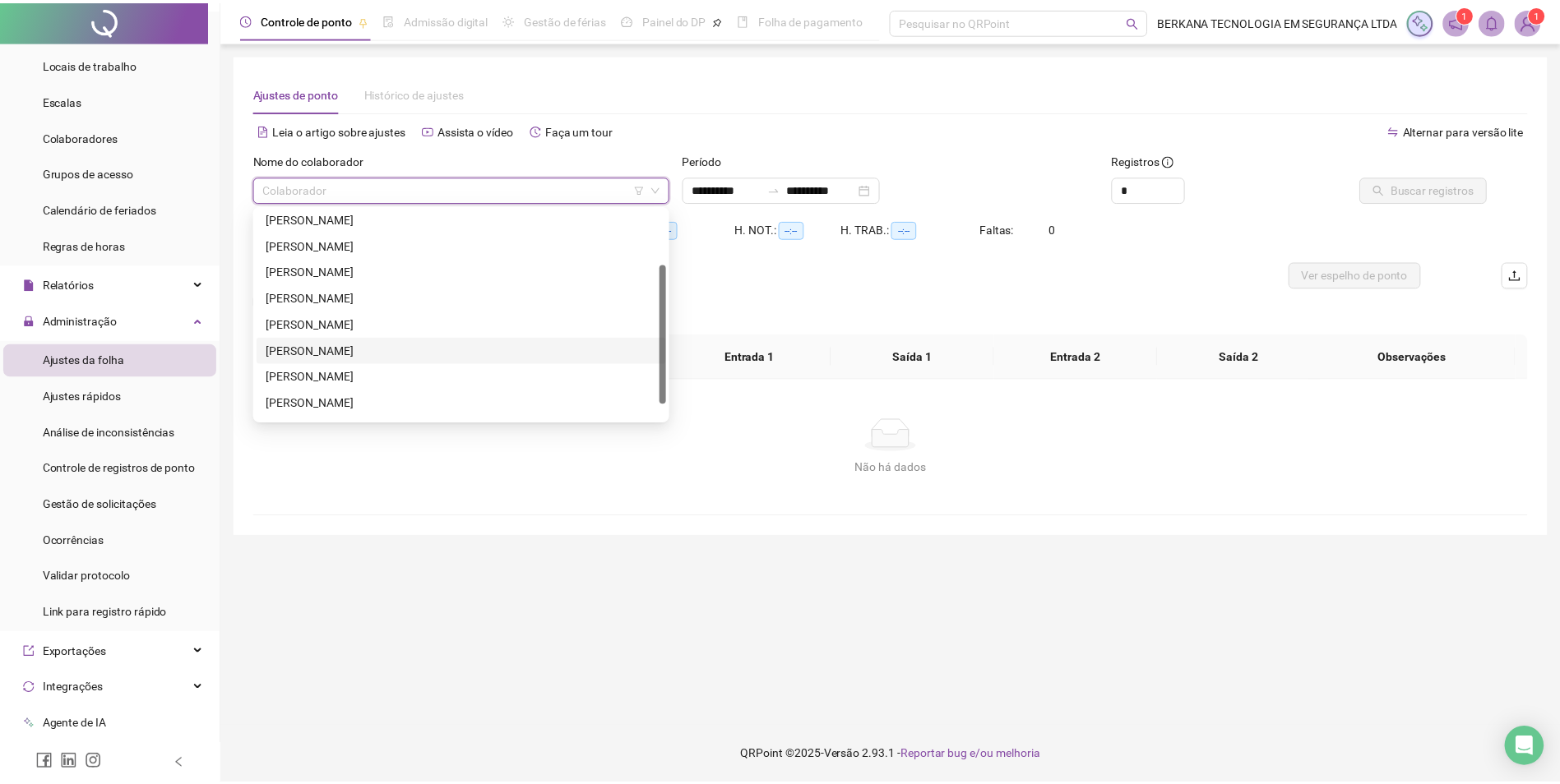
scroll to position [105, 0]
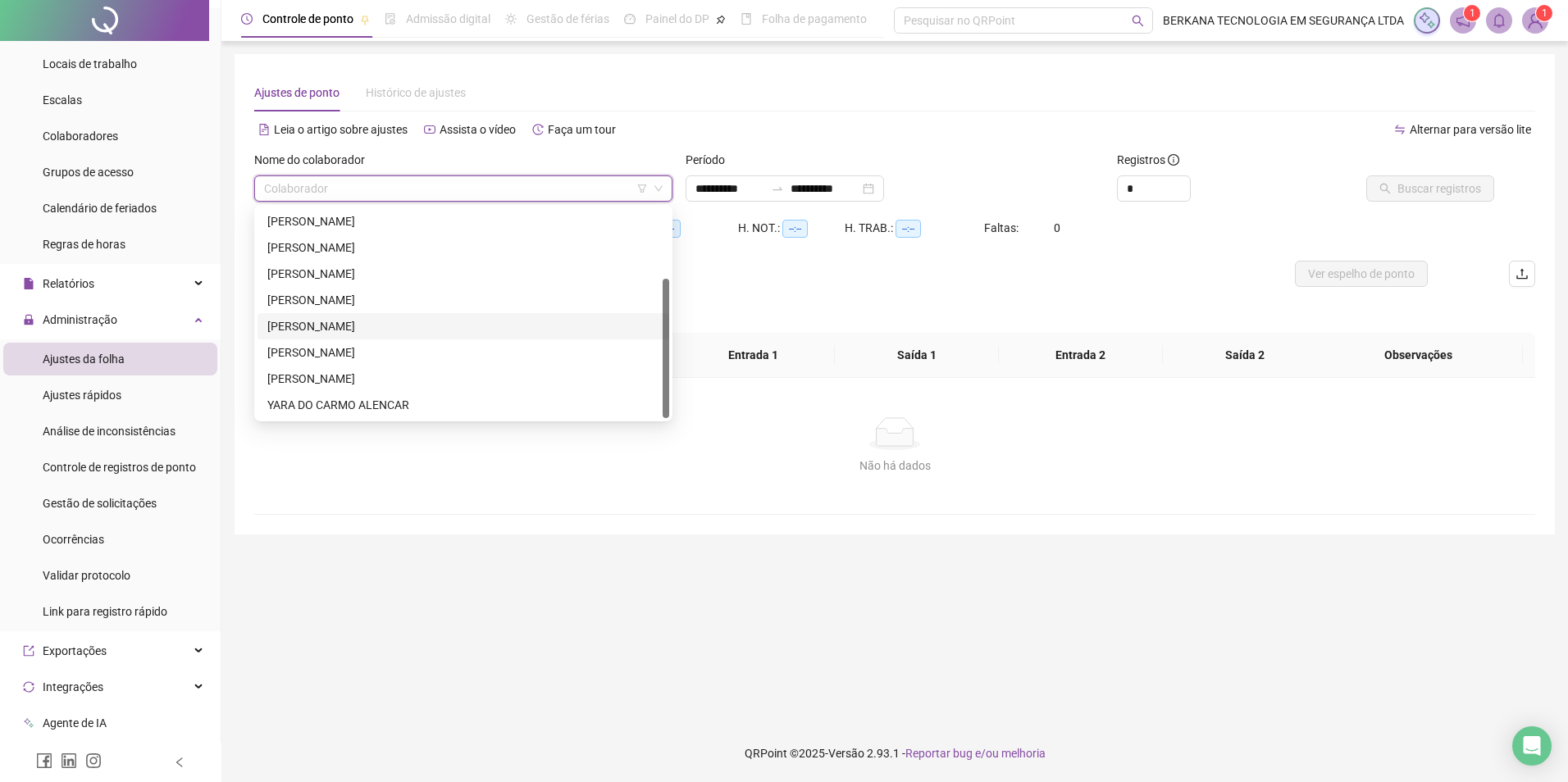
click at [346, 318] on div "[PERSON_NAME]" at bounding box center [463, 326] width 392 height 18
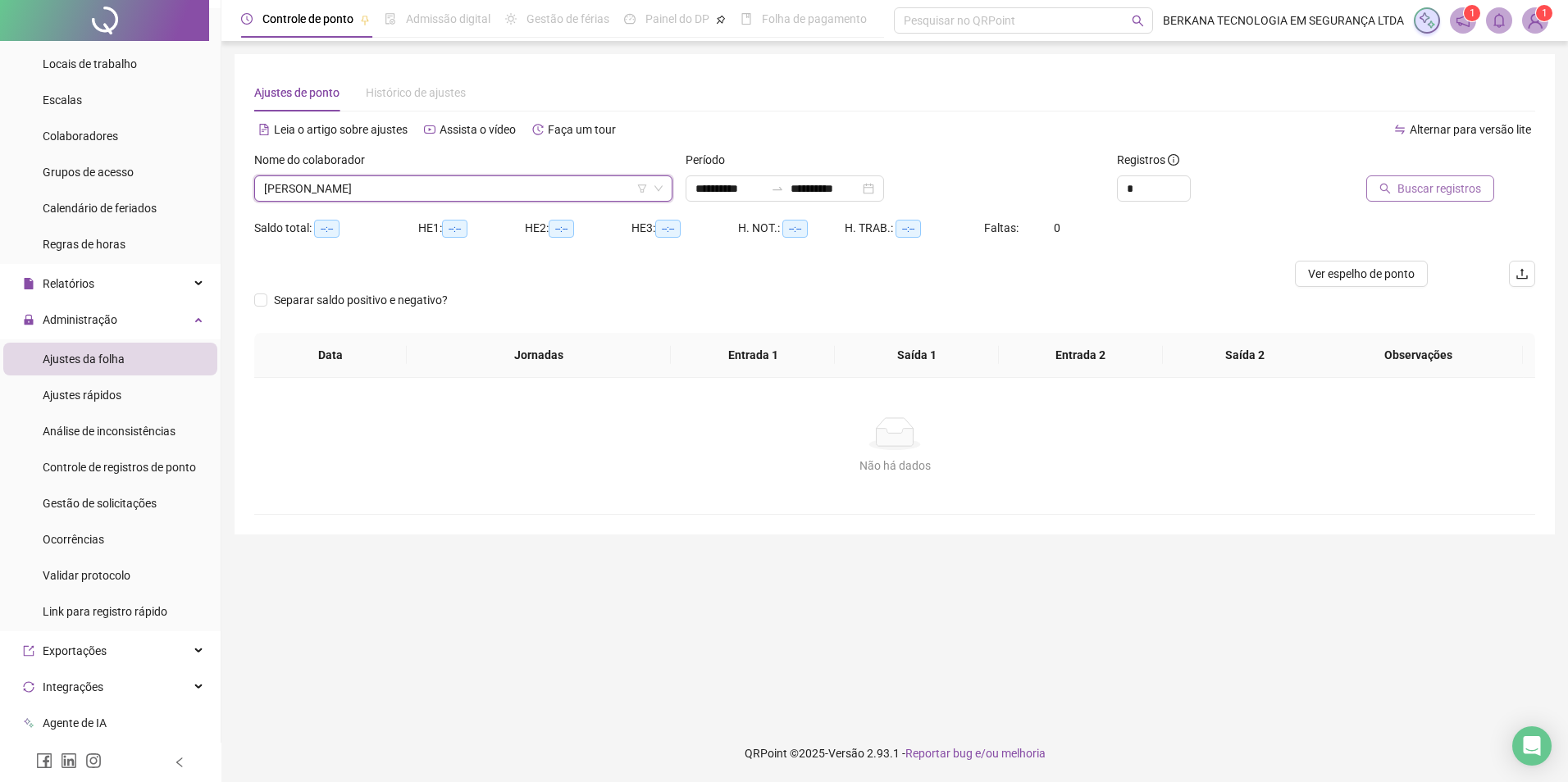
click at [1150, 187] on span "Buscar registros" at bounding box center [1439, 189] width 83 height 18
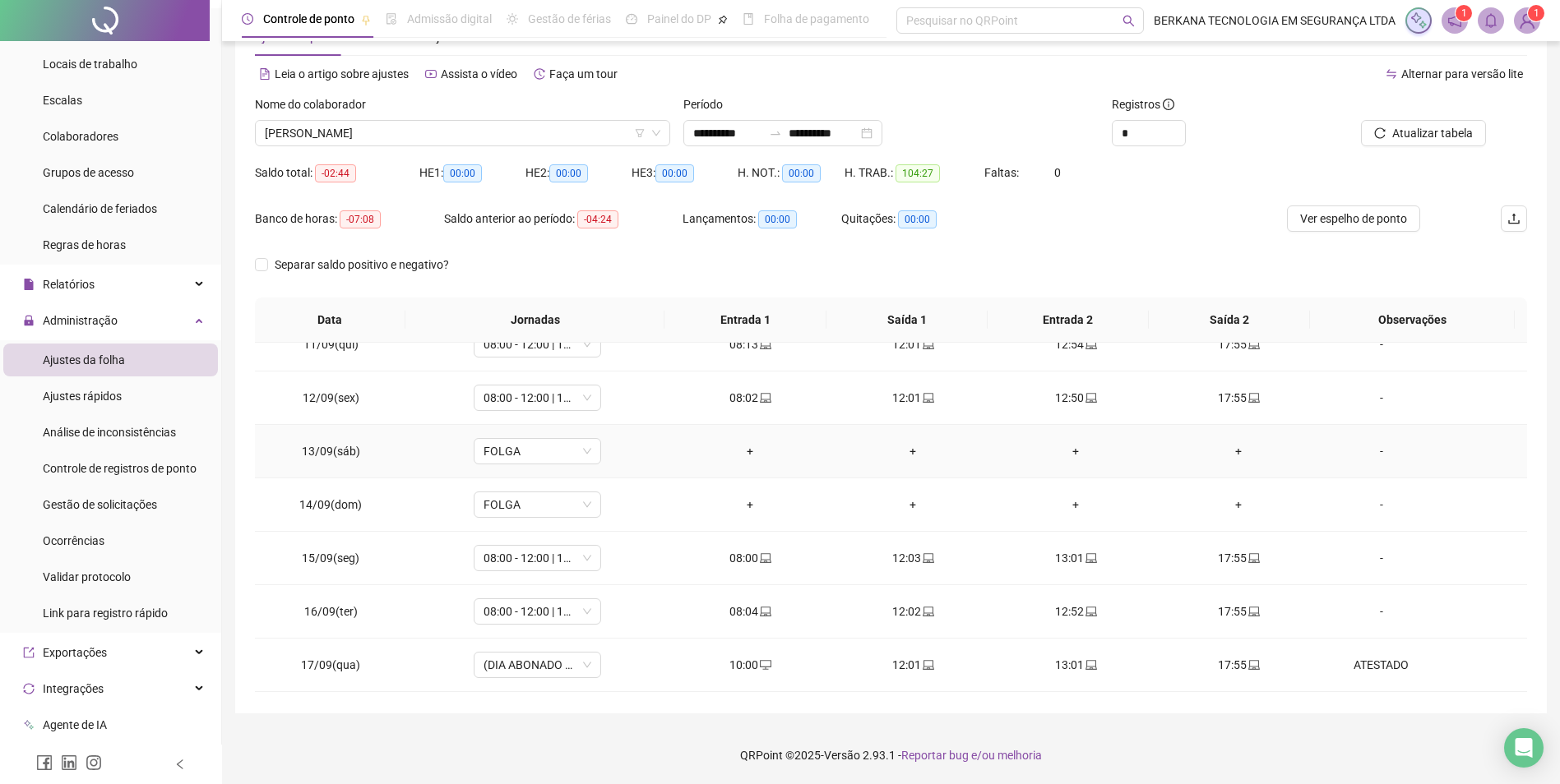
scroll to position [611, 0]
click at [1154, 223] on span "Ver espelho de ponto" at bounding box center [1354, 219] width 107 height 18
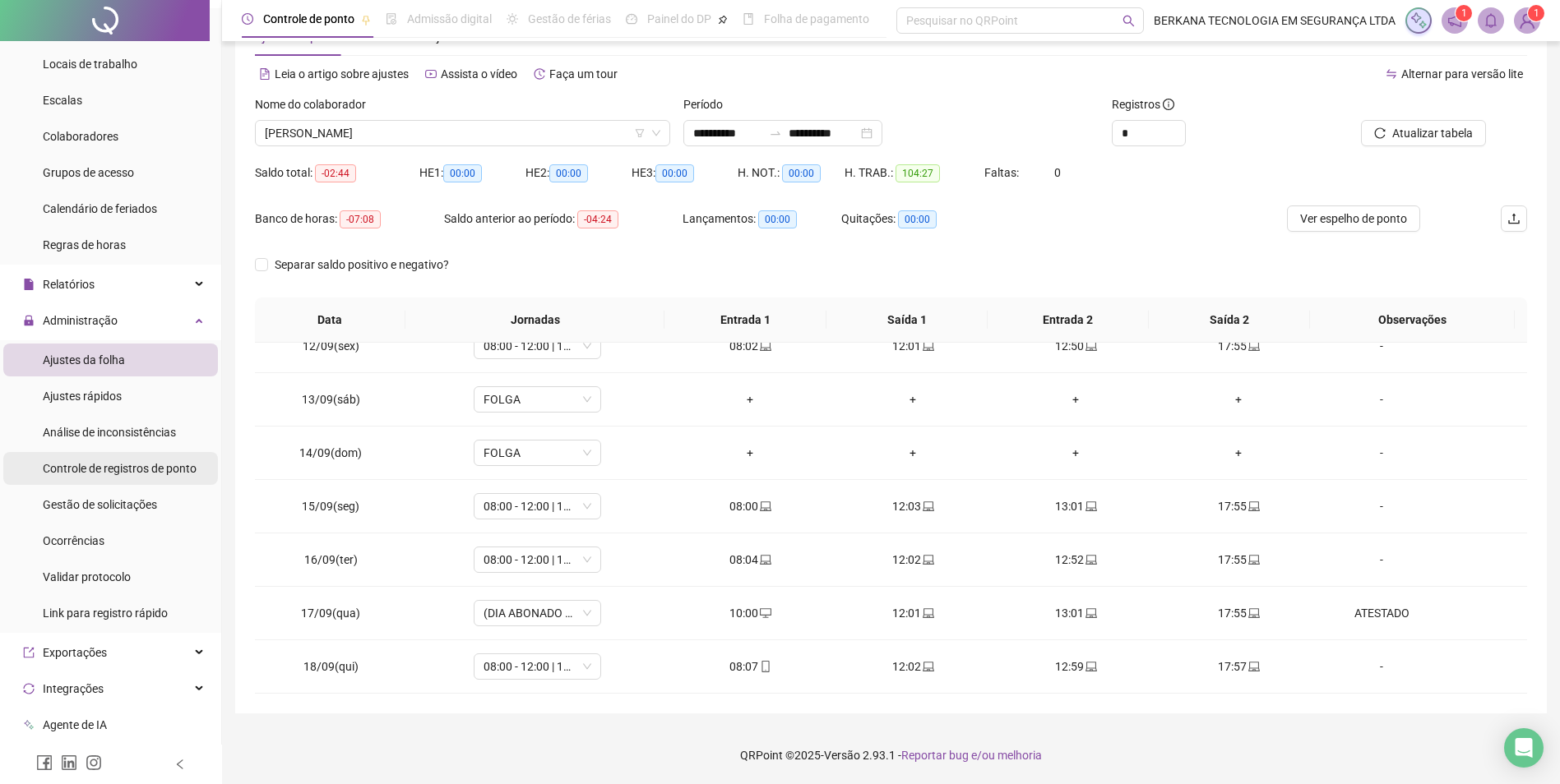
click at [143, 476] on span "Controle de registros de ponto" at bounding box center [119, 468] width 154 height 13
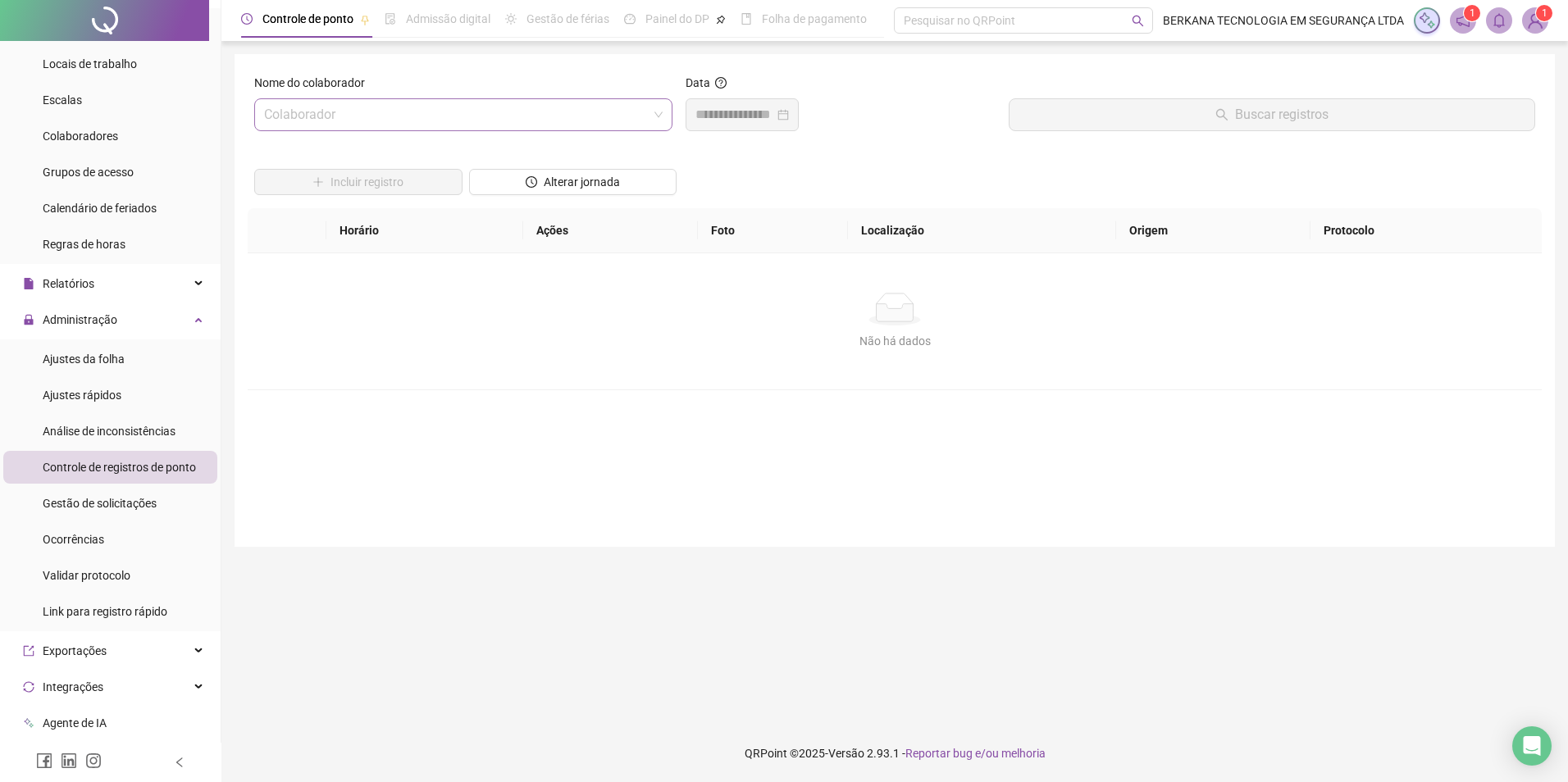
click at [427, 119] on input "search" at bounding box center [456, 114] width 384 height 31
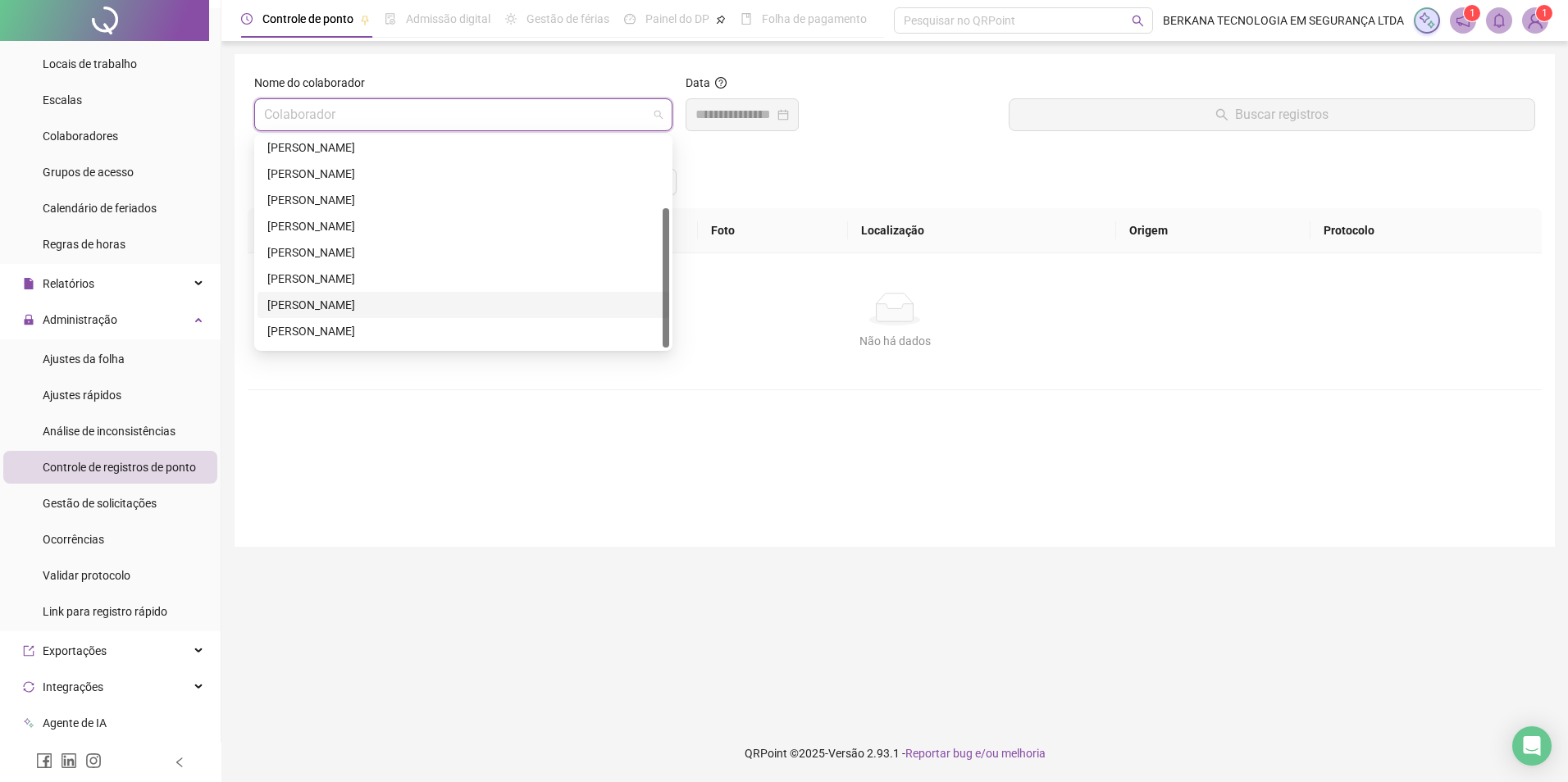
scroll to position [105, 0]
click at [334, 260] on div "[PERSON_NAME]" at bounding box center [463, 255] width 392 height 18
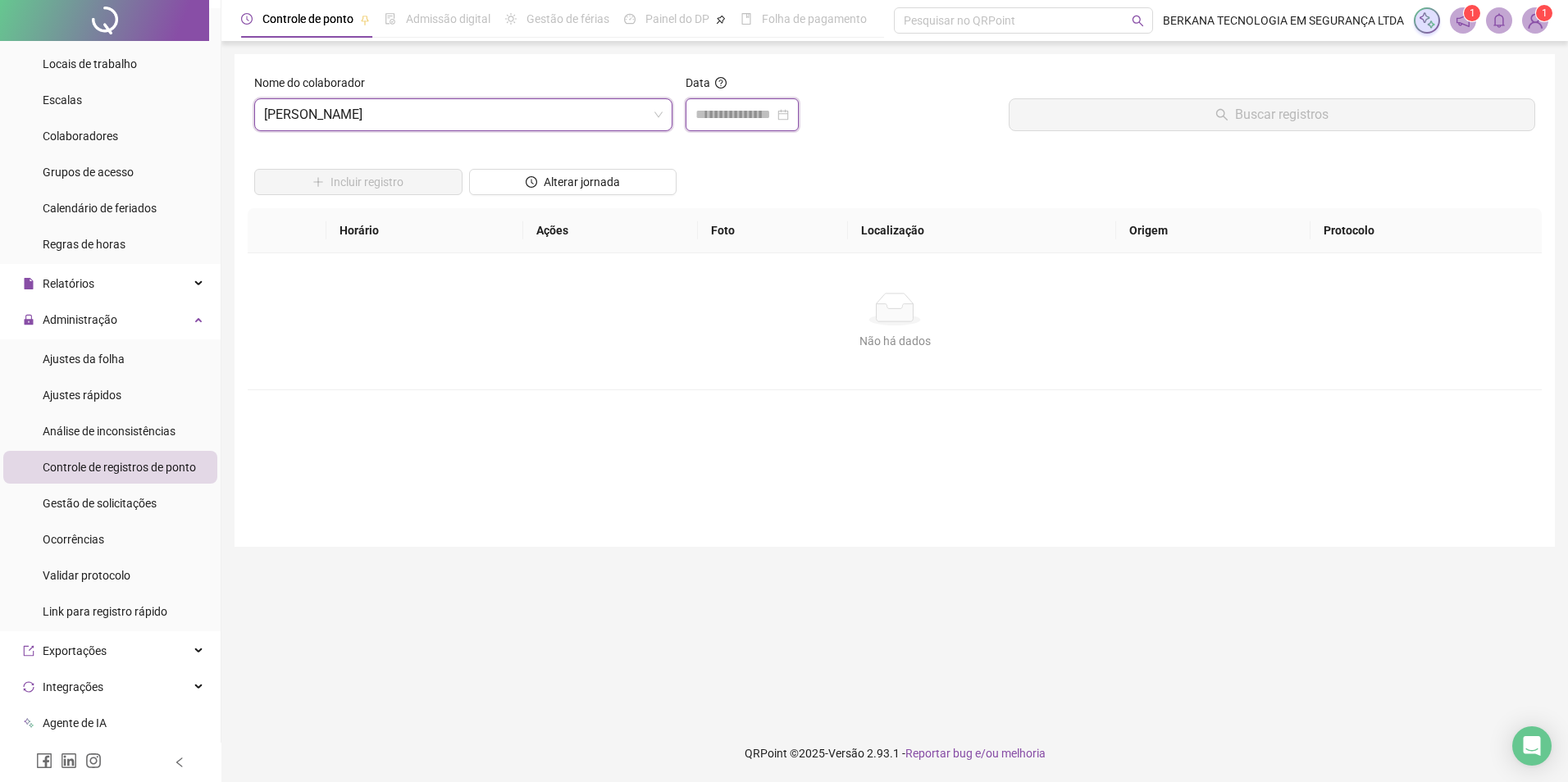
click at [751, 114] on input at bounding box center [734, 114] width 79 height 20
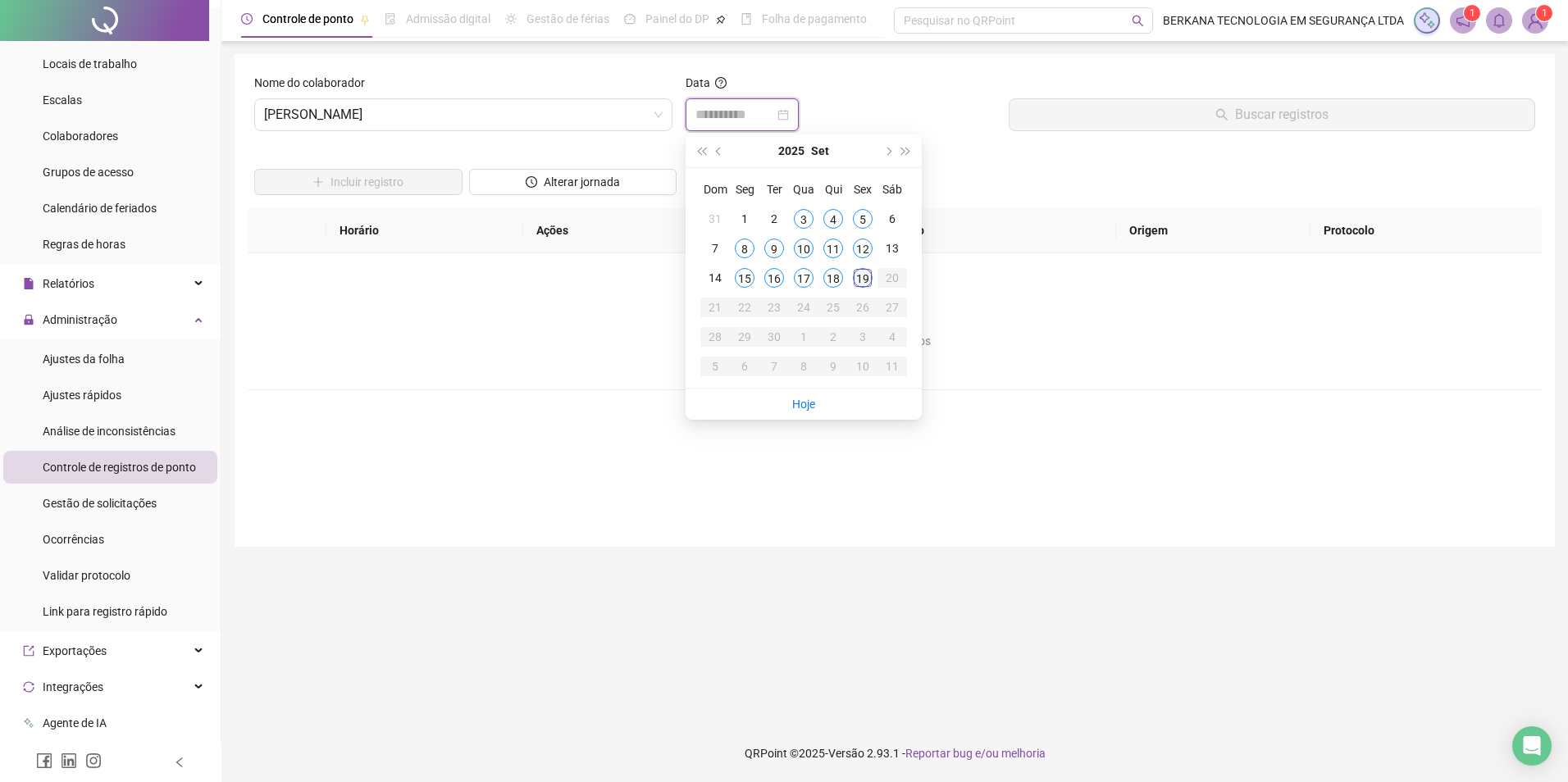
type input "**********"
click at [810, 280] on div "17" at bounding box center [804, 278] width 20 height 20
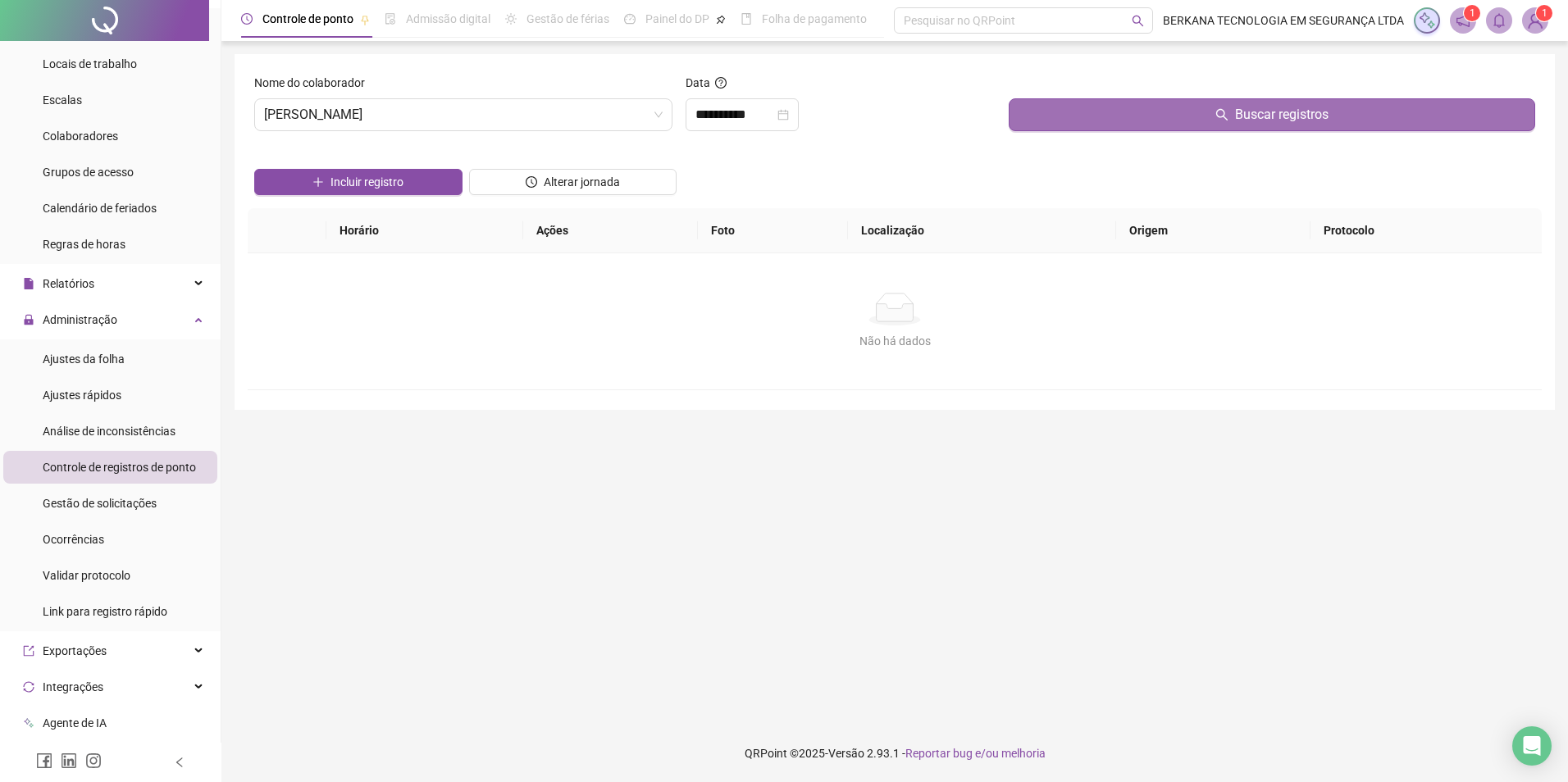
click at [1150, 126] on button "Buscar registros" at bounding box center [1273, 114] width 527 height 33
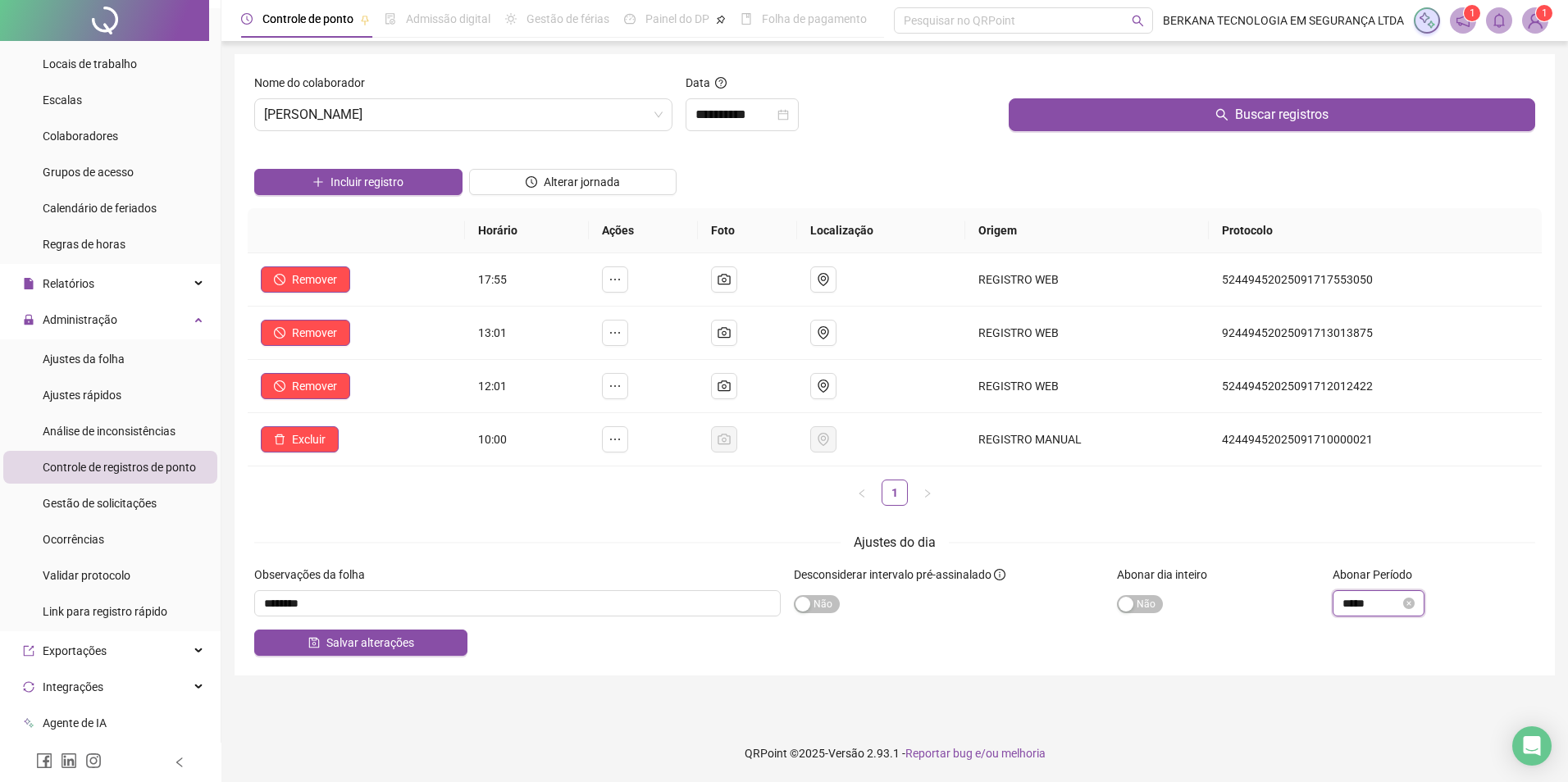
click at [1150, 606] on input "*****" at bounding box center [1371, 603] width 58 height 18
click at [1150, 434] on div "02" at bounding box center [1356, 429] width 39 height 23
click at [1150, 634] on div "Salvar alterações" at bounding box center [895, 643] width 1282 height 27
click at [1150, 599] on input "*****" at bounding box center [1371, 603] width 58 height 18
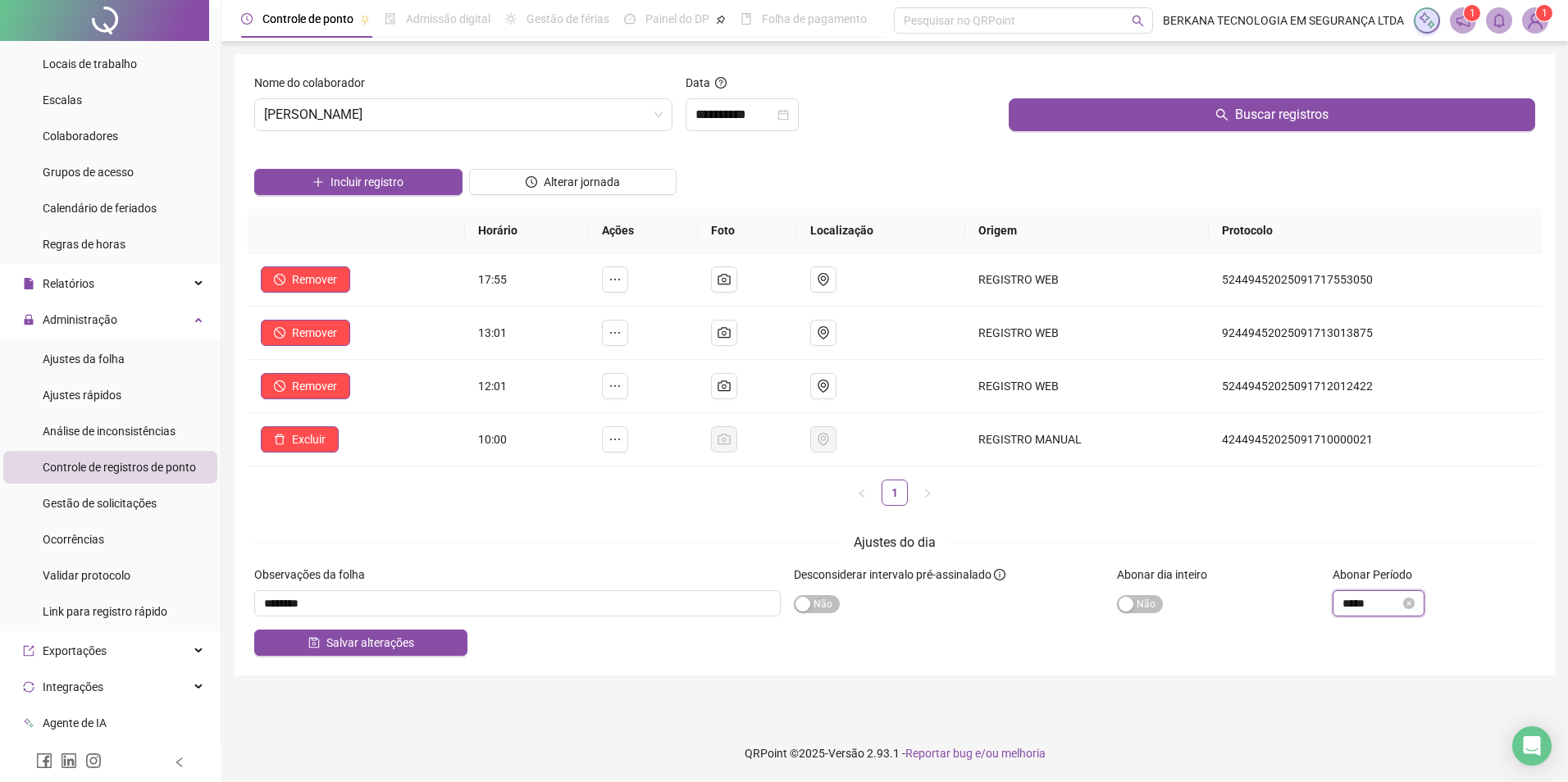
scroll to position [0, 0]
click at [1150, 421] on div "02" at bounding box center [1356, 429] width 39 height 23
type input "*****"
click at [1150, 561] on button "OK" at bounding box center [1400, 570] width 28 height 20
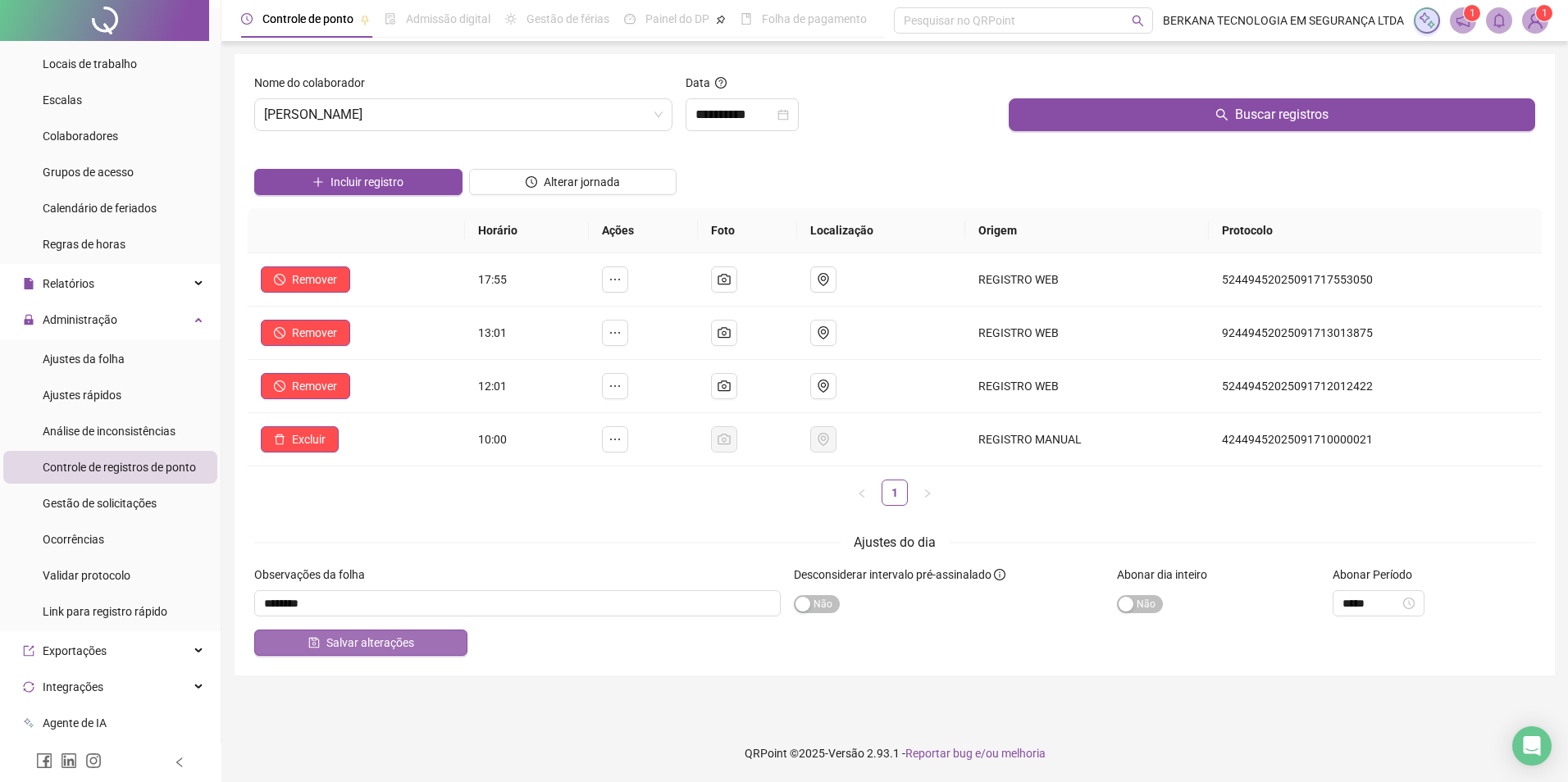
click at [425, 637] on button "Salvar alterações" at bounding box center [361, 643] width 213 height 27
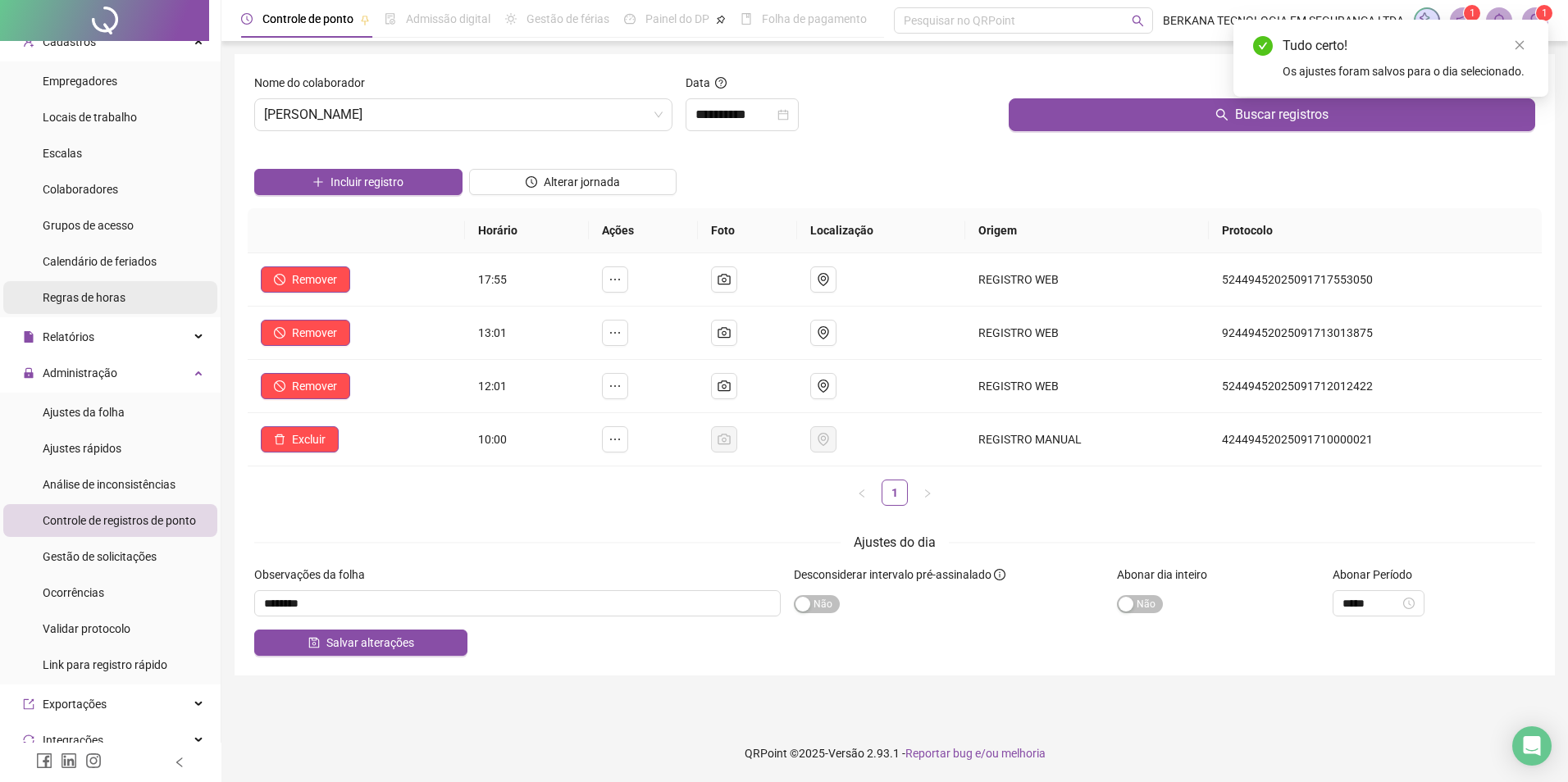
scroll to position [27, 0]
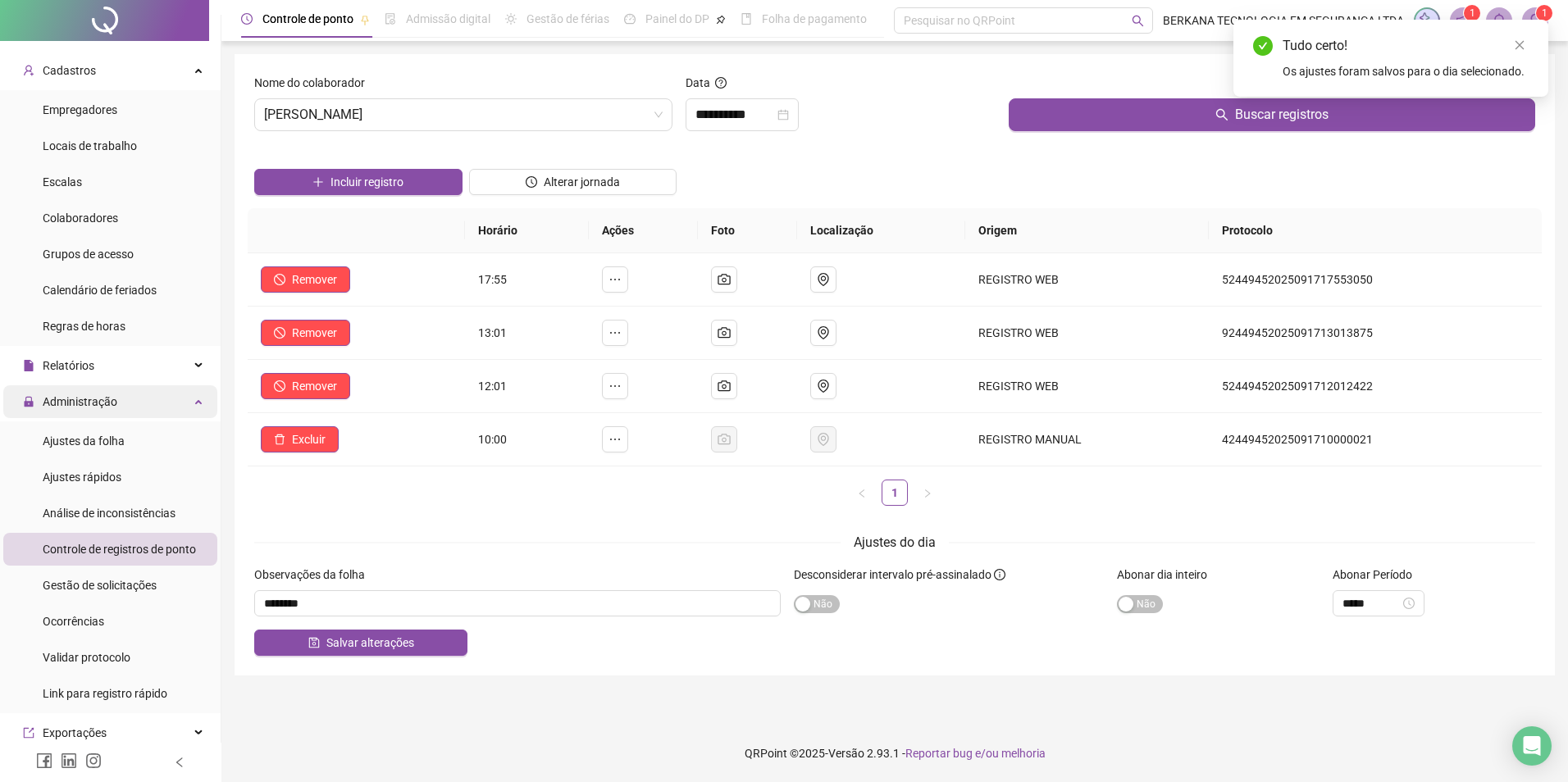
drag, startPoint x: 120, startPoint y: 442, endPoint x: 161, endPoint y: 407, distance: 53.9
click at [120, 442] on span "Ajustes da folha" at bounding box center [83, 441] width 82 height 13
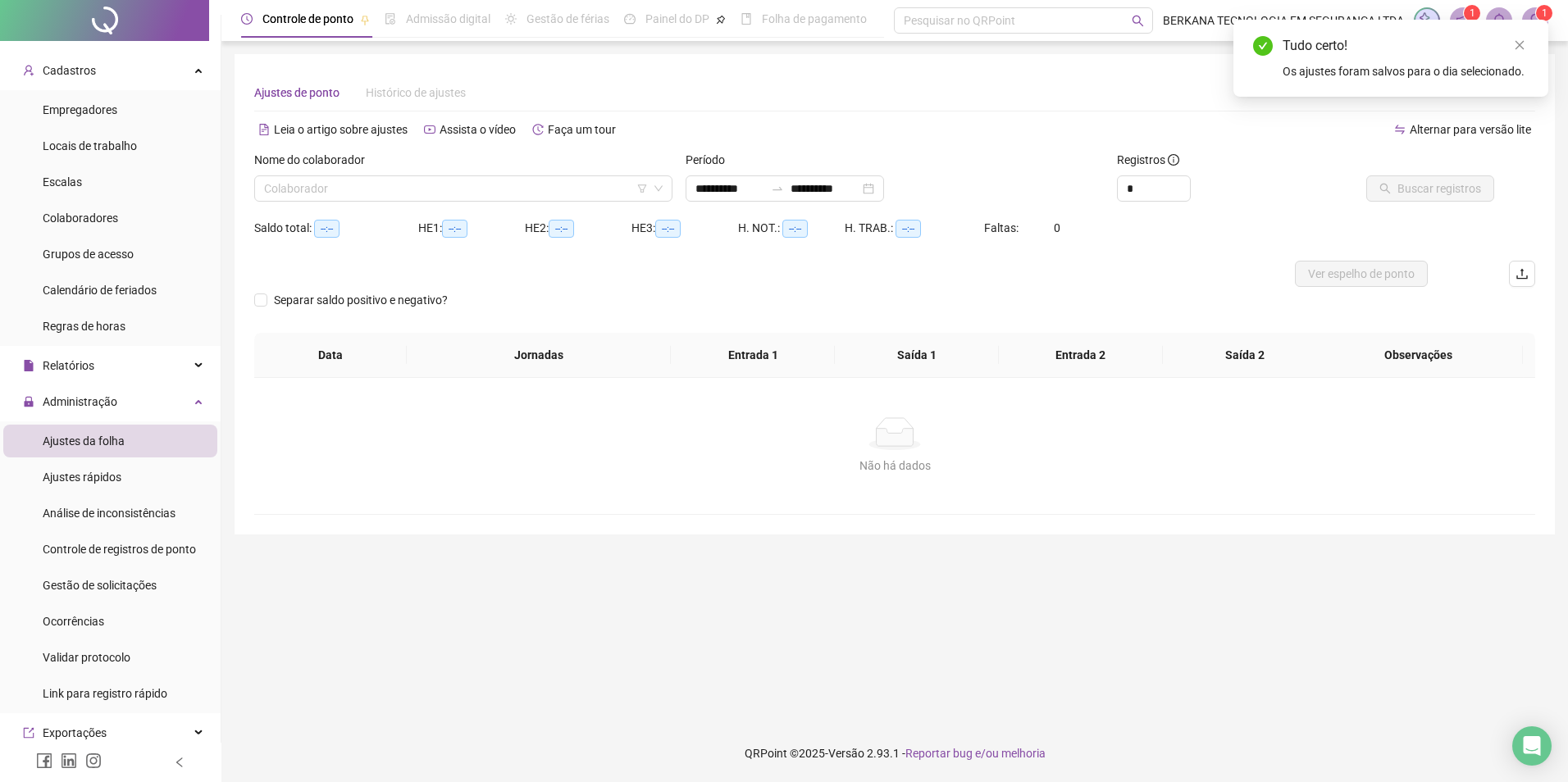
type input "**********"
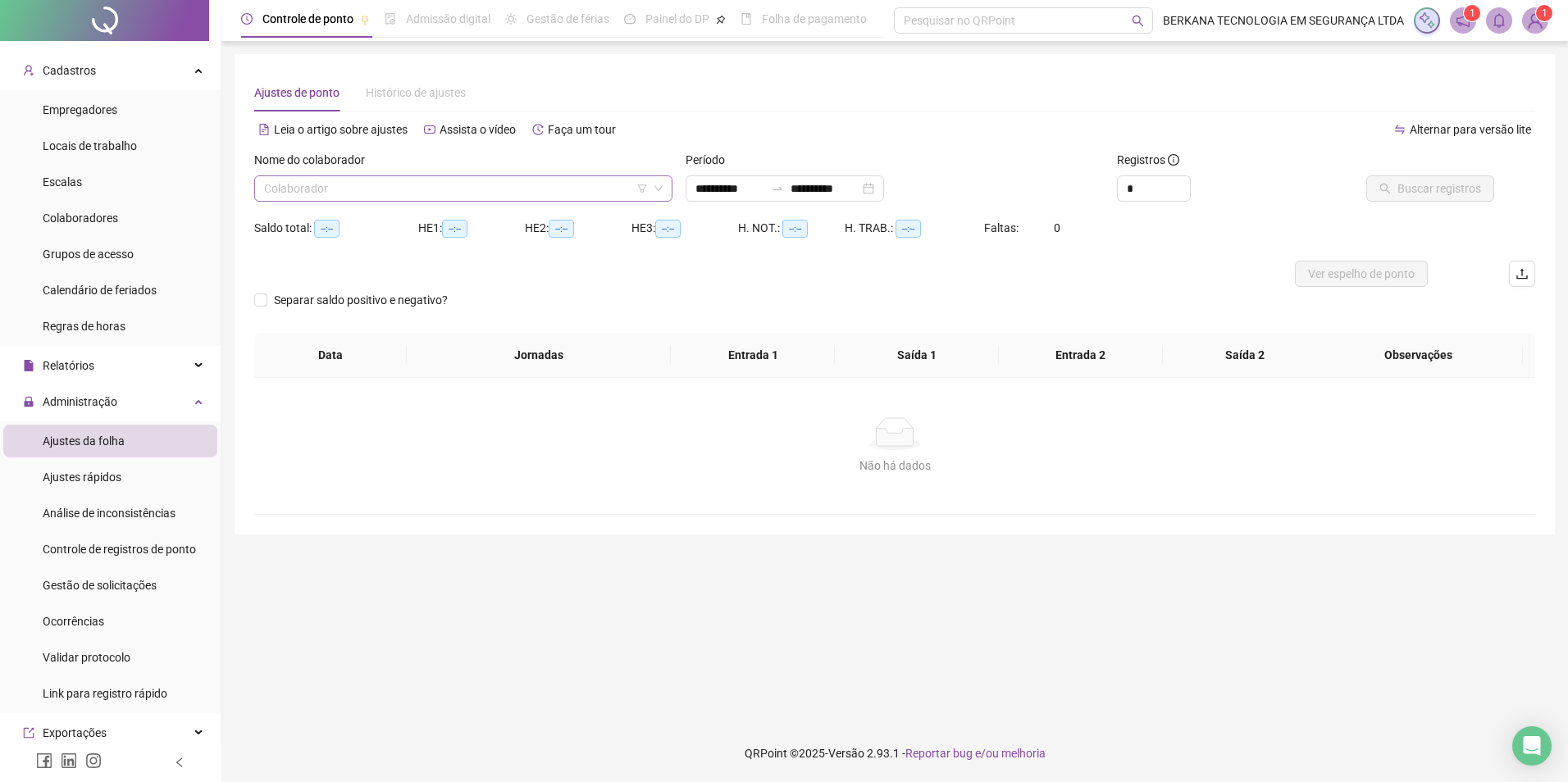
click at [524, 176] on input "search" at bounding box center [456, 189] width 384 height 25
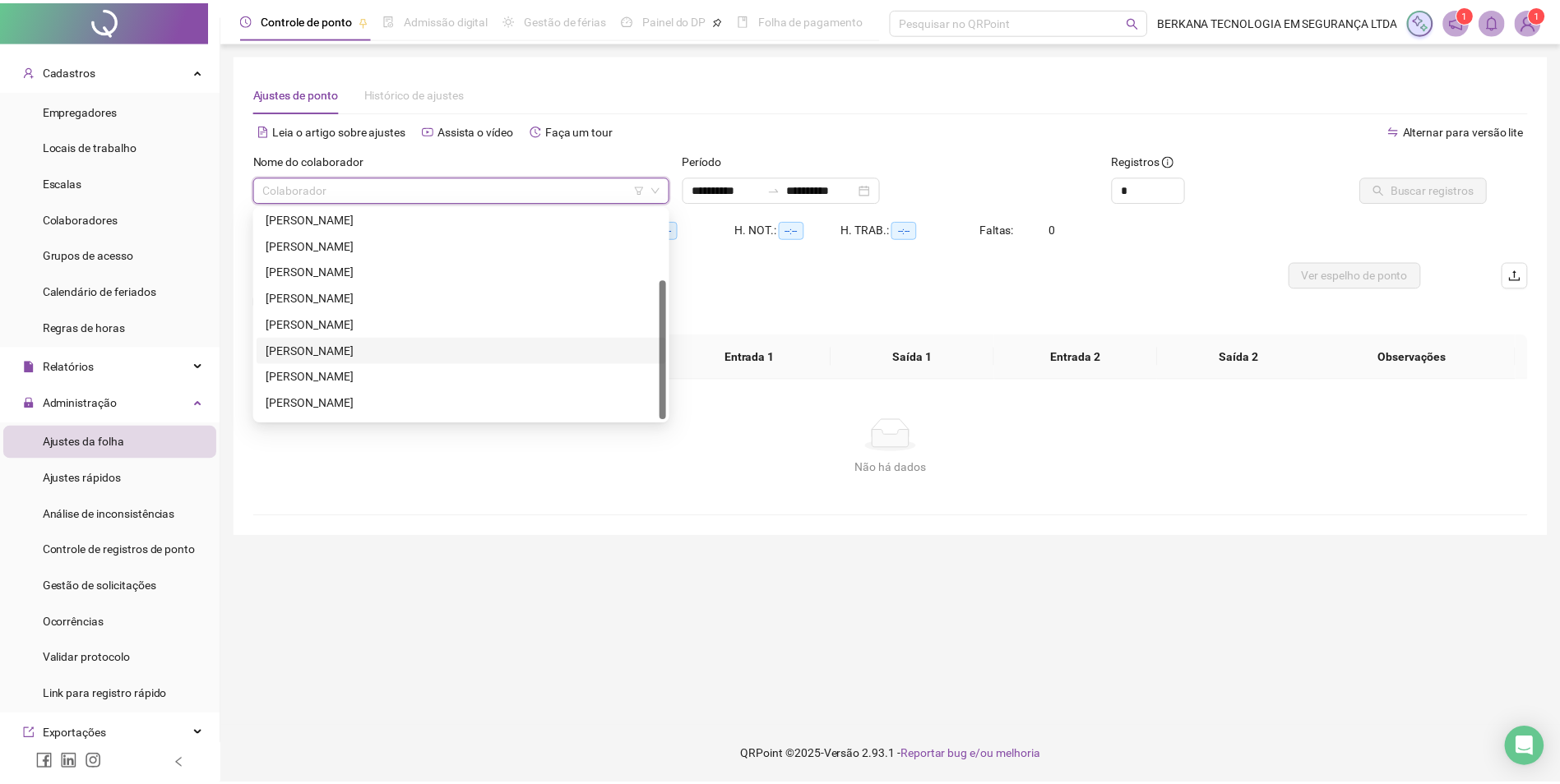
scroll to position [105, 0]
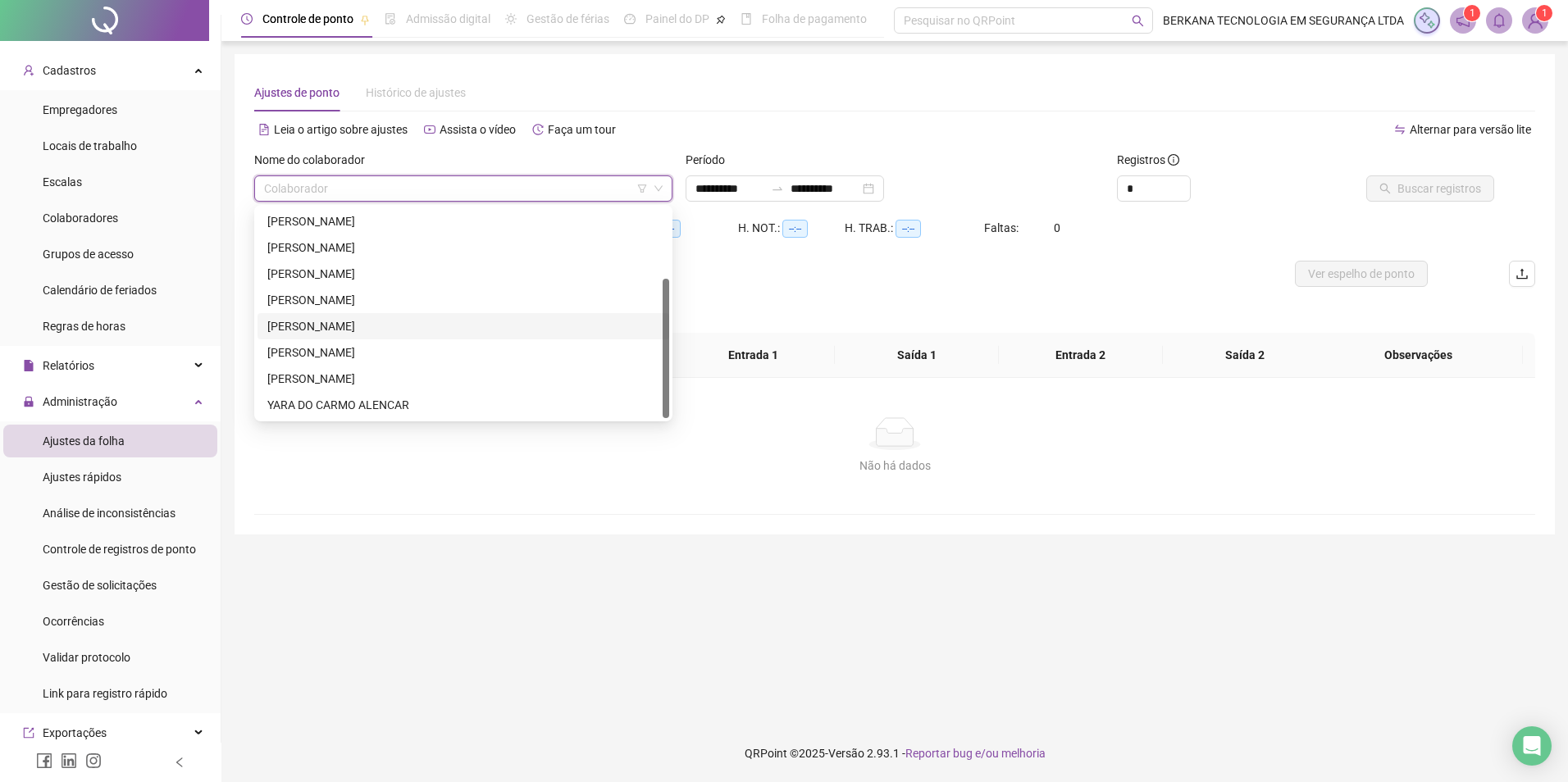
click at [323, 325] on div "[PERSON_NAME]" at bounding box center [463, 326] width 392 height 18
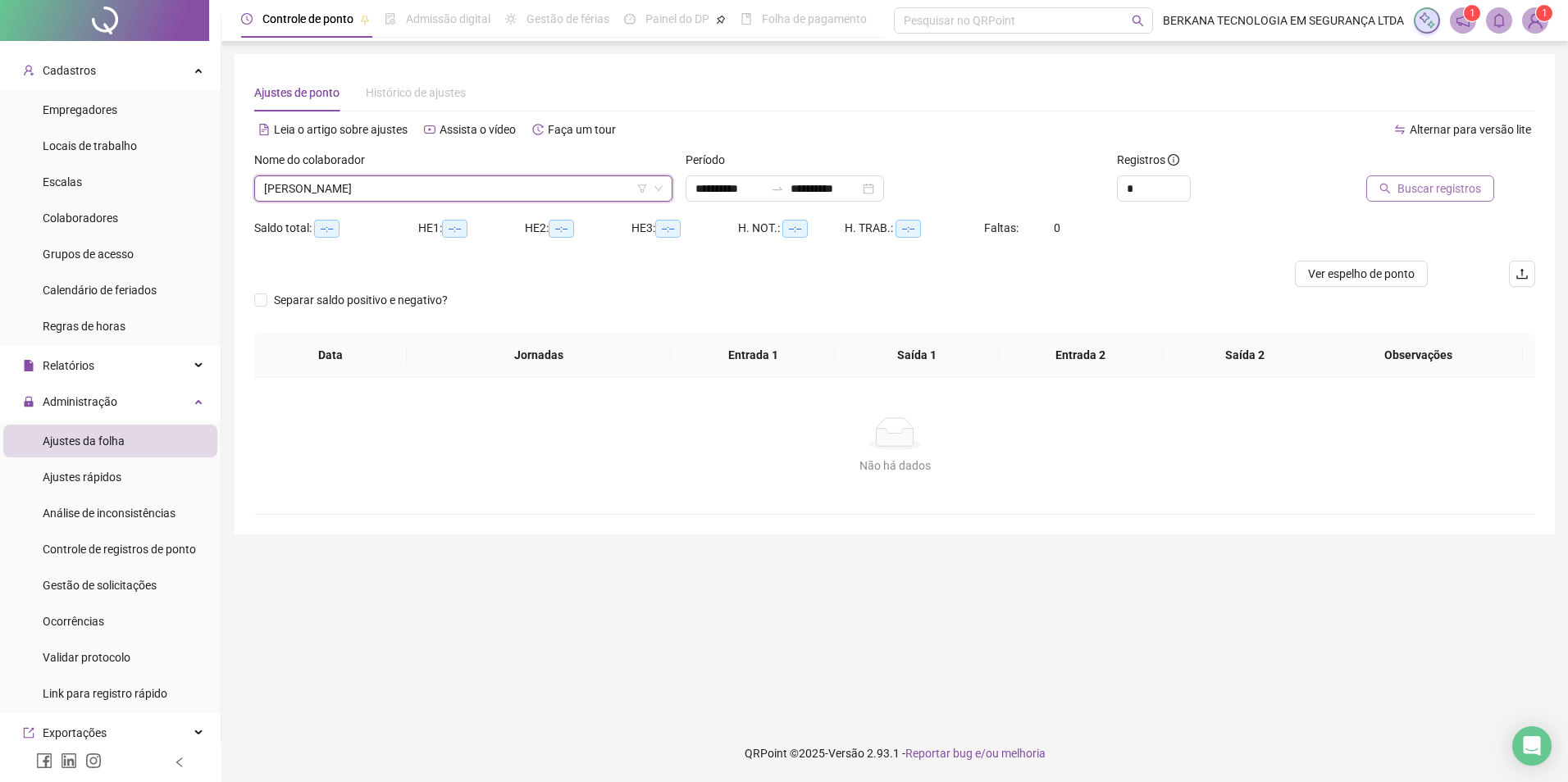
click at [1150, 184] on span "Buscar registros" at bounding box center [1439, 189] width 83 height 18
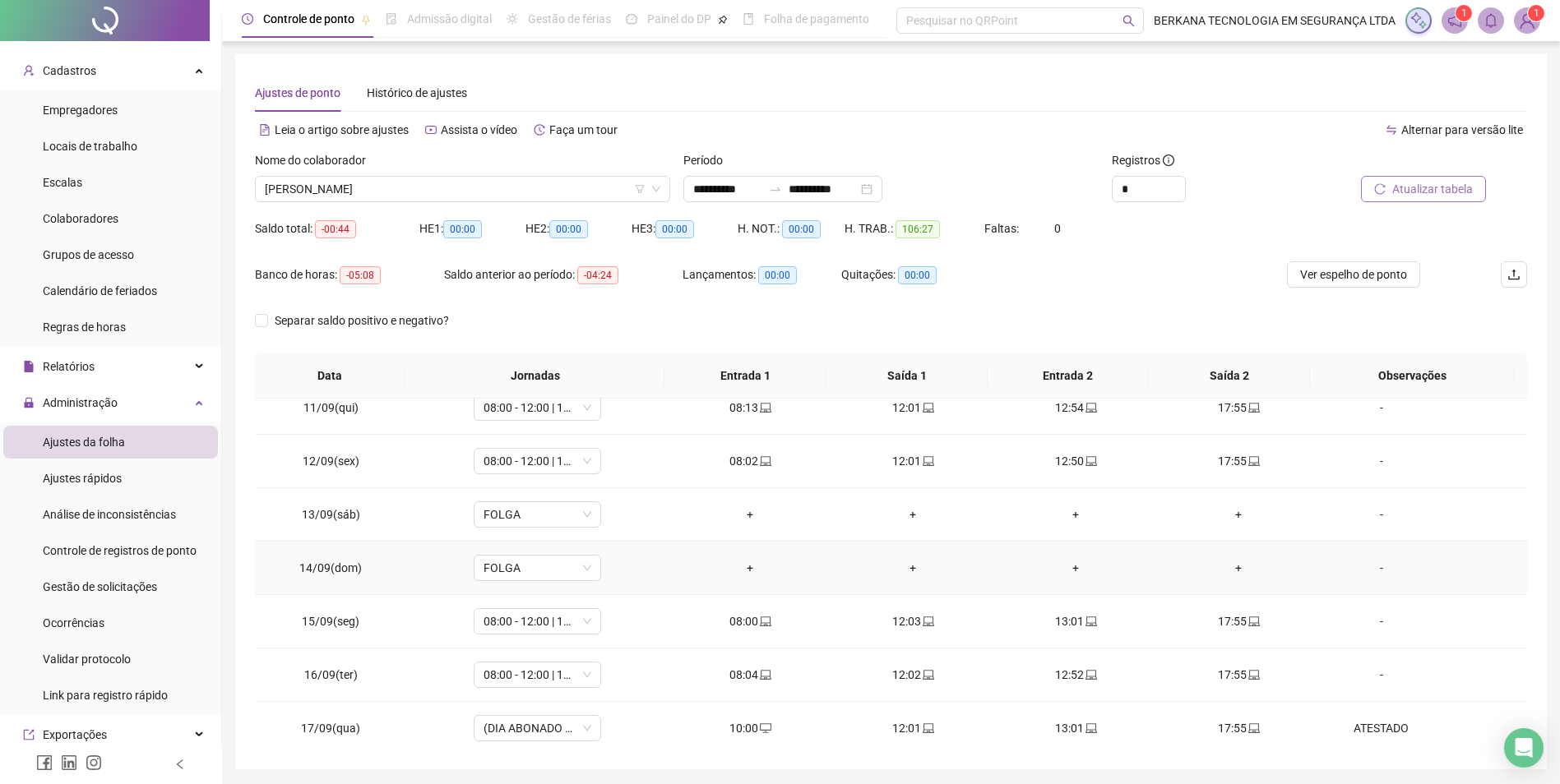
scroll to position [611, 0]
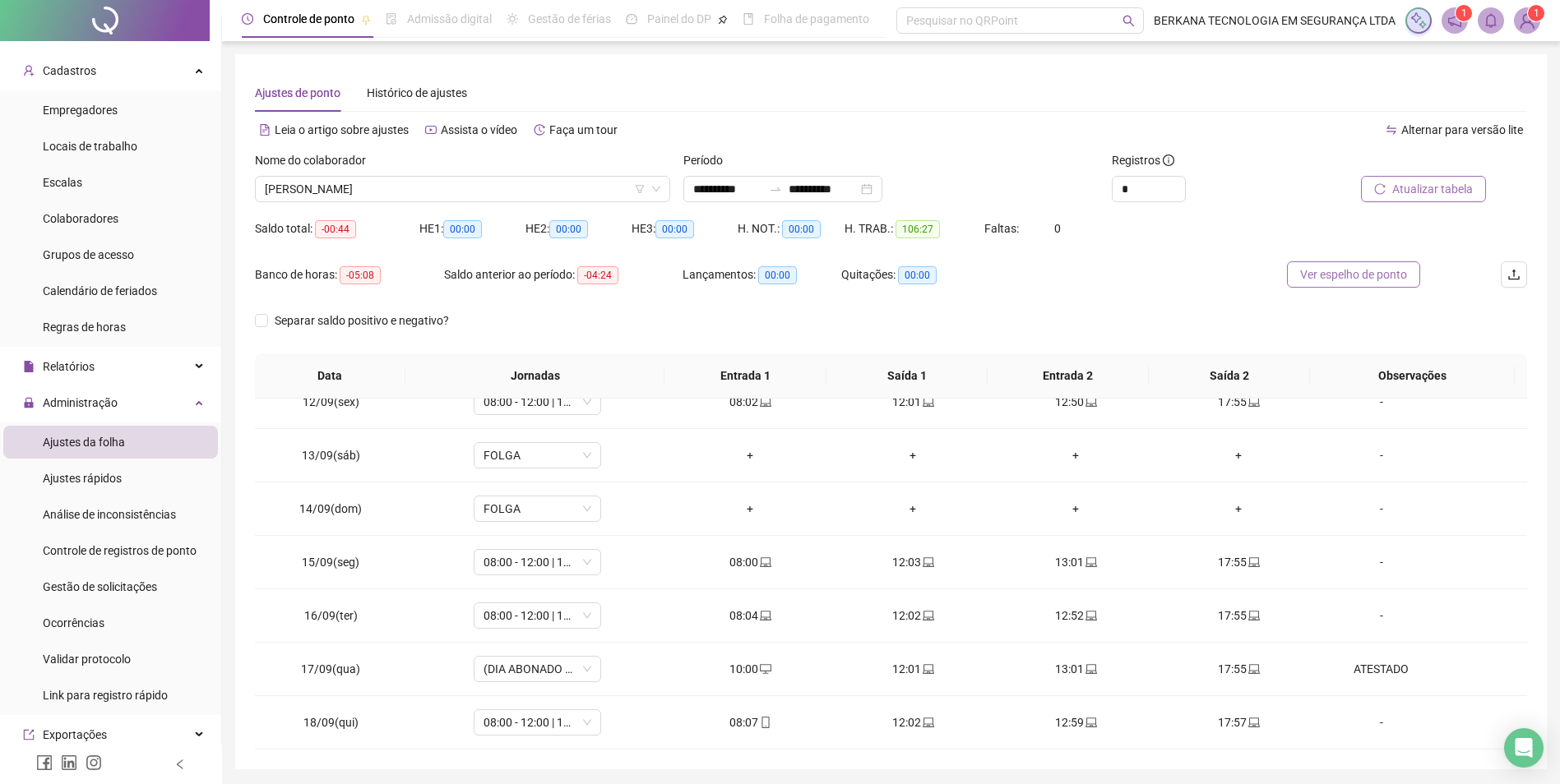
click at [1154, 271] on span "Ver espelho de ponto" at bounding box center [1354, 275] width 107 height 18
click at [431, 196] on span "[PERSON_NAME]" at bounding box center [462, 189] width 396 height 25
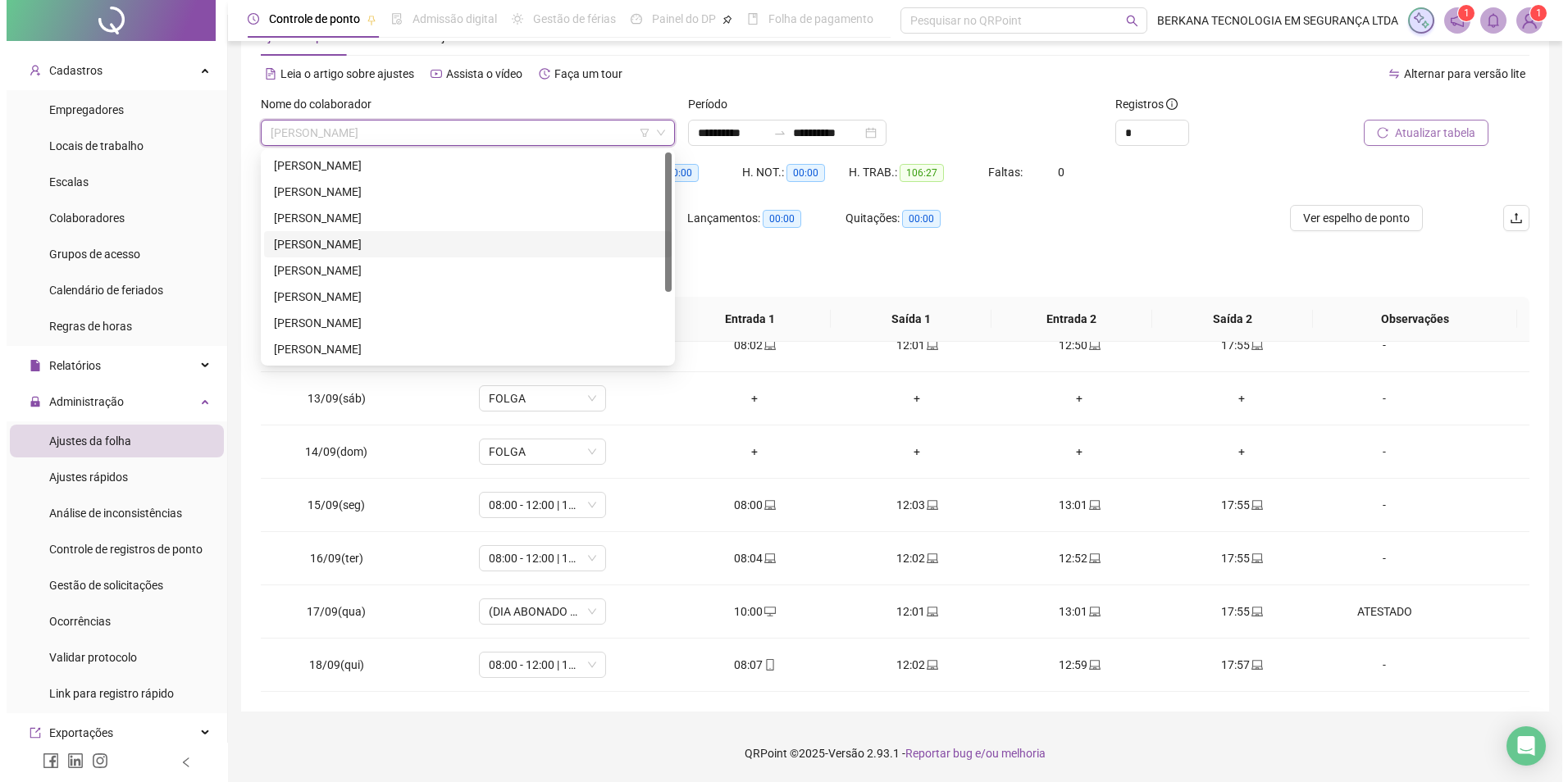
scroll to position [82, 0]
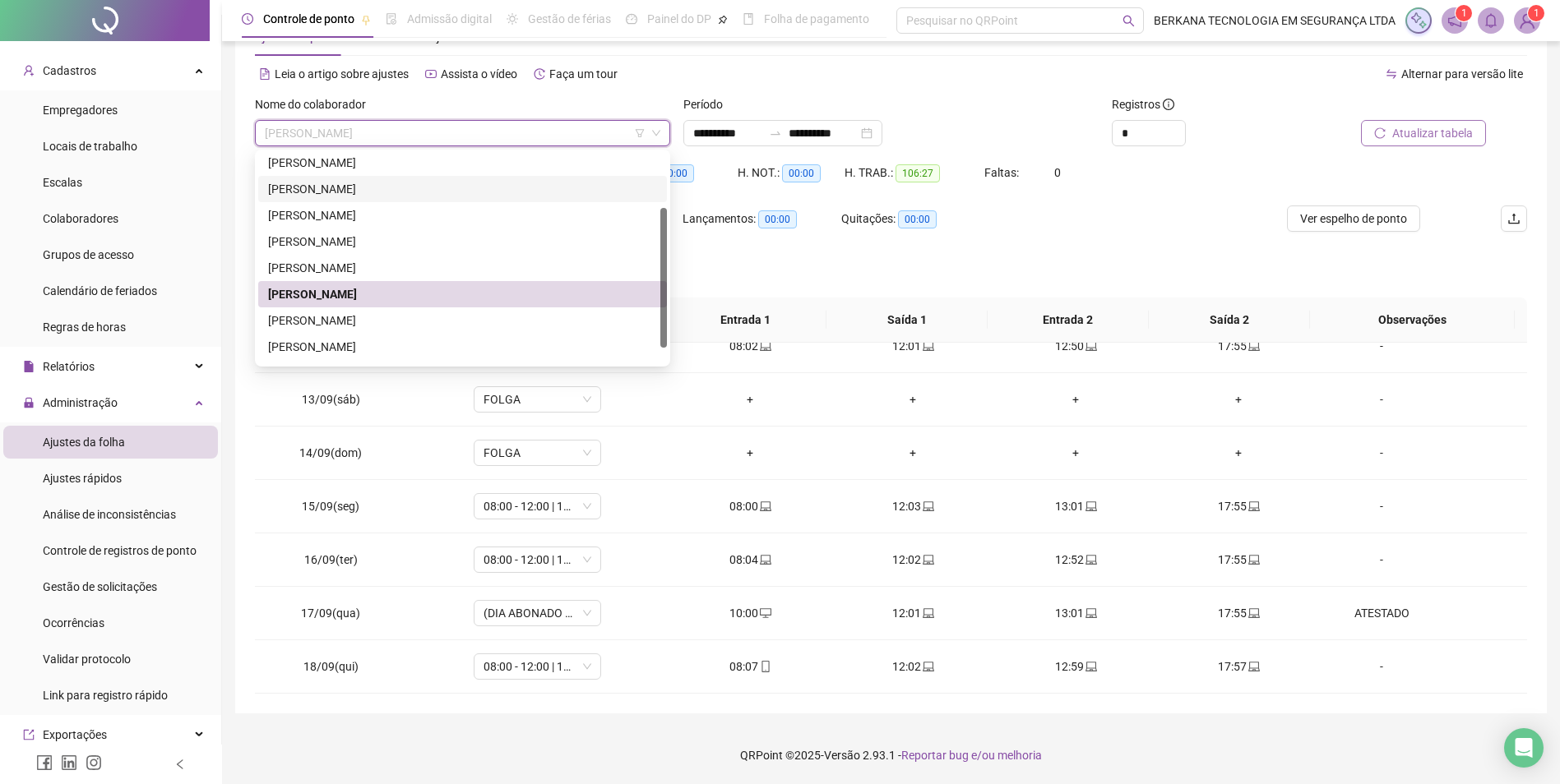
click at [361, 187] on div "[PERSON_NAME]" at bounding box center [462, 189] width 389 height 18
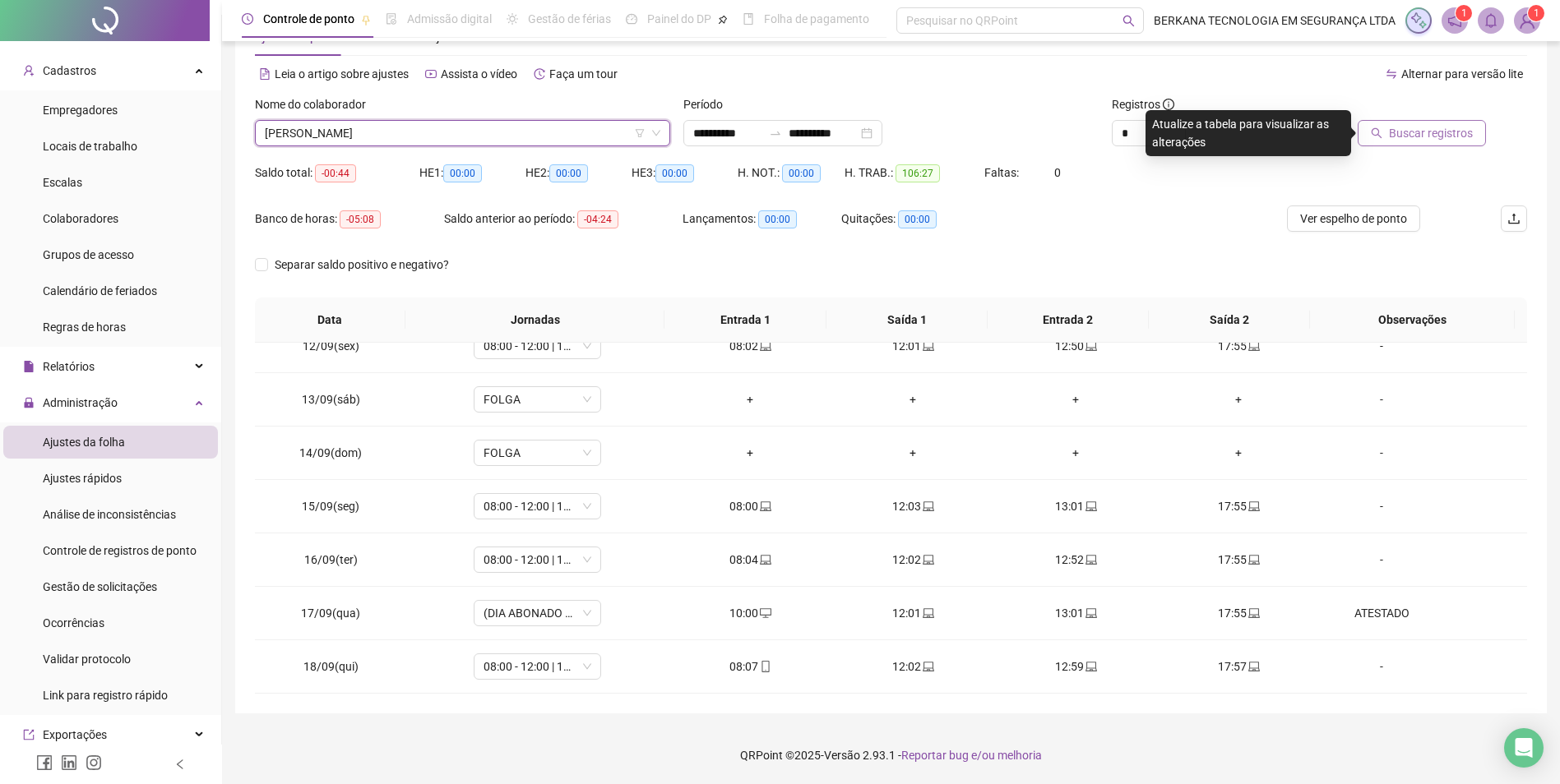
click at [1154, 135] on span "Buscar registros" at bounding box center [1431, 133] width 84 height 18
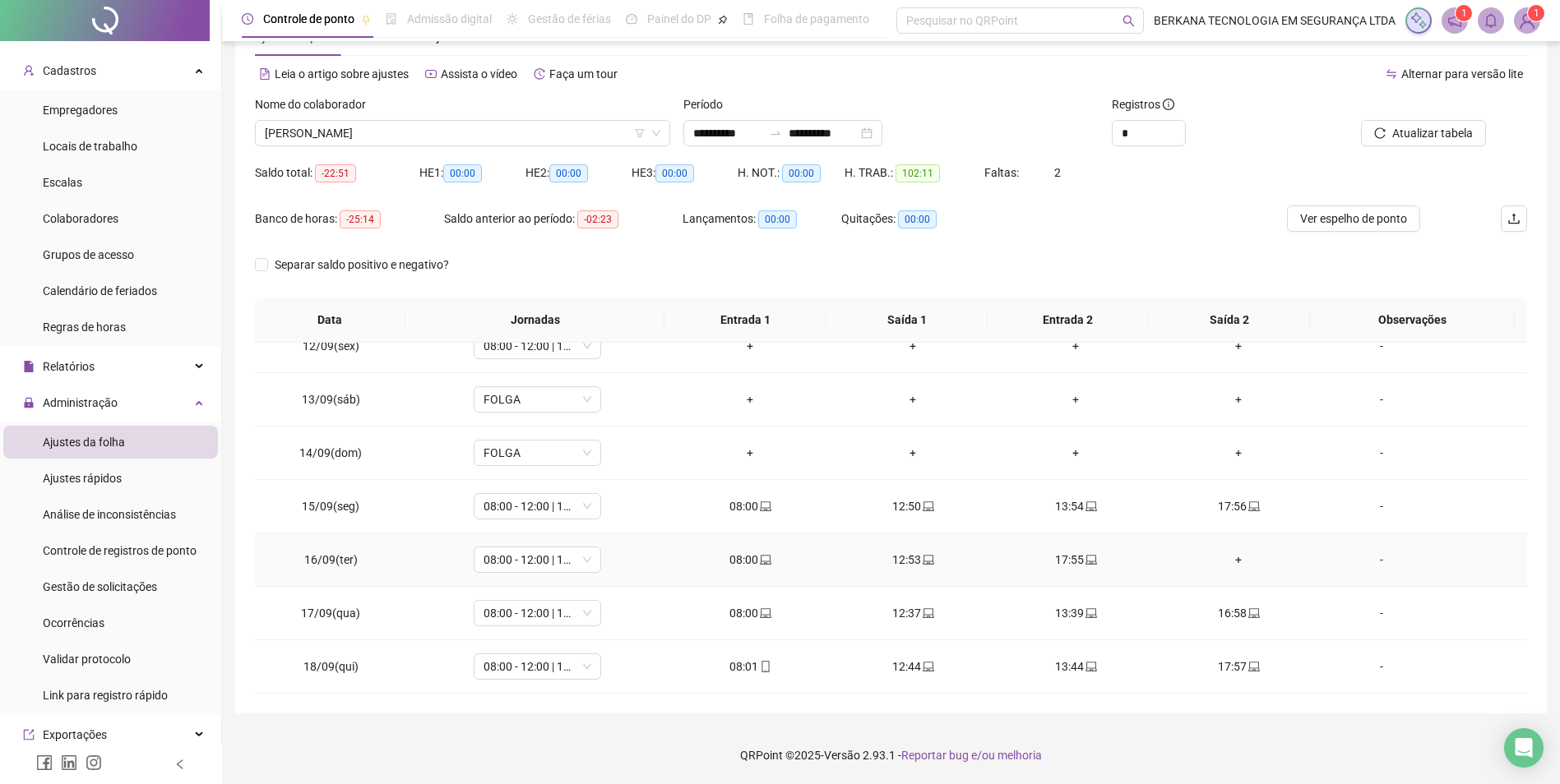
click at [1154, 563] on div "+" at bounding box center [1239, 560] width 137 height 18
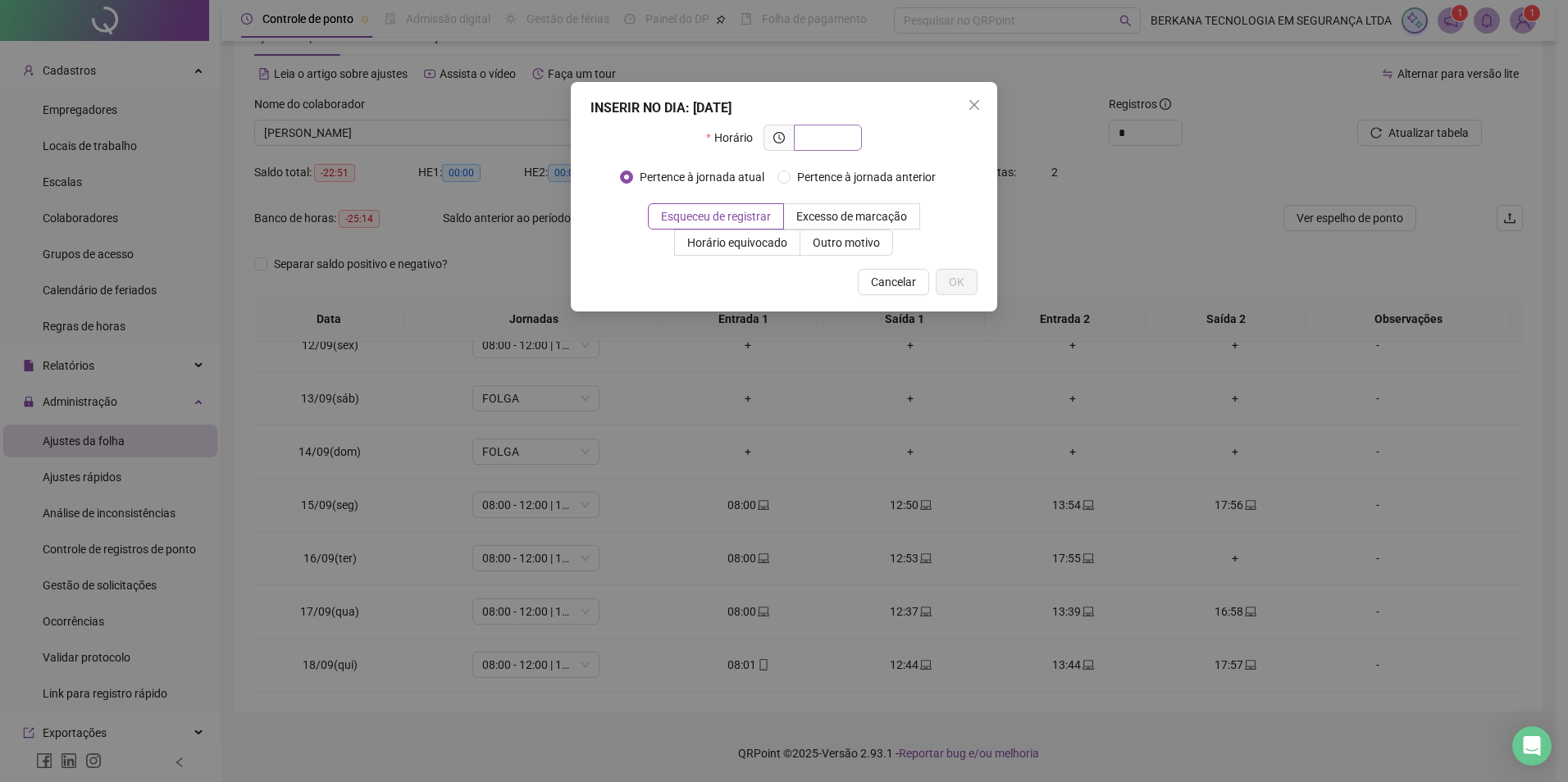
click at [819, 141] on input "text" at bounding box center [826, 137] width 45 height 18
click at [829, 140] on input "text" at bounding box center [826, 137] width 45 height 18
click at [796, 139] on span at bounding box center [827, 138] width 68 height 27
click at [786, 140] on span at bounding box center [779, 138] width 30 height 27
click at [844, 133] on input "text" at bounding box center [826, 137] width 45 height 18
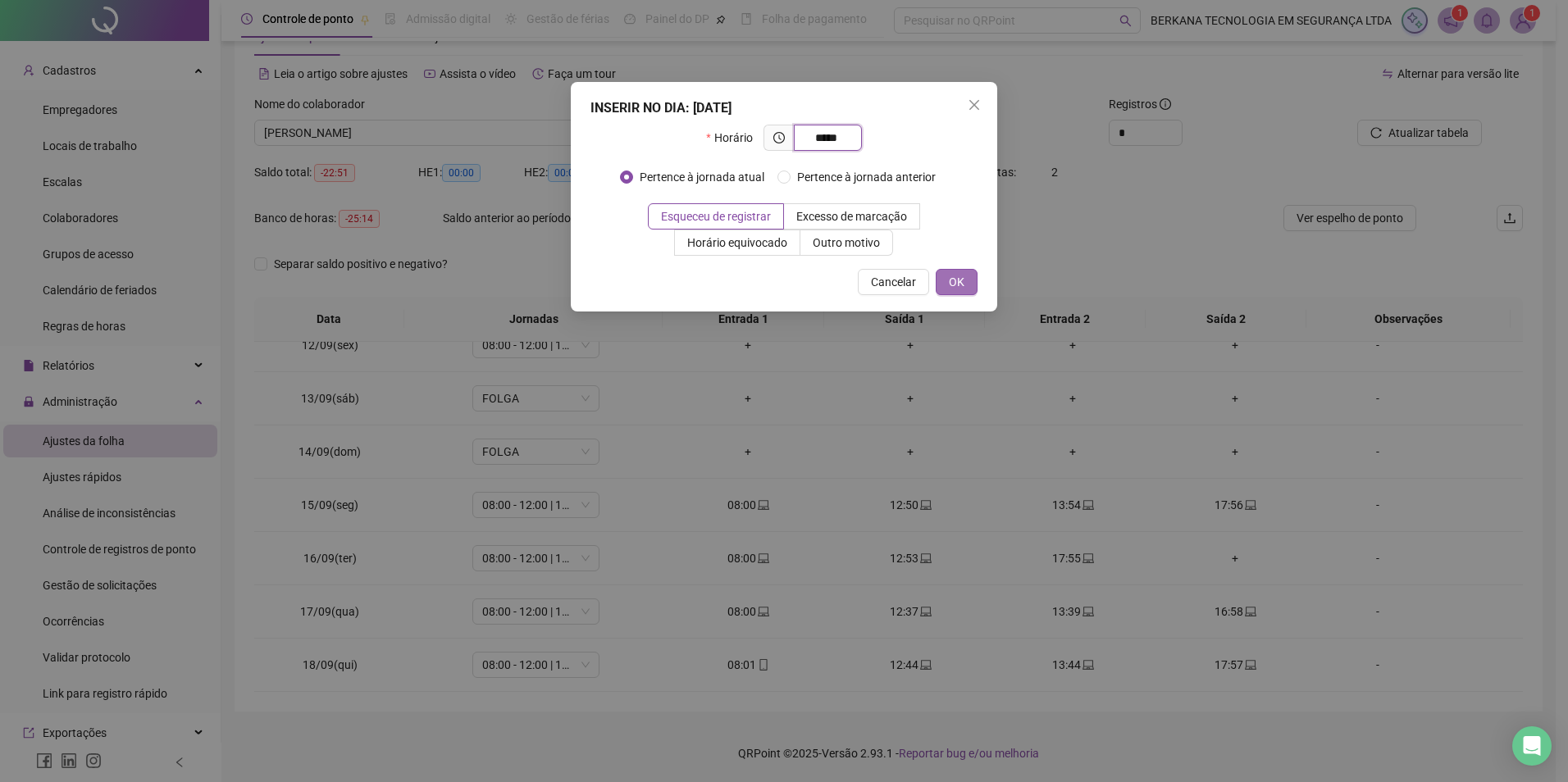
type input "*****"
click at [961, 278] on span "OK" at bounding box center [957, 282] width 16 height 18
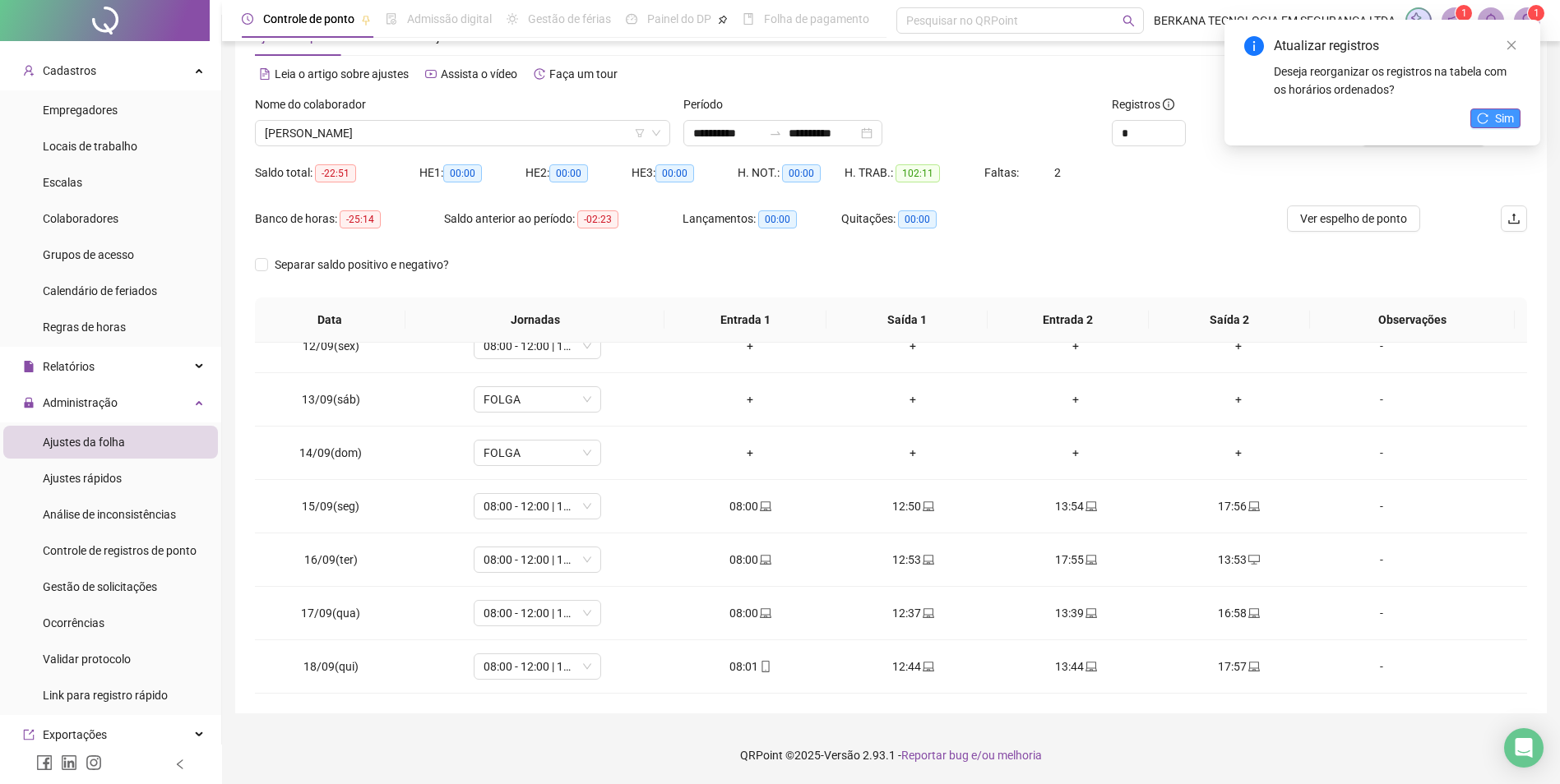
click at [1154, 110] on span "Sim" at bounding box center [1504, 118] width 19 height 18
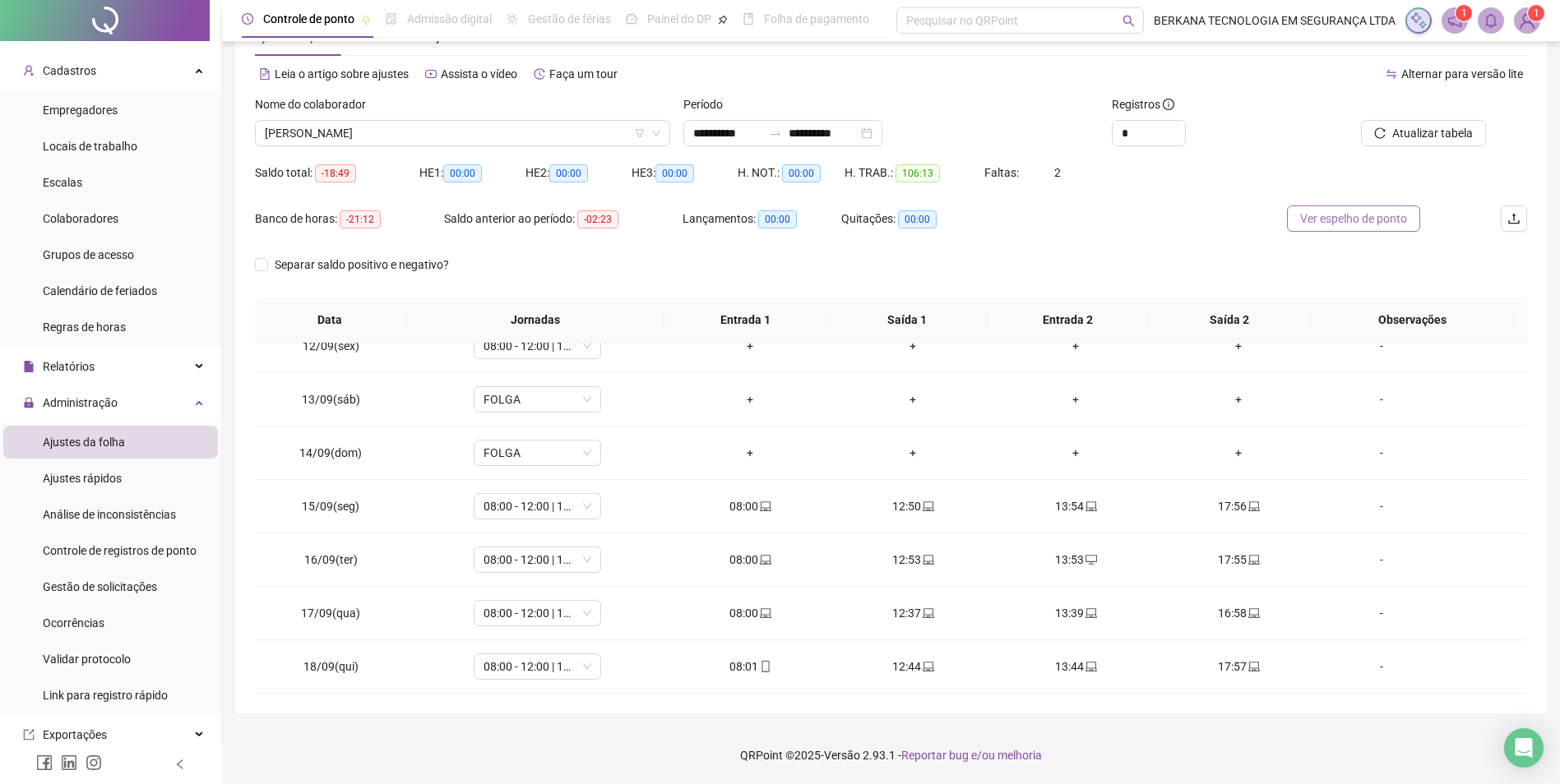
click at [1154, 228] on button "Ver espelho de ponto" at bounding box center [1354, 219] width 133 height 27
click at [1154, 612] on div "-" at bounding box center [1381, 613] width 97 height 18
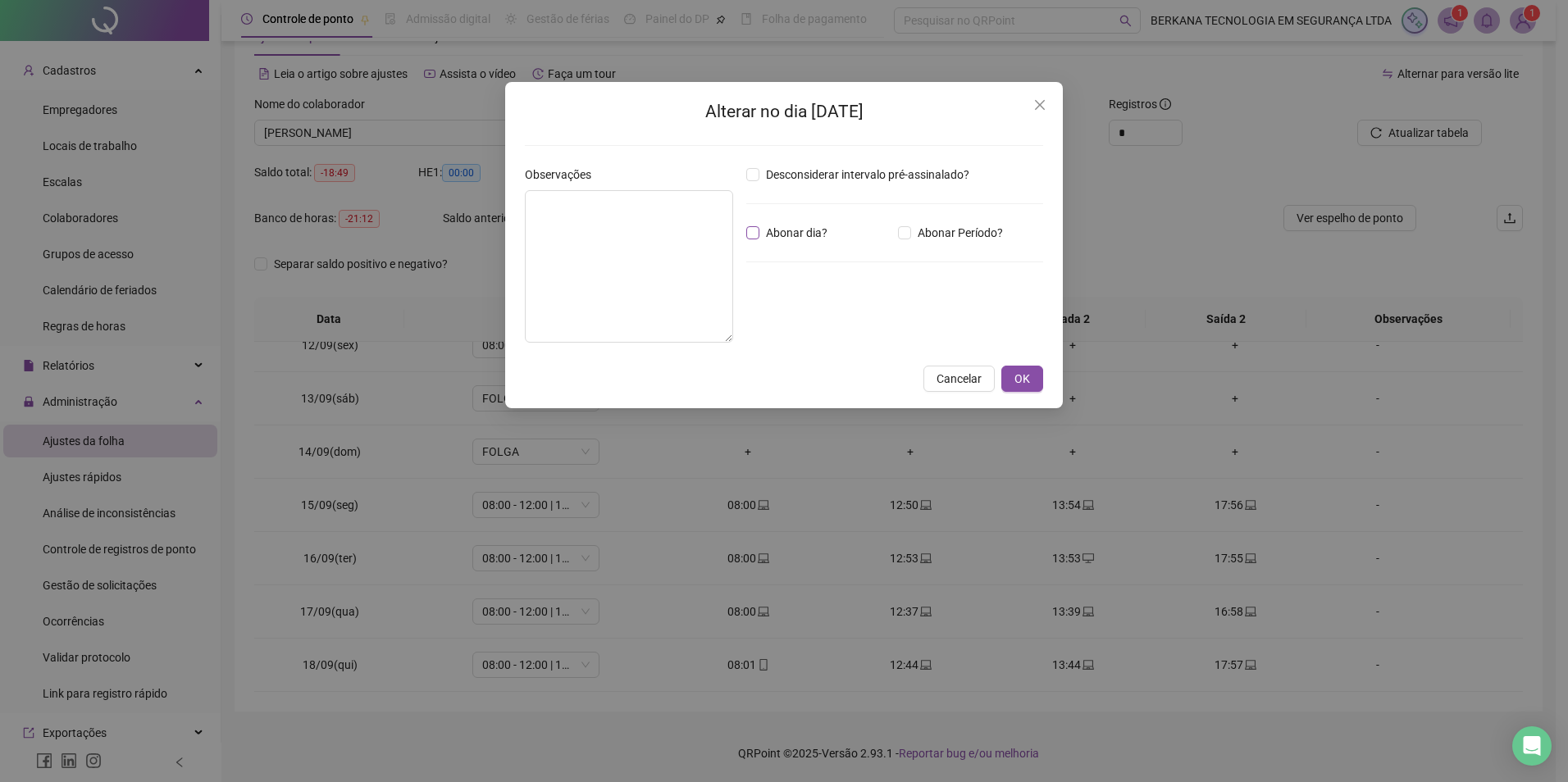
click at [790, 228] on span "Abonar dia?" at bounding box center [796, 232] width 74 height 18
click at [811, 230] on span "Abonar dia?" at bounding box center [796, 232] width 74 height 18
click at [796, 329] on input "*****" at bounding box center [789, 323] width 66 height 20
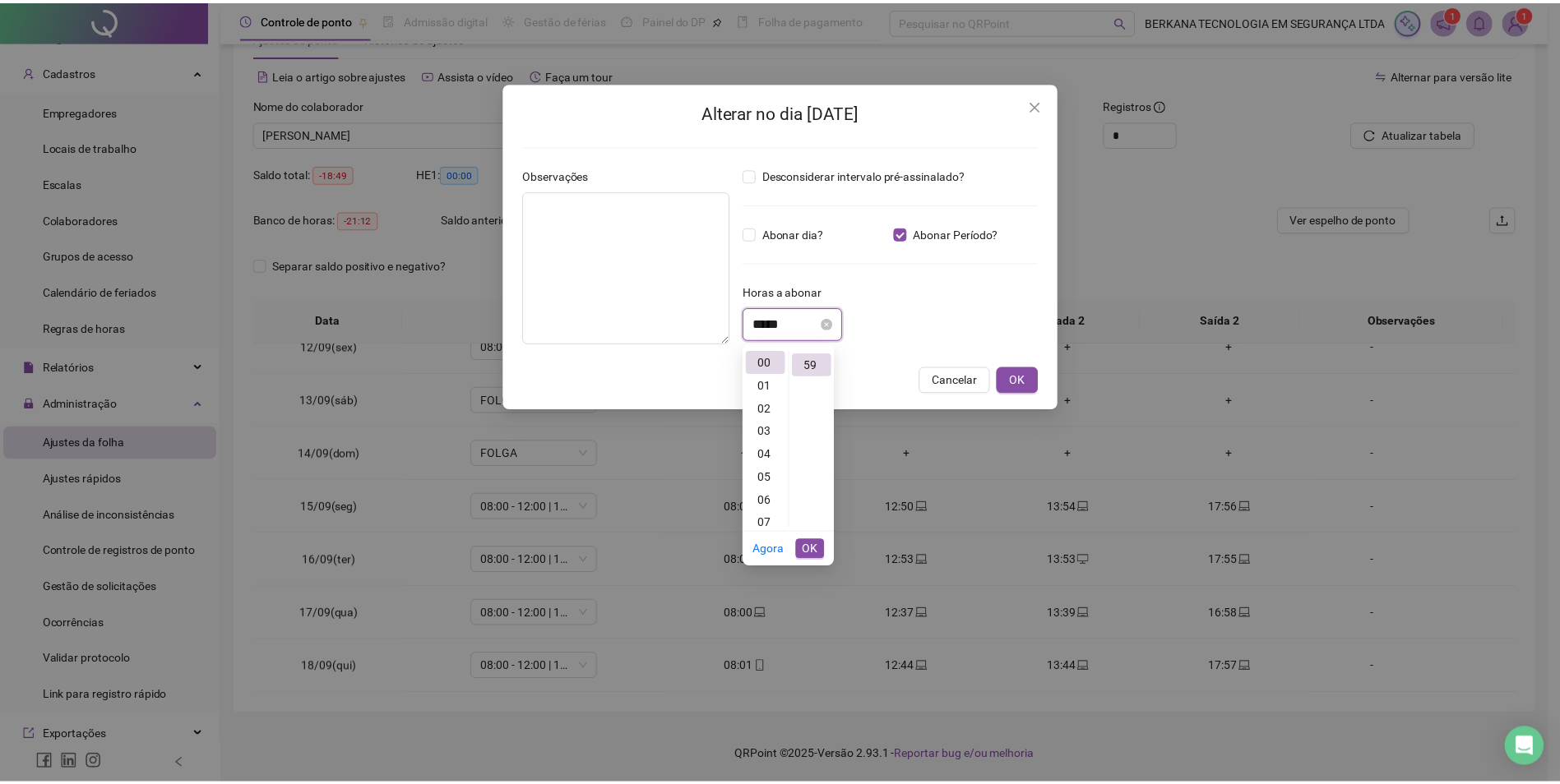
scroll to position [1358, 0]
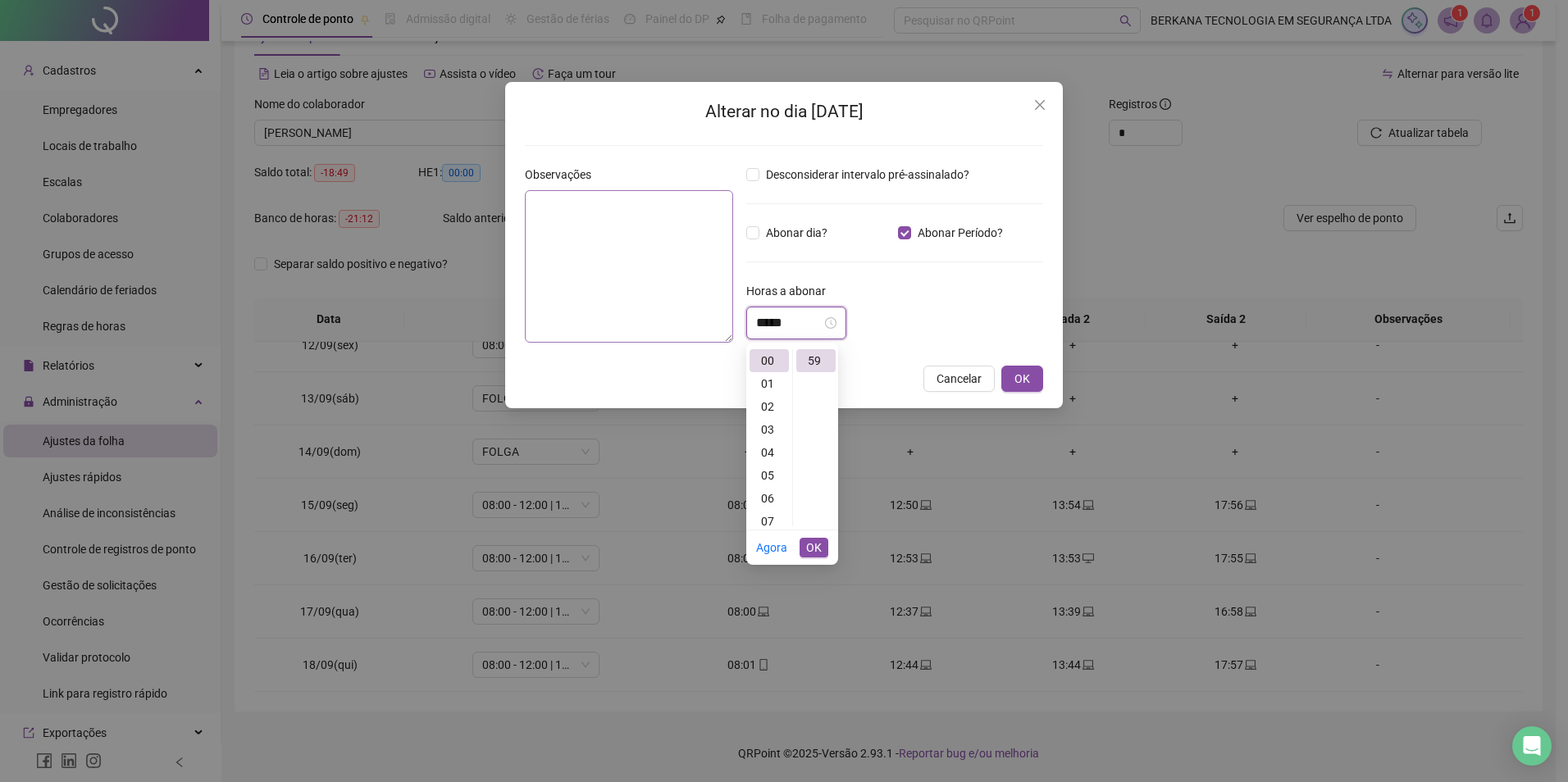
type input "*****"
click at [646, 223] on textarea at bounding box center [629, 267] width 208 height 152
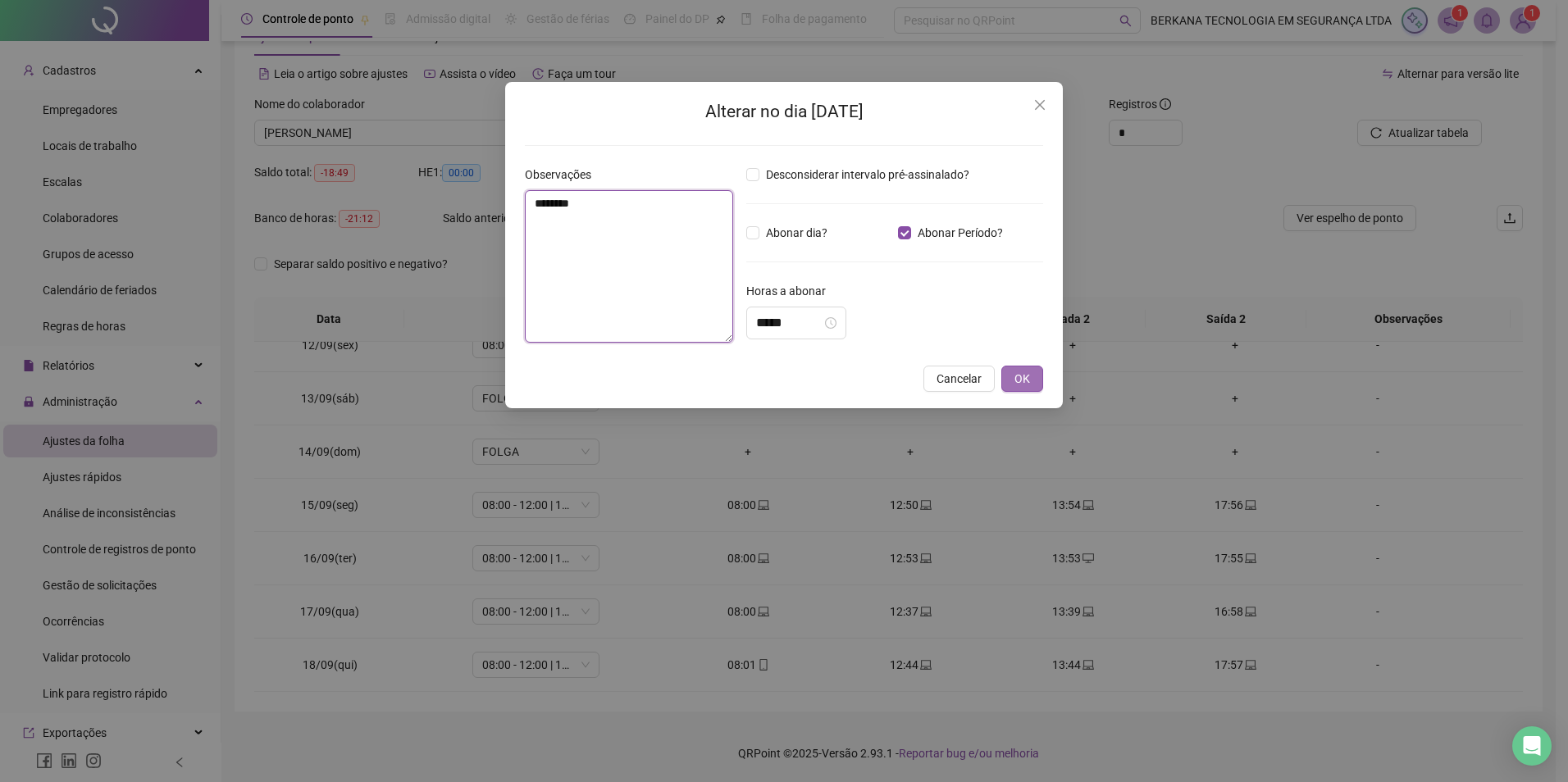
type textarea "********"
click at [1031, 373] on button "OK" at bounding box center [1022, 379] width 42 height 27
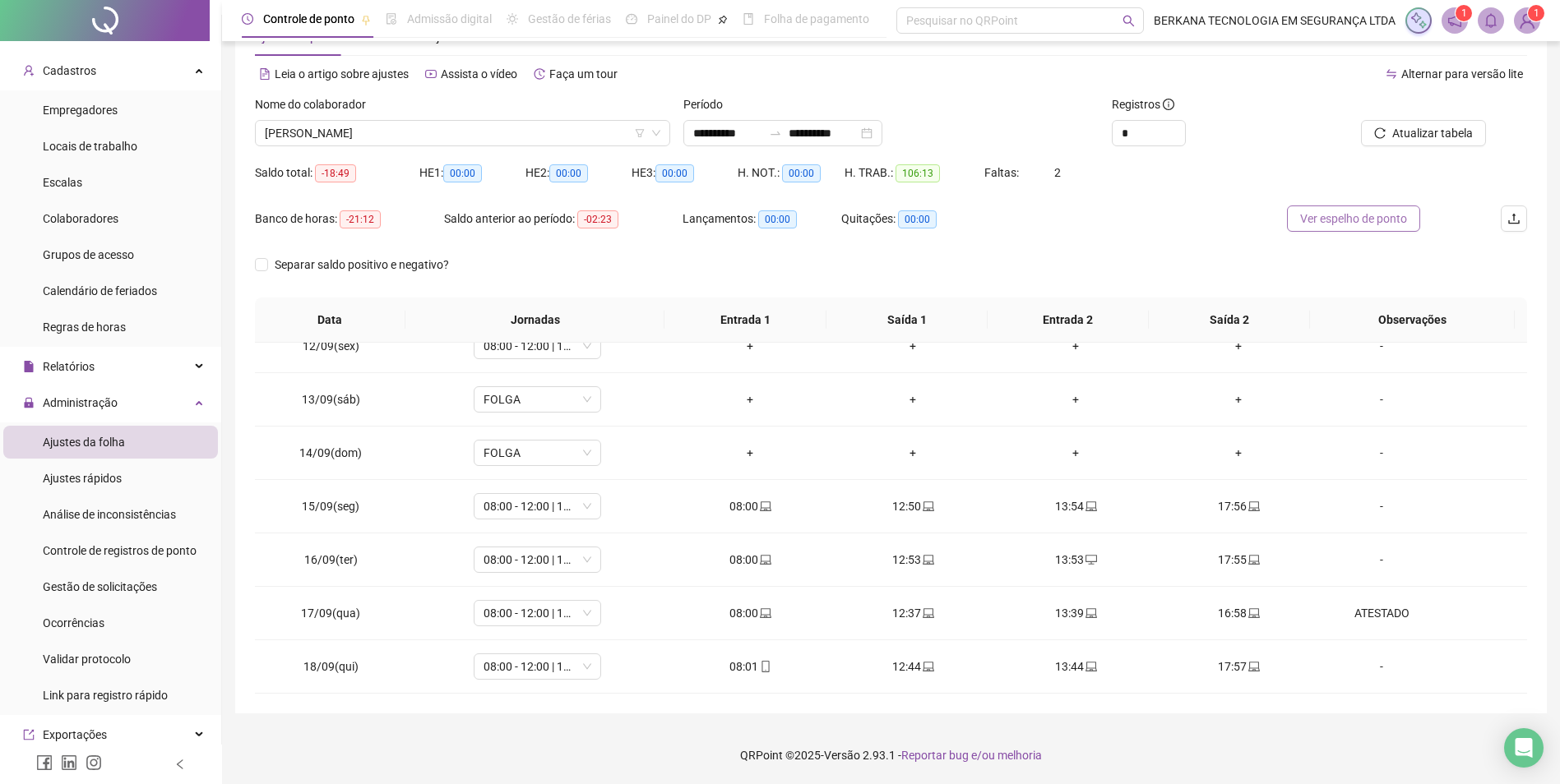
click at [1154, 222] on span "Ver espelho de ponto" at bounding box center [1354, 219] width 107 height 18
